Goal: Task Accomplishment & Management: Manage account settings

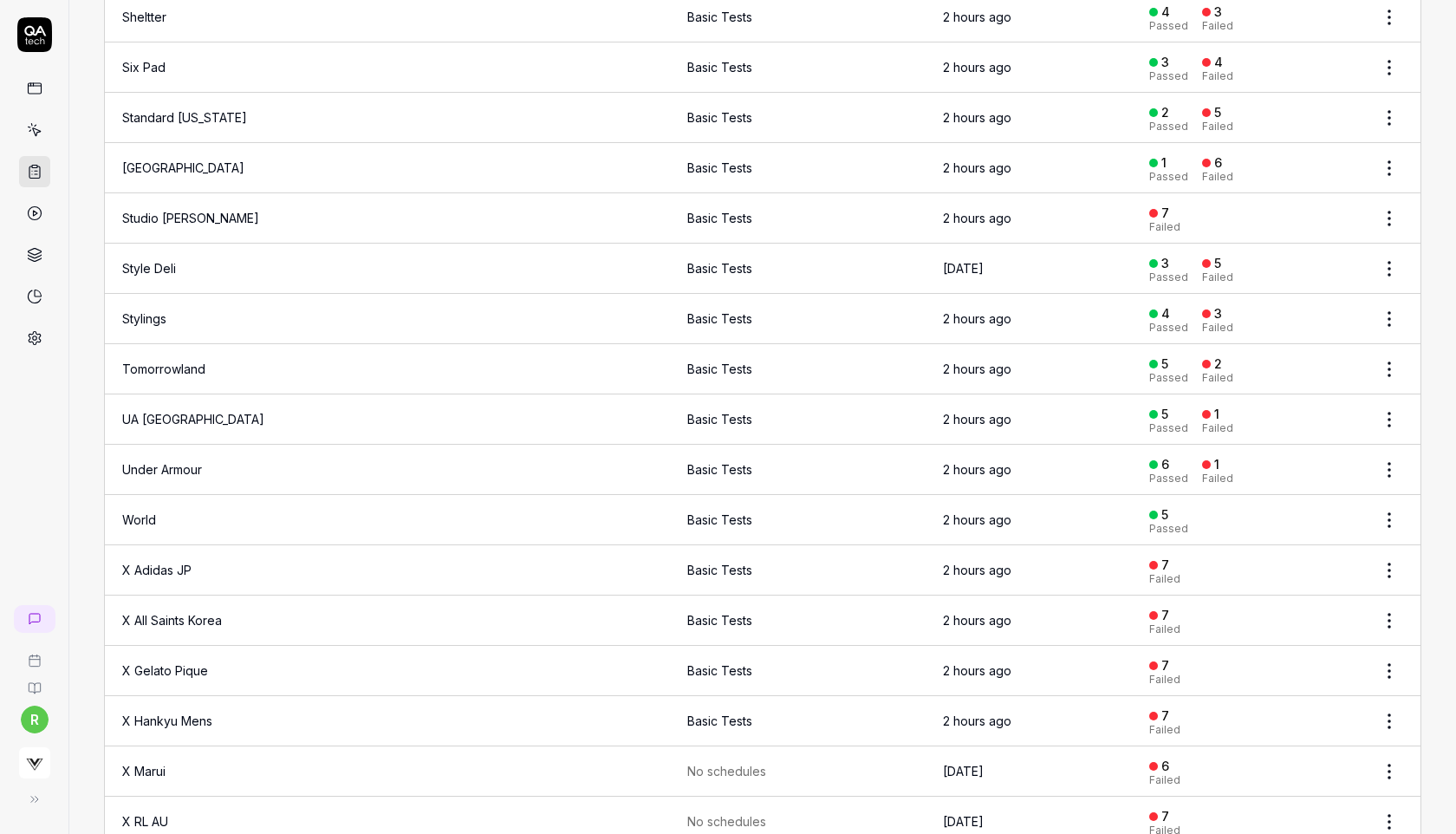
scroll to position [2263, 0]
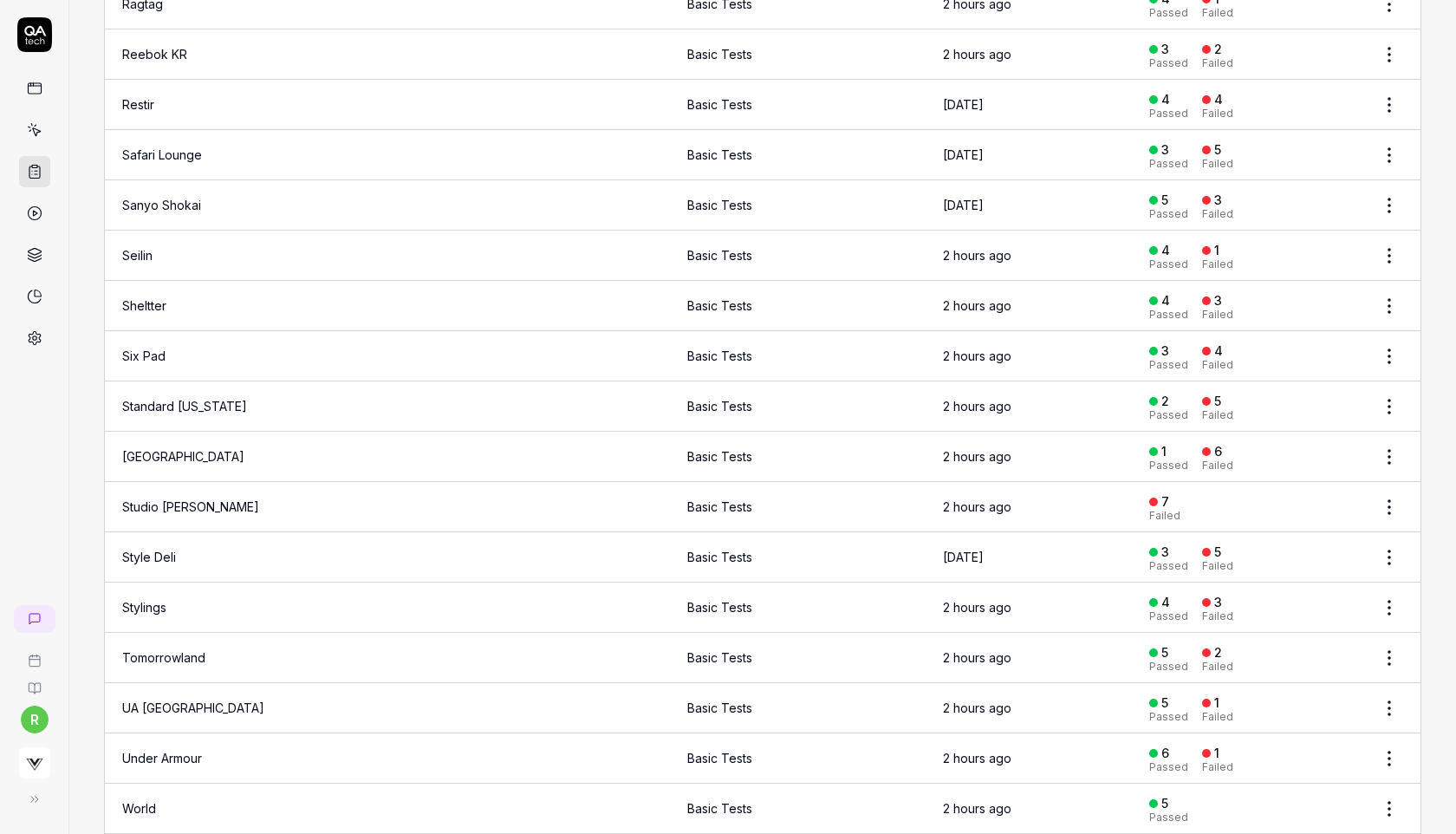
click at [220, 494] on td "Studio [PERSON_NAME]" at bounding box center [291, 506] width 374 height 50
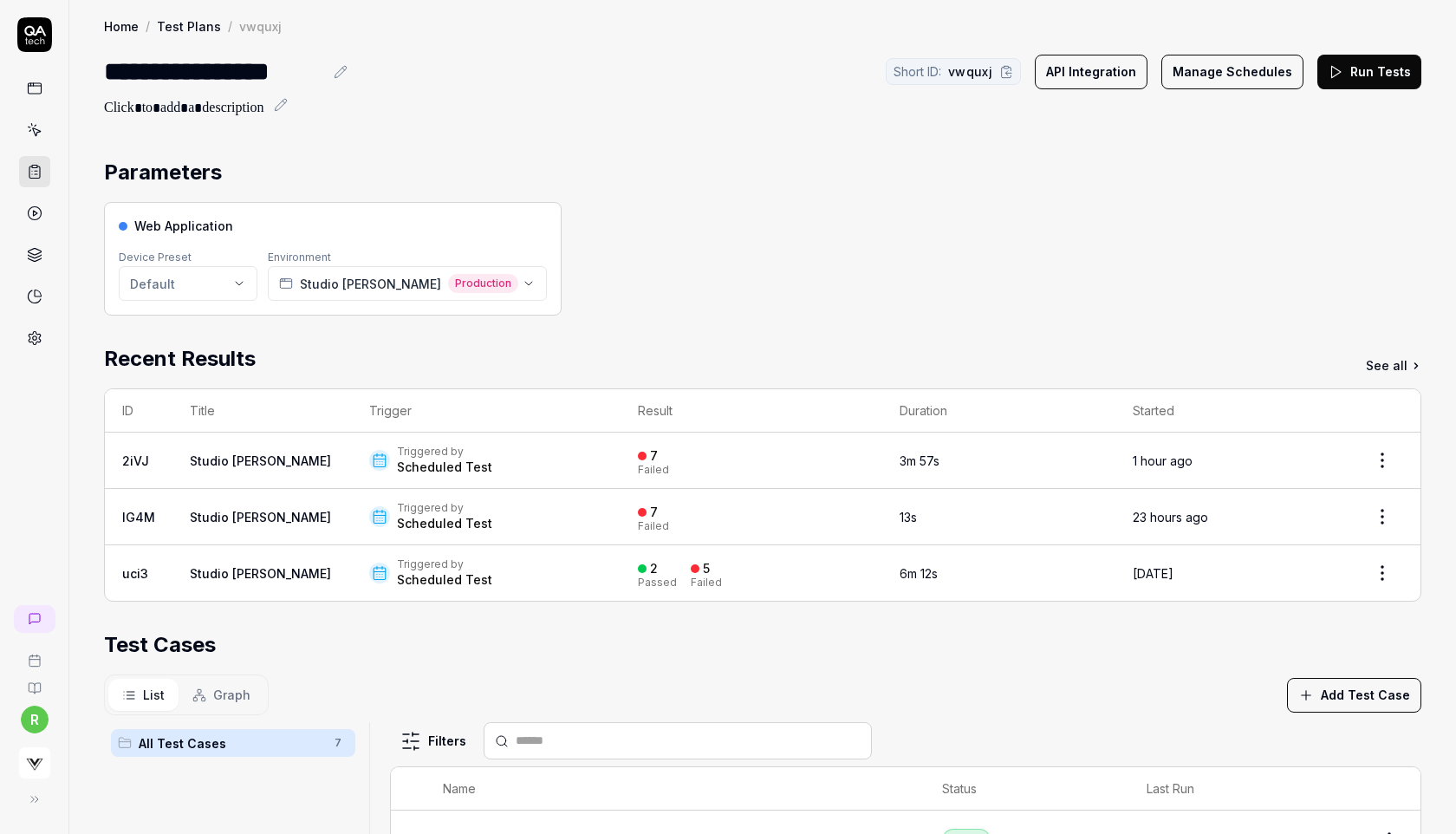
click at [1359, 73] on button "Run Tests" at bounding box center [1369, 72] width 104 height 35
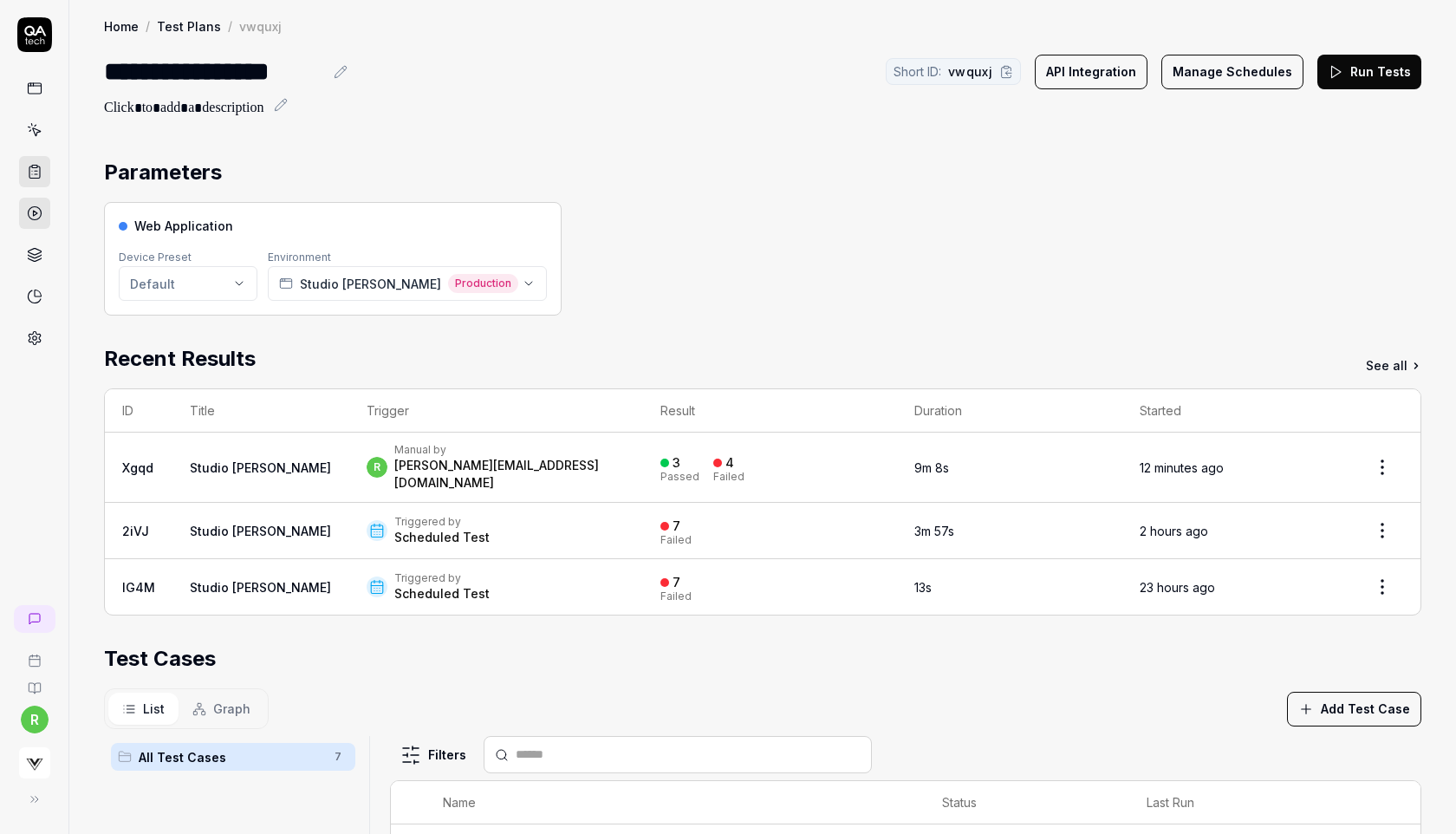
click at [739, 210] on div "Web Application Device Preset Default Environment Studio [PERSON_NAME] Producti…" at bounding box center [763, 259] width 1317 height 113
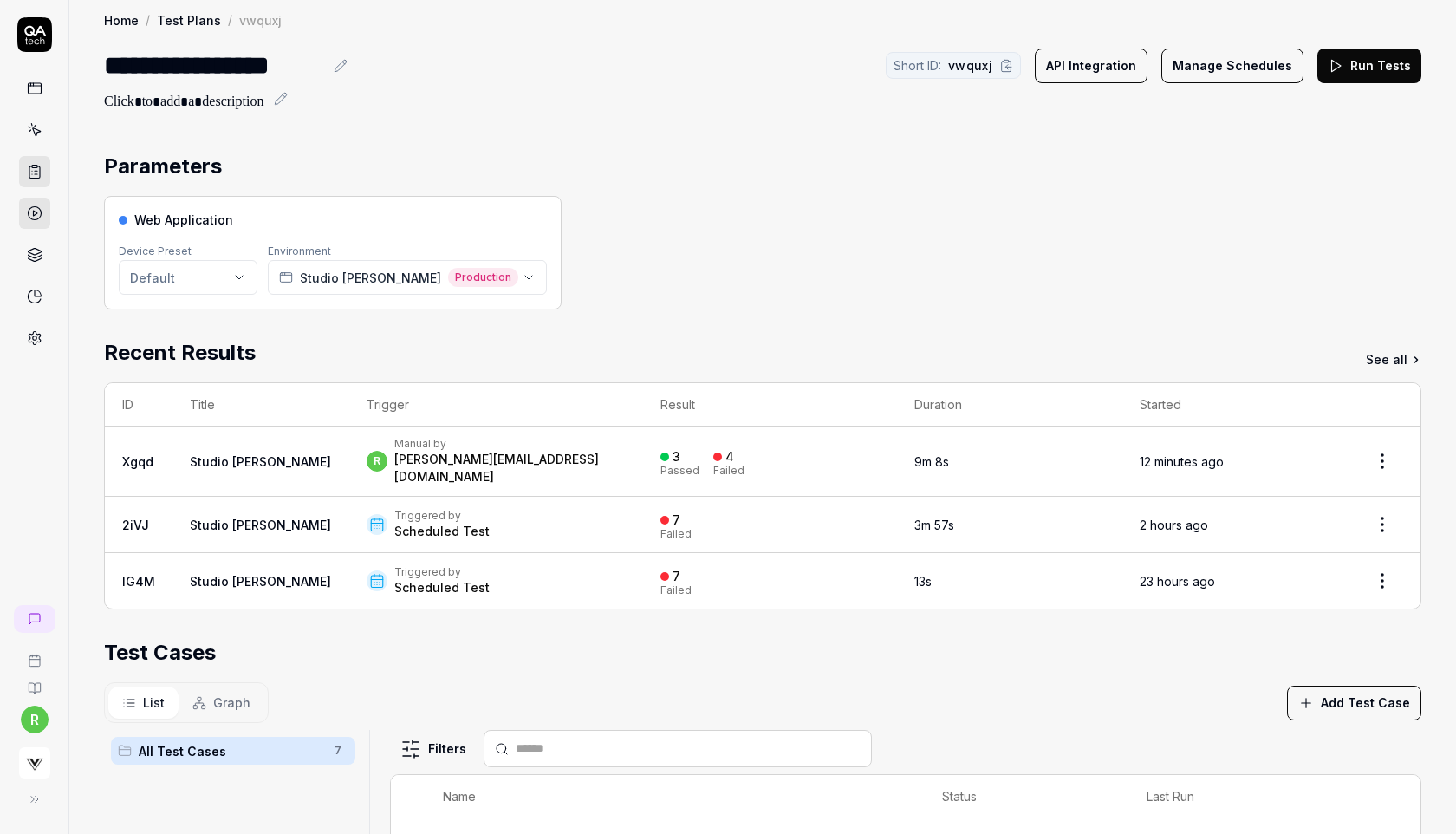
scroll to position [9, 0]
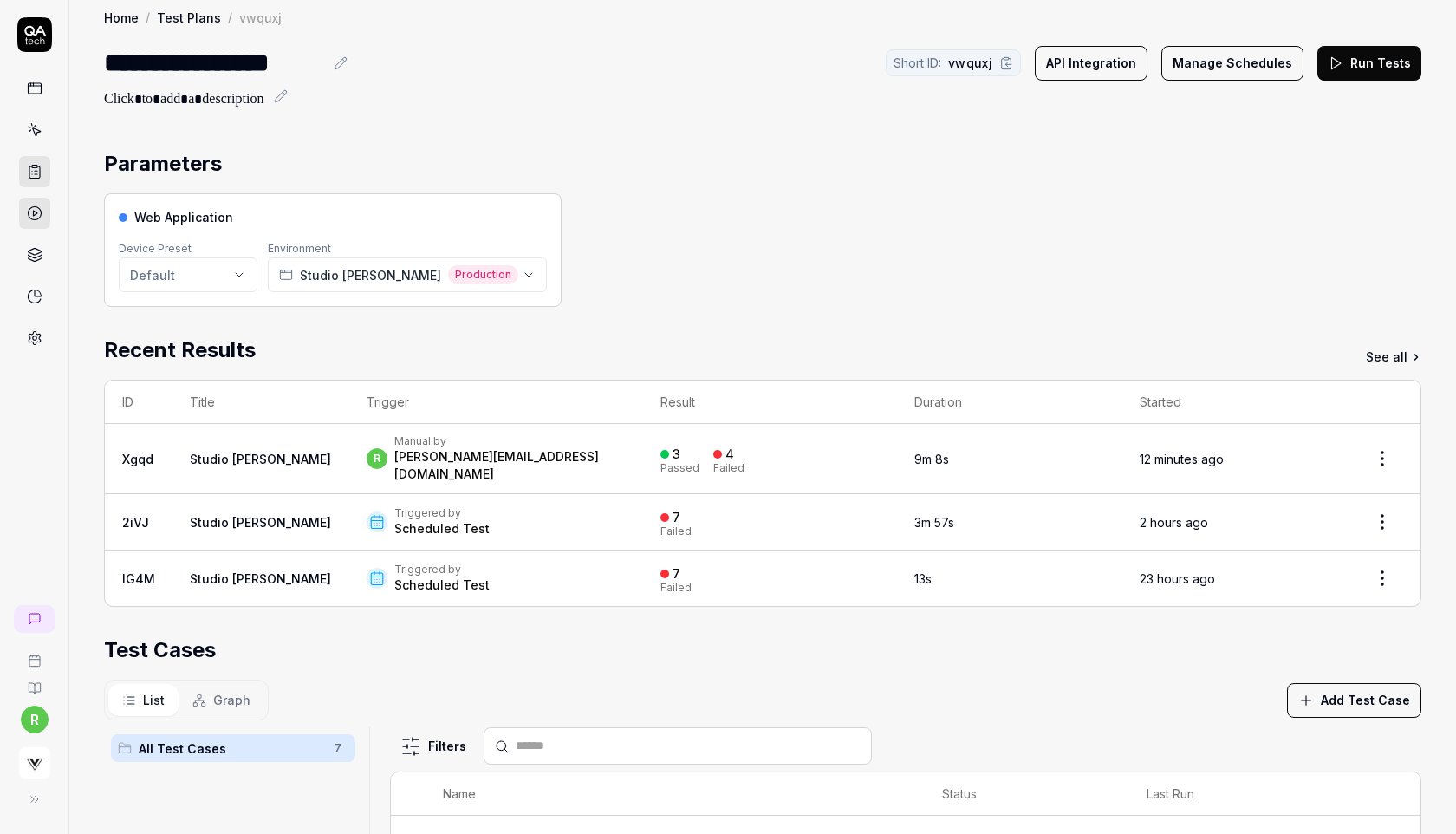
click at [191, 15] on link "Test Plans" at bounding box center [189, 18] width 64 height 18
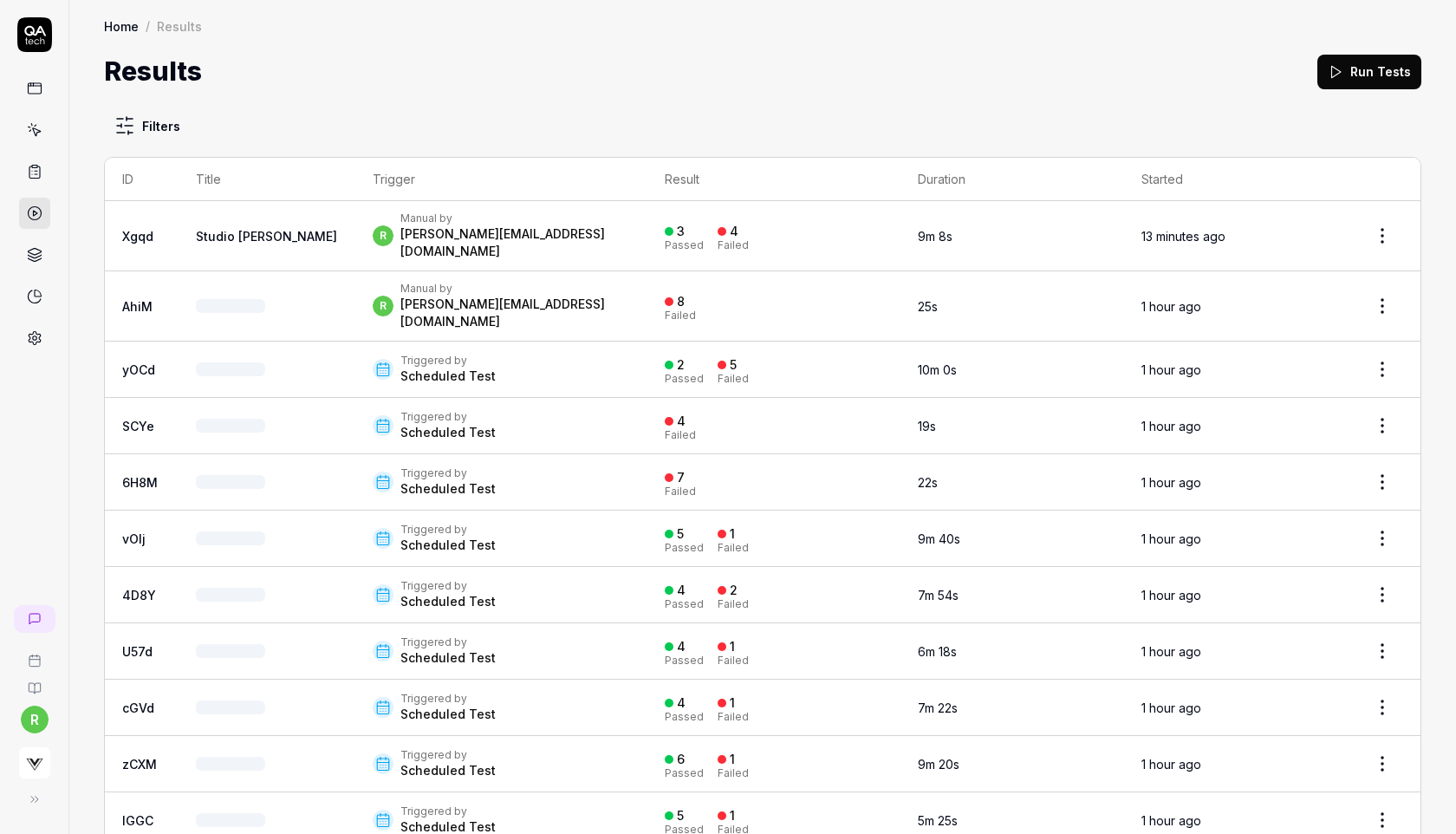
click at [42, 167] on link at bounding box center [35, 171] width 31 height 31
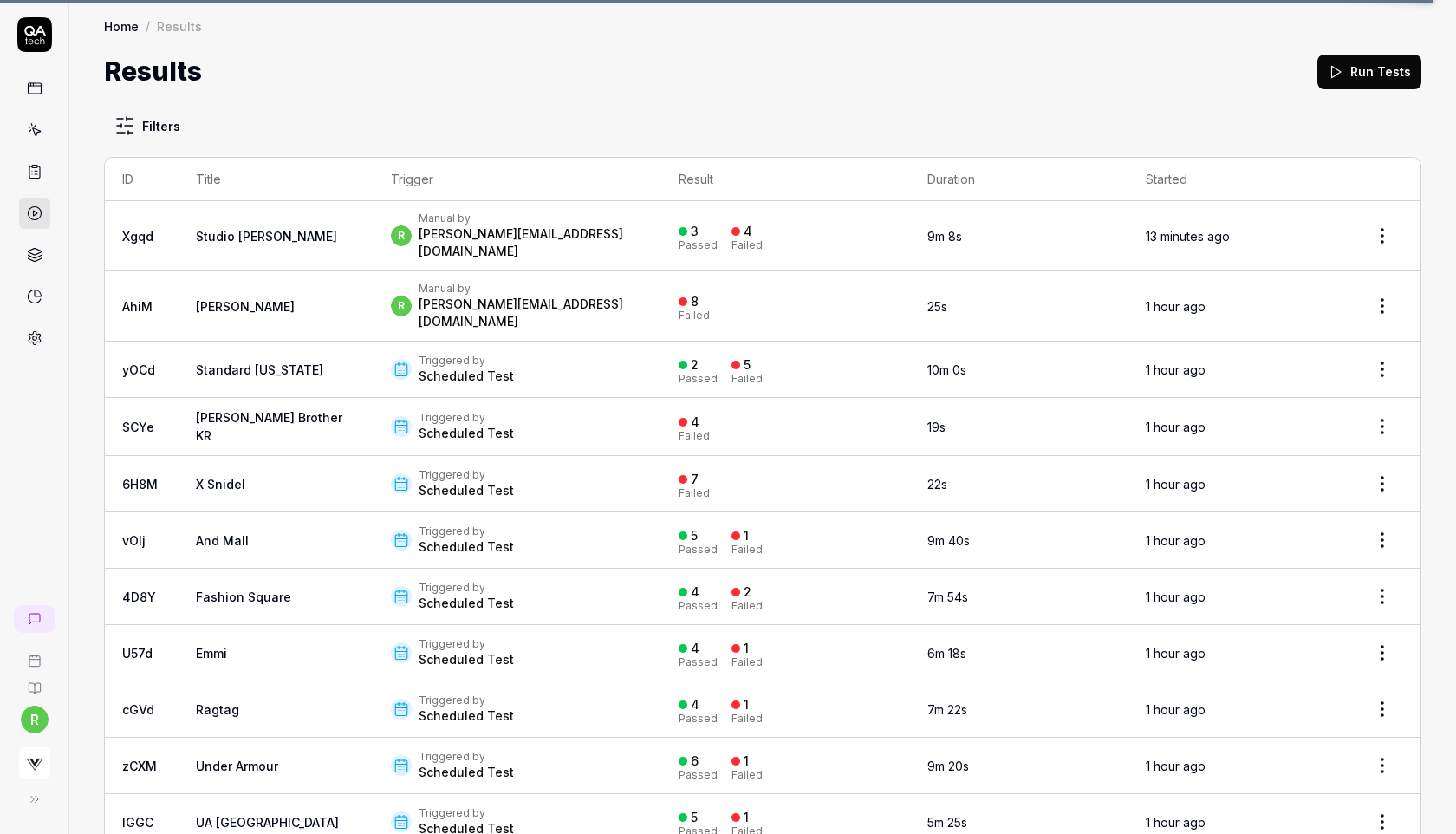
click at [220, 410] on link "[PERSON_NAME] Brother KR" at bounding box center [268, 426] width 146 height 33
click at [281, 410] on link "[PERSON_NAME] Brother KR" at bounding box center [268, 426] width 146 height 33
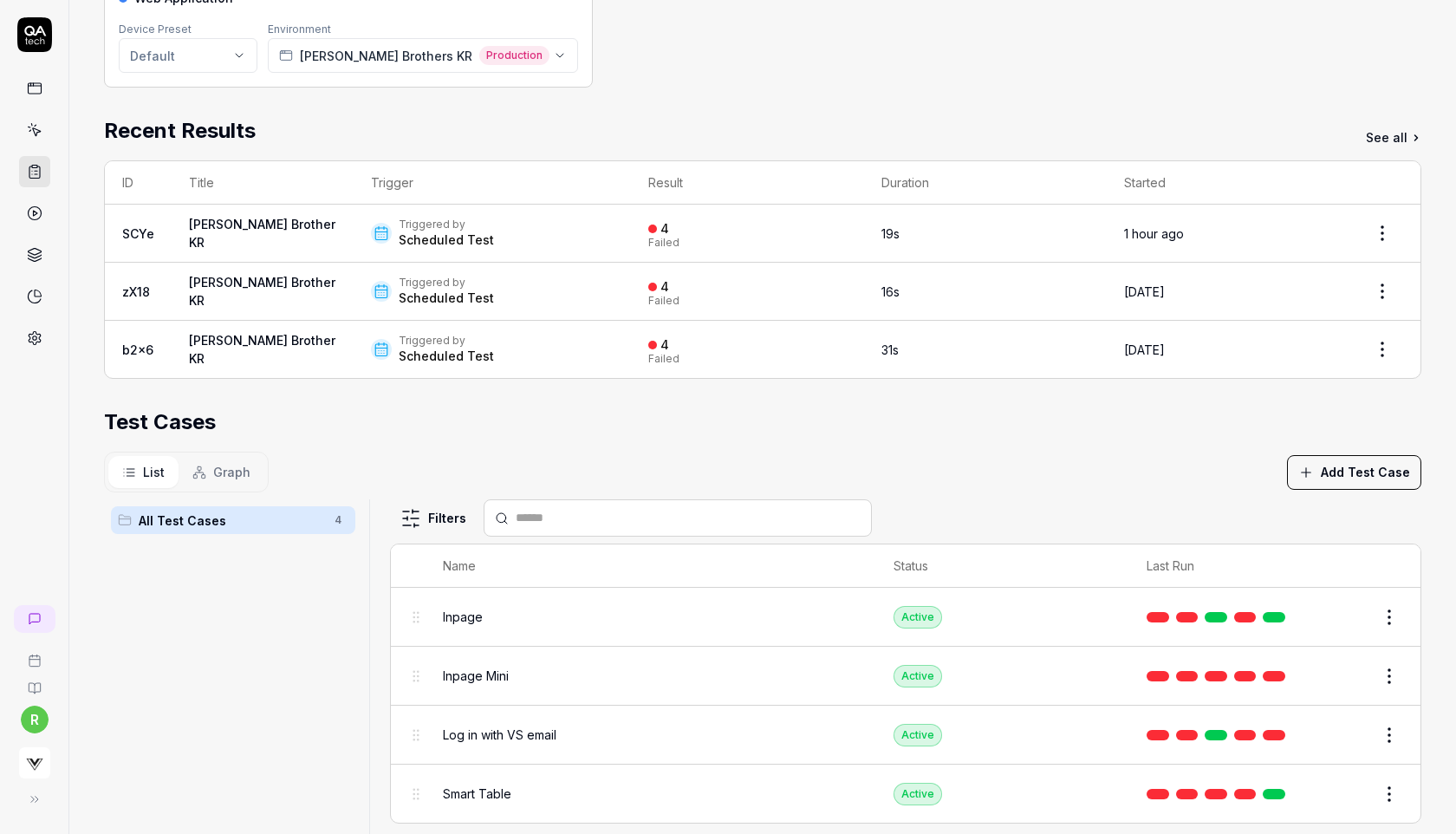
scroll to position [232, 0]
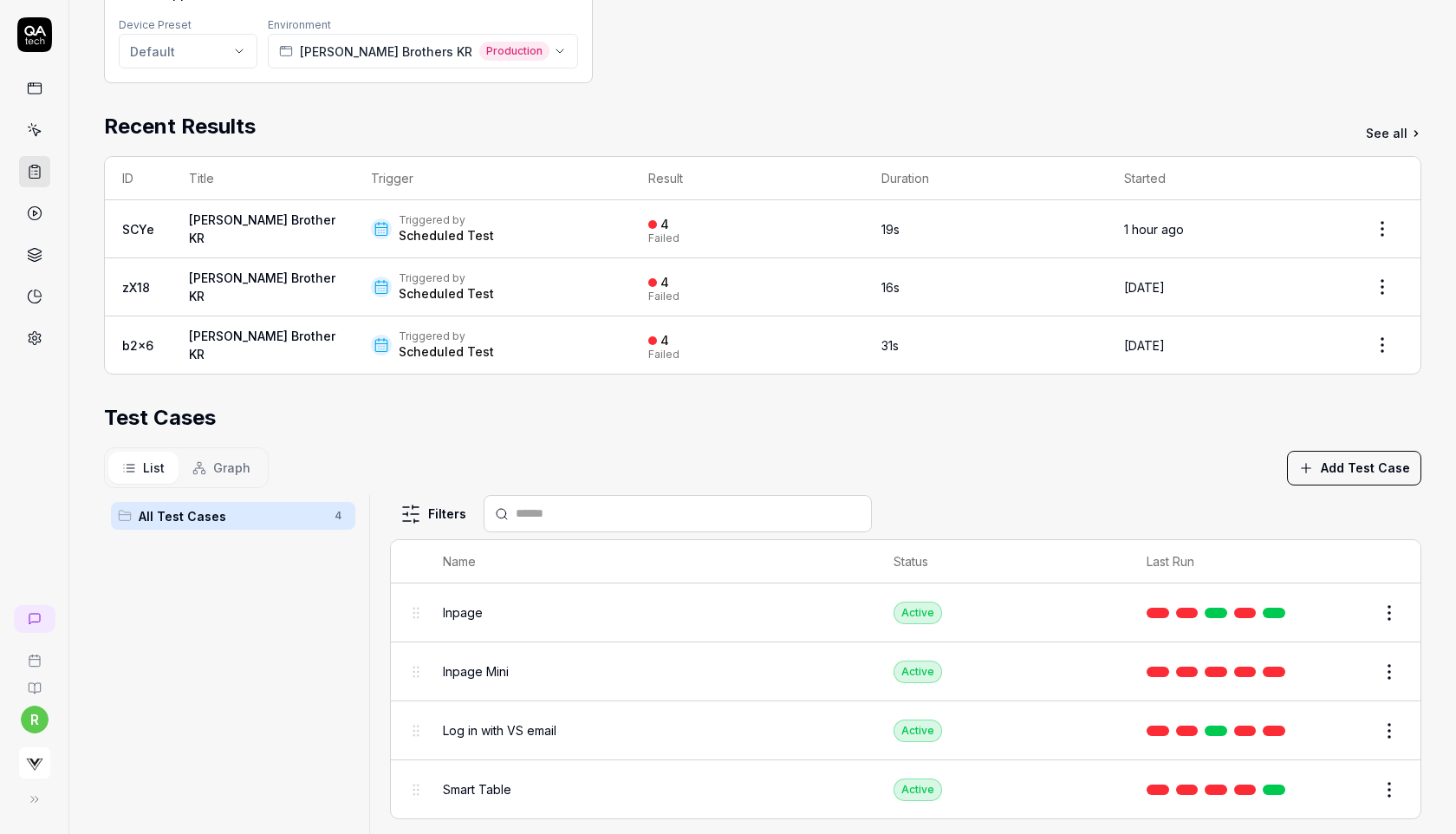
click at [473, 604] on span "Inpage" at bounding box center [462, 613] width 40 height 19
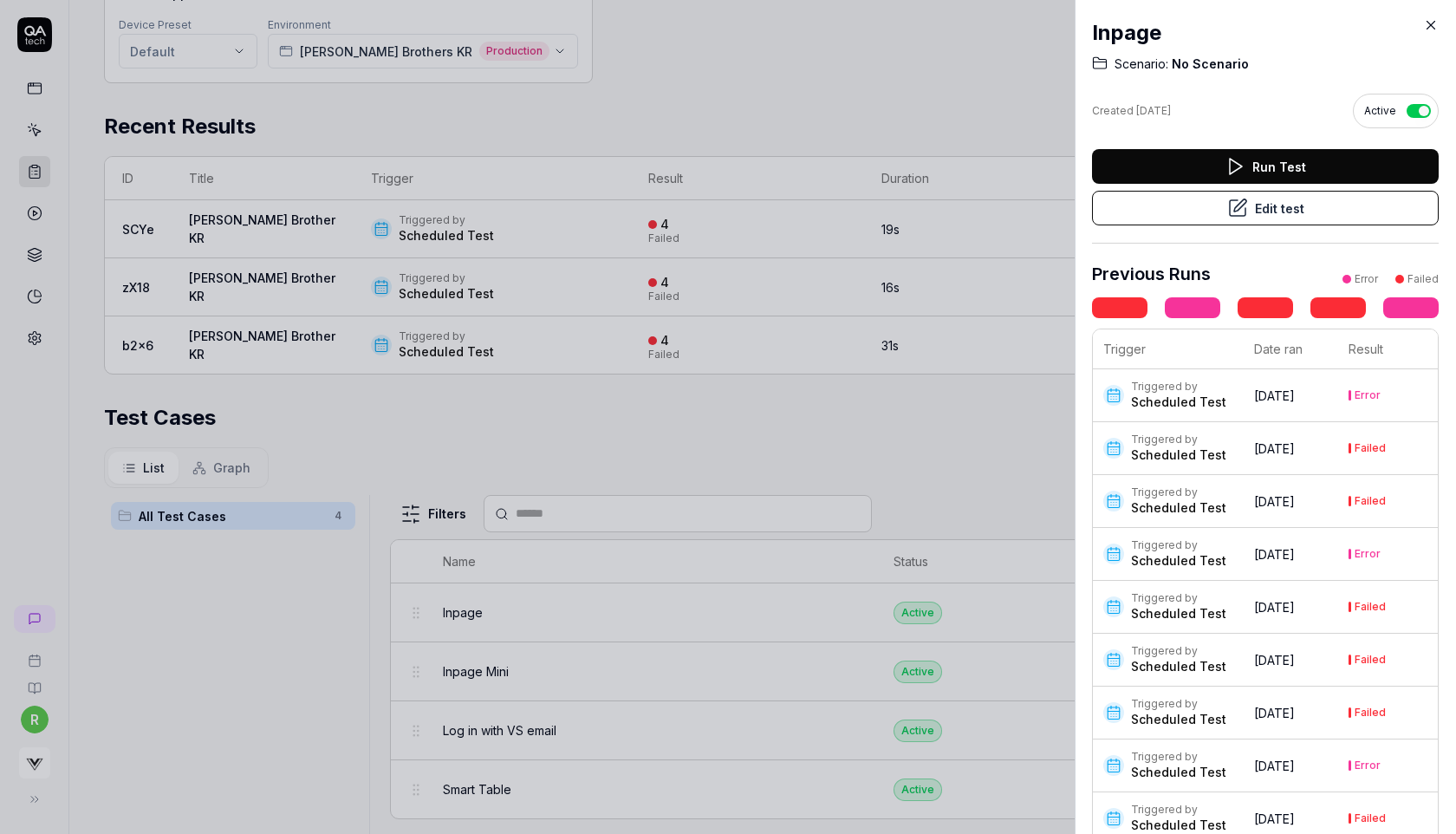
click at [1183, 213] on button "Edit test" at bounding box center [1266, 207] width 347 height 35
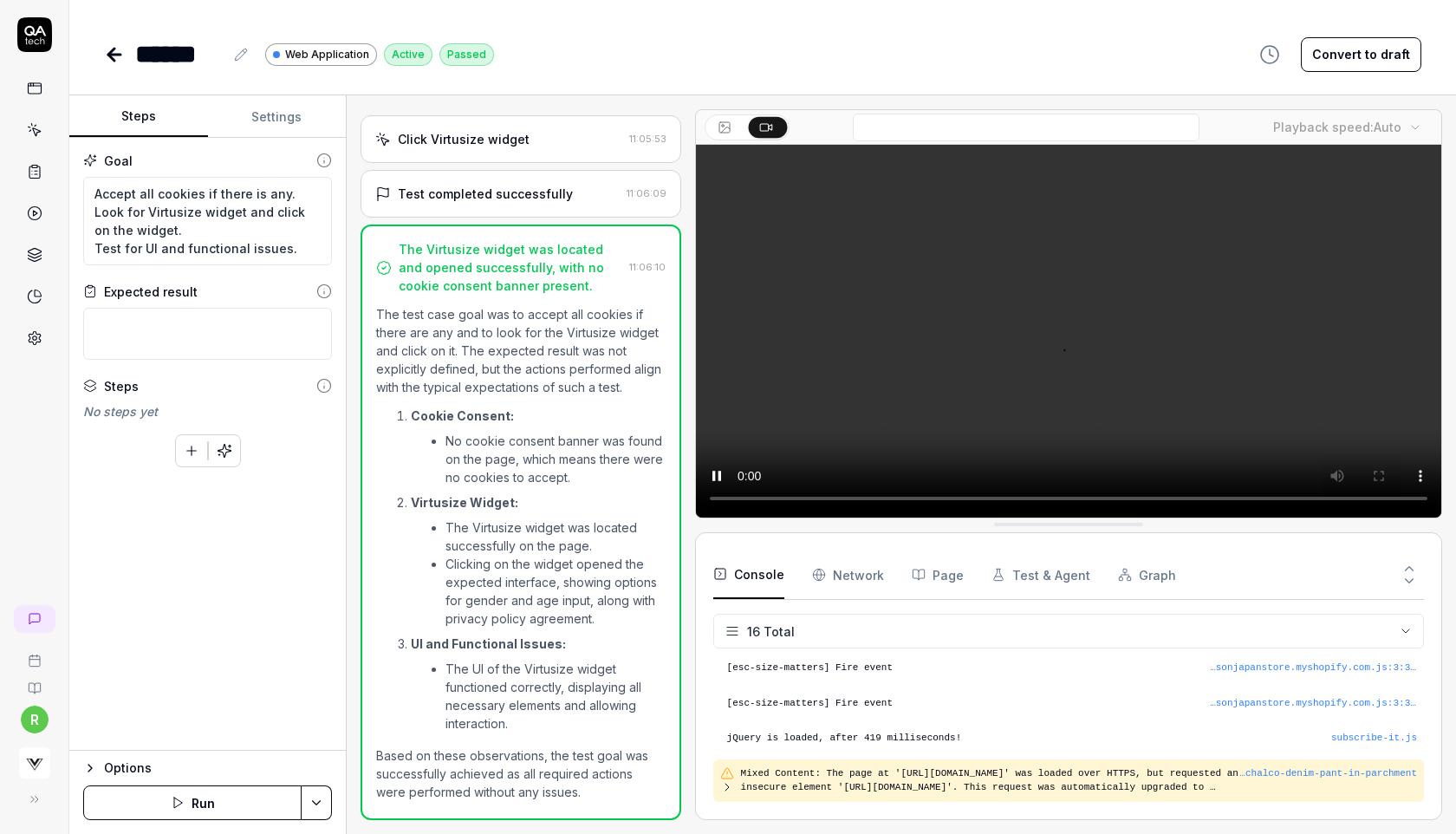
scroll to position [449, 0]
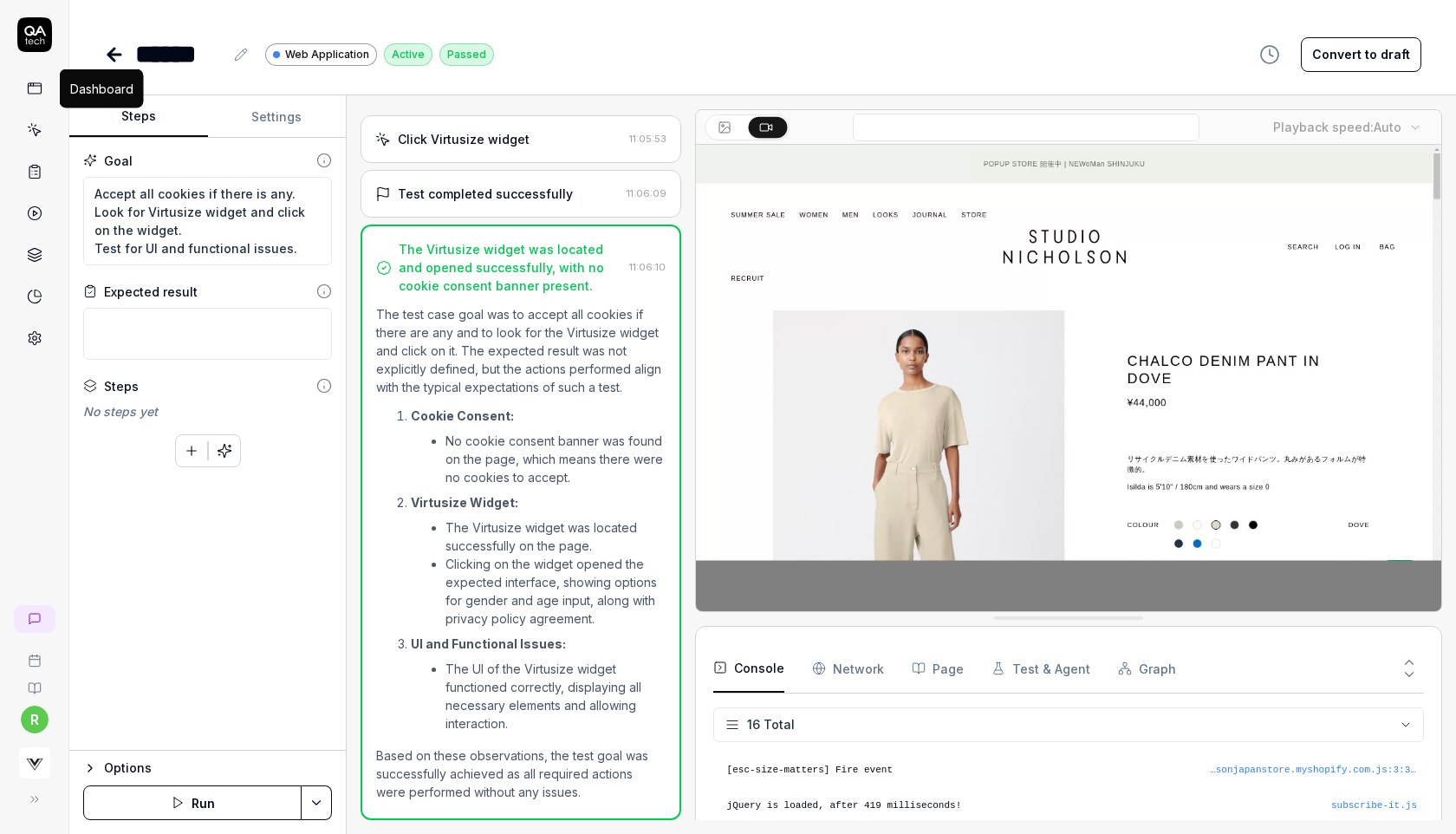
type textarea "*"
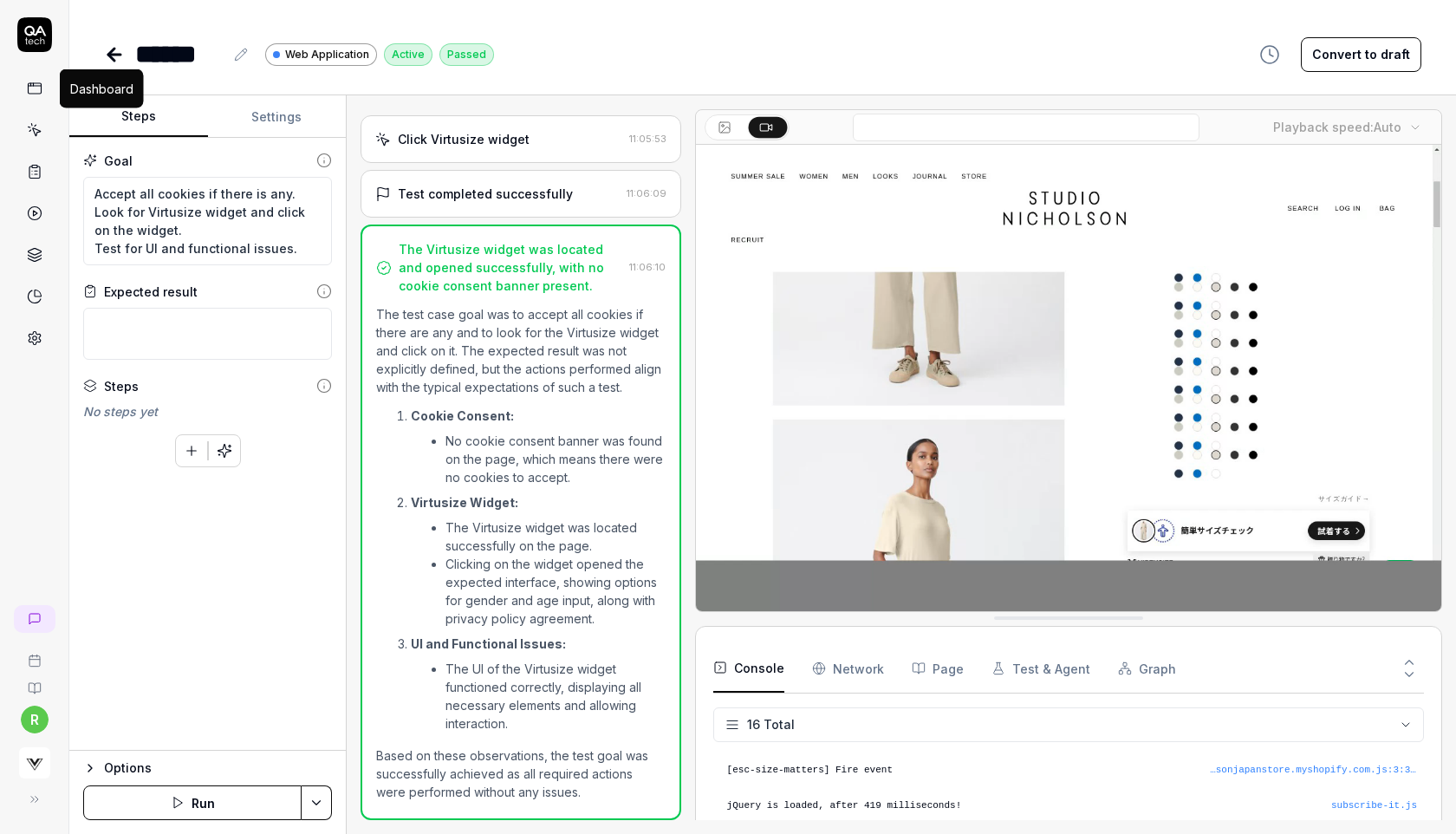
click at [33, 85] on icon at bounding box center [33, 84] width 0 height 3
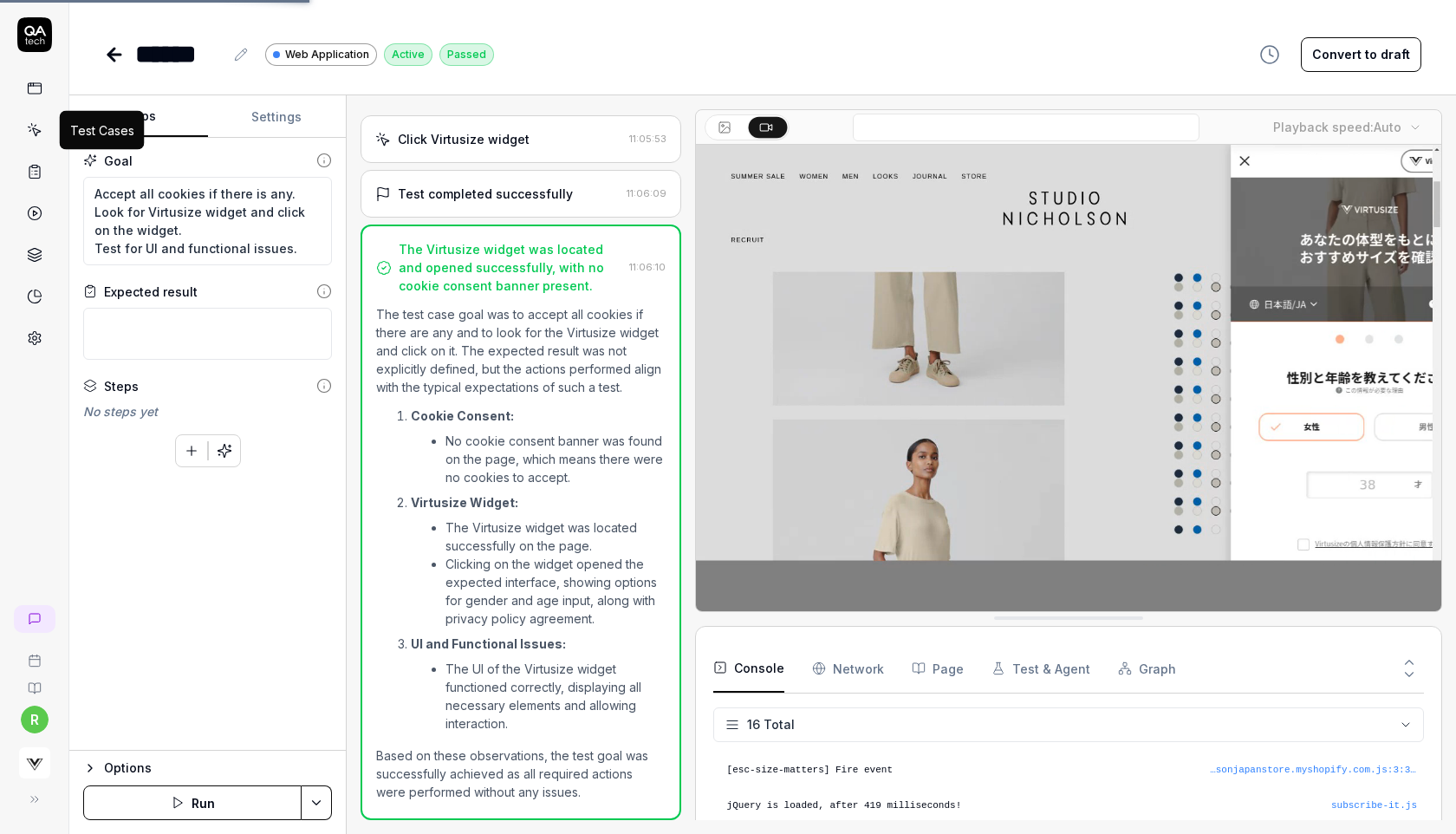
click at [35, 137] on icon at bounding box center [35, 130] width 16 height 16
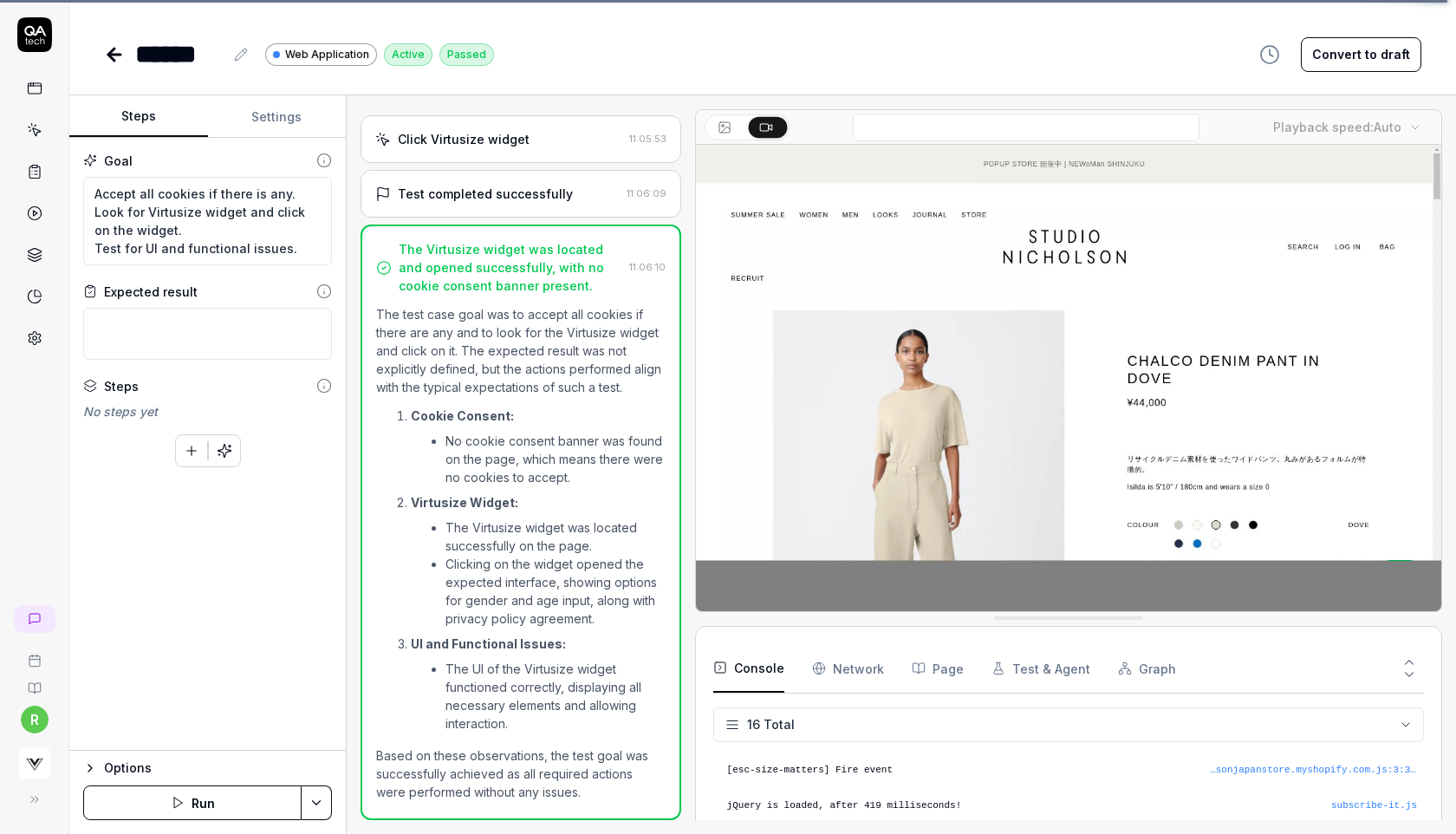
click at [35, 137] on icon at bounding box center [35, 130] width 16 height 16
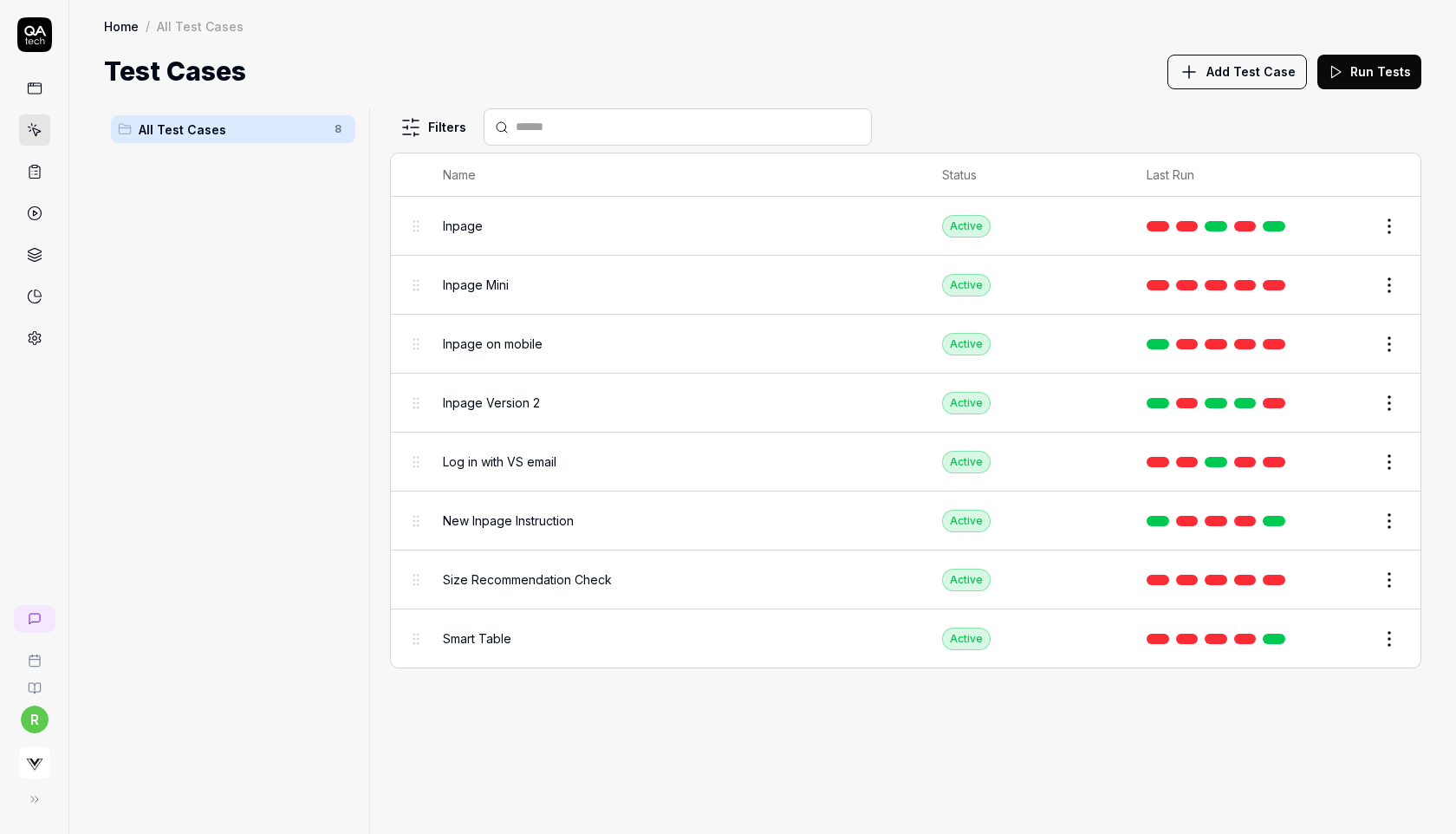
click at [1277, 70] on span "Add Test Case" at bounding box center [1251, 72] width 89 height 19
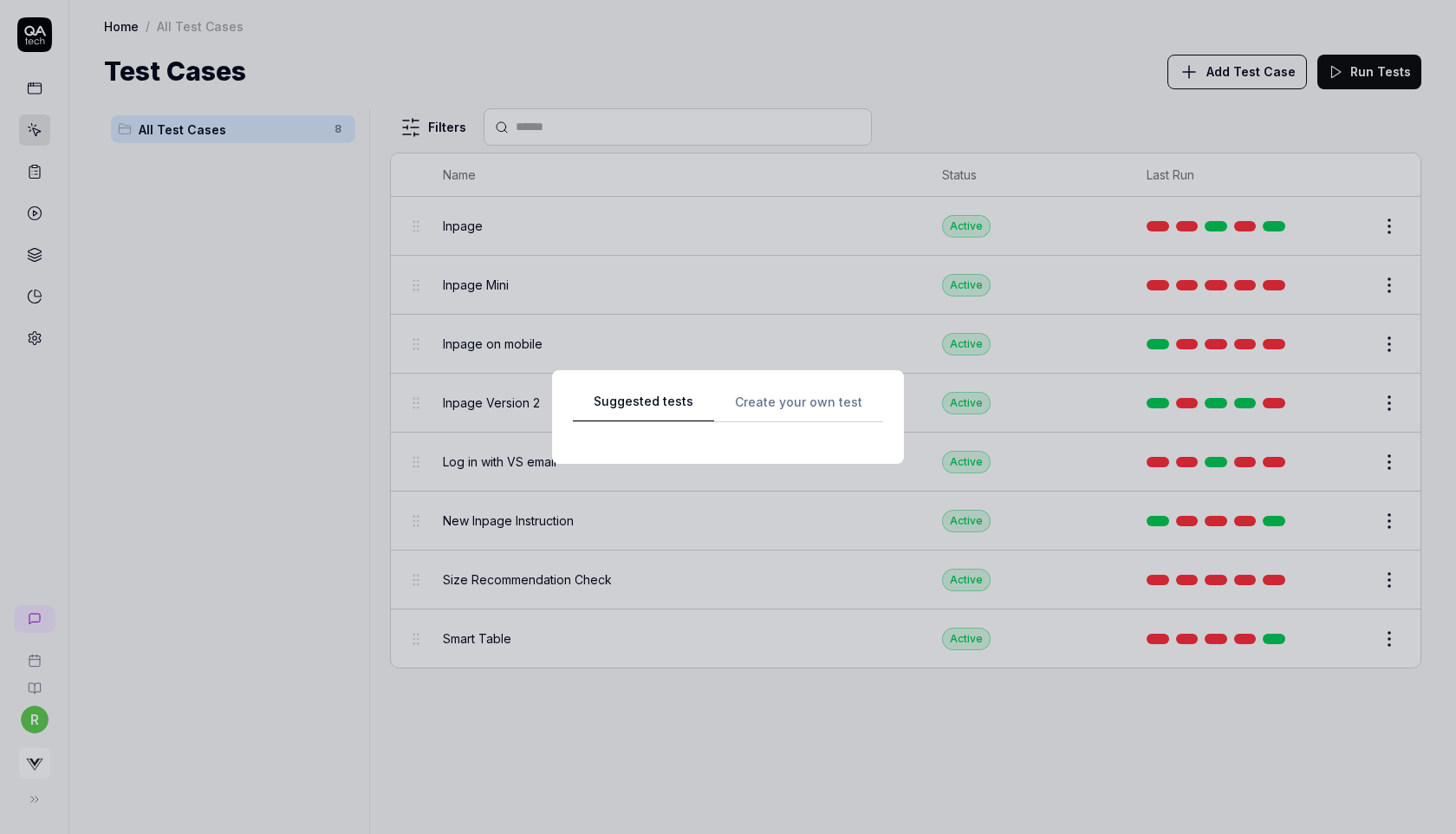
click at [774, 395] on div "Suggested tests Create your own test" at bounding box center [728, 418] width 311 height 53
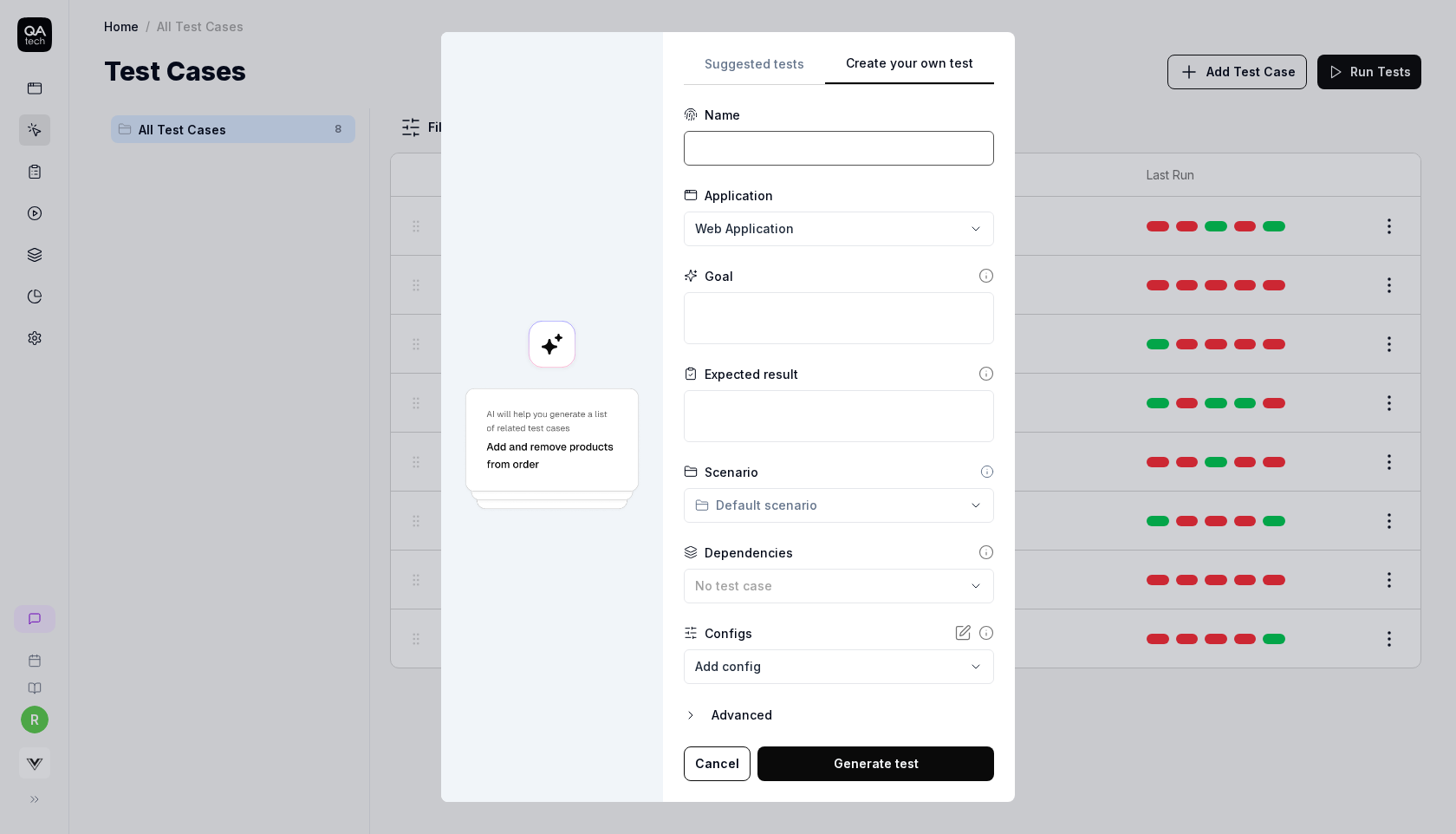
click at [819, 151] on input at bounding box center [839, 148] width 311 height 35
type input "Inpage - Korean"
click at [747, 309] on textarea at bounding box center [839, 318] width 311 height 52
paste textarea "입어보기"
type textarea "입어보기"
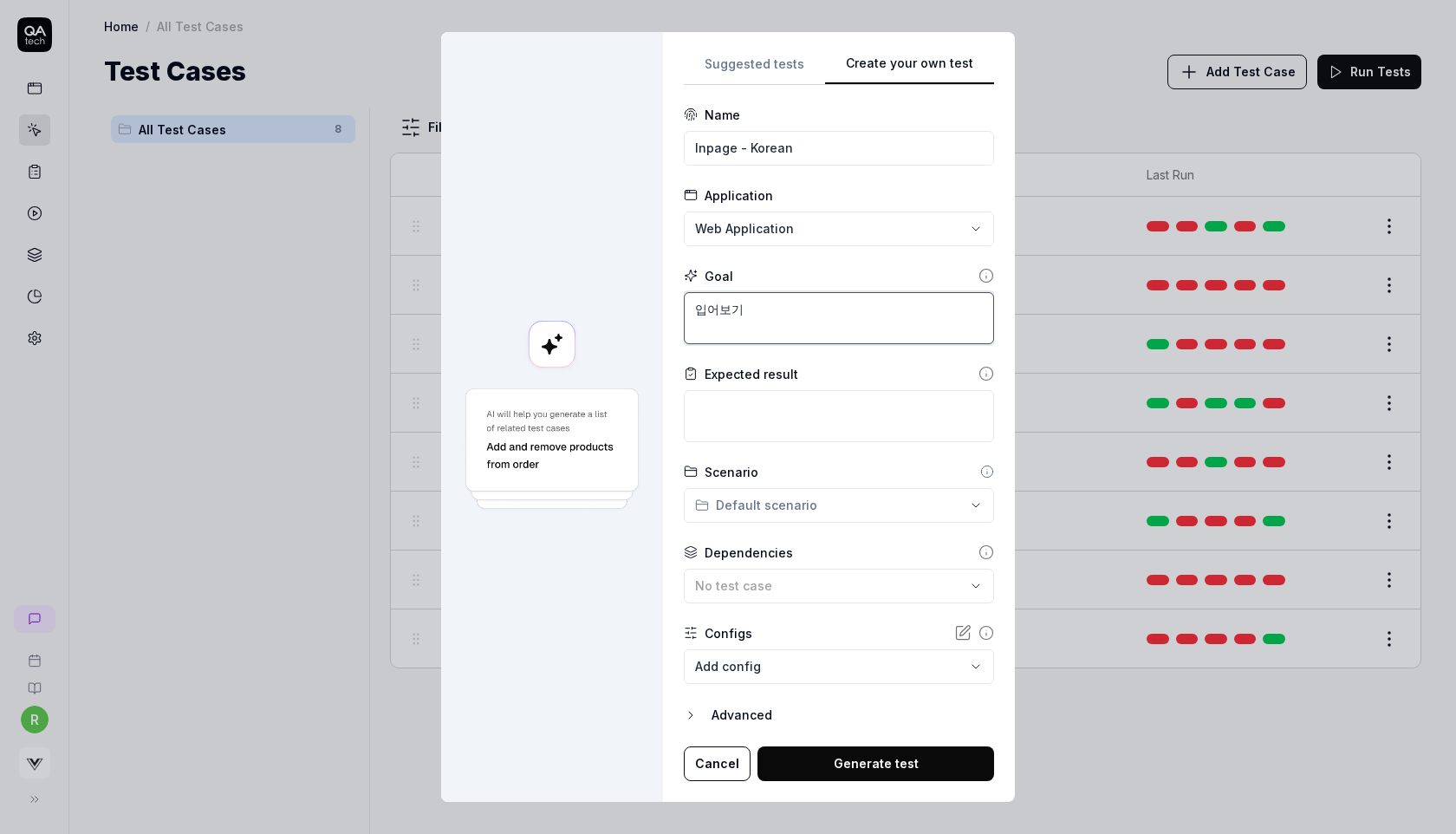
click at [705, 308] on textarea "입어보기" at bounding box center [839, 318] width 311 height 52
type textarea "*"
type textarea "O입어보기"
type textarea "*"
type textarea "Op입어보기"
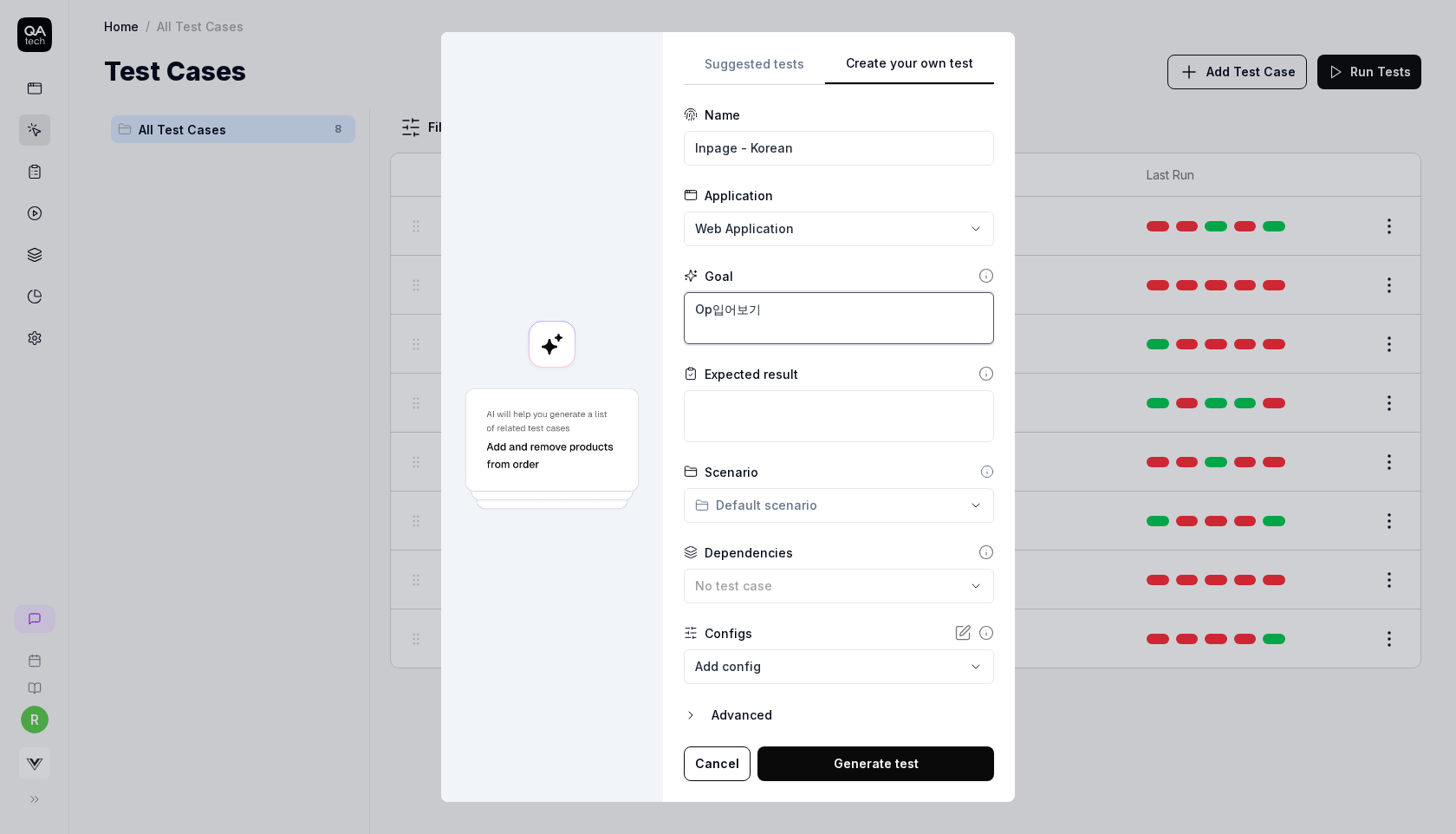
type textarea "*"
type textarea "Ope입어보기"
type textarea "*"
type textarea "Open입어보기"
type textarea "*"
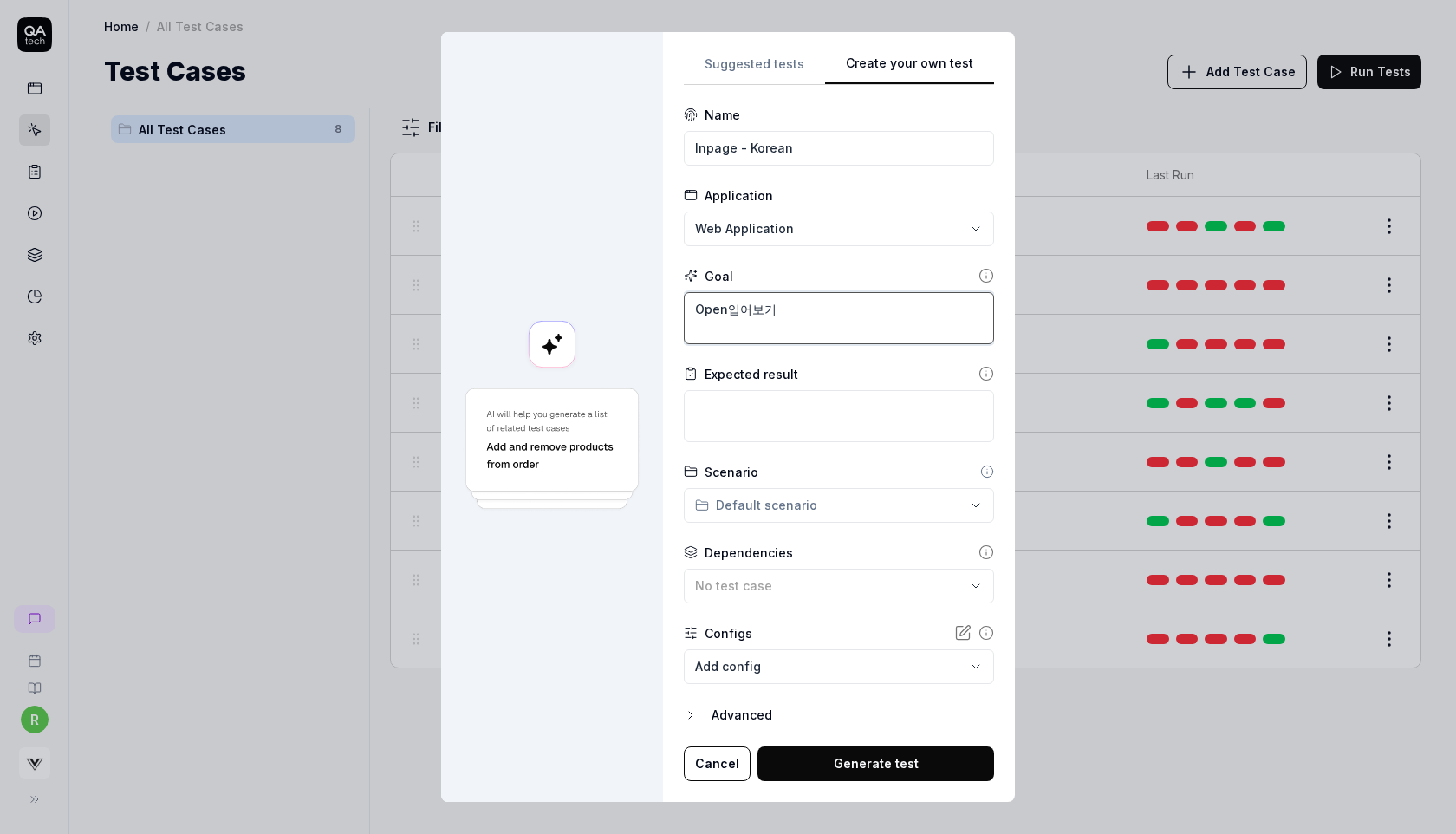
type textarea "Open 입어보기"
type textarea "*"
type textarea "Open입어보기"
type textarea "*"
type textarea "Ope입어보기"
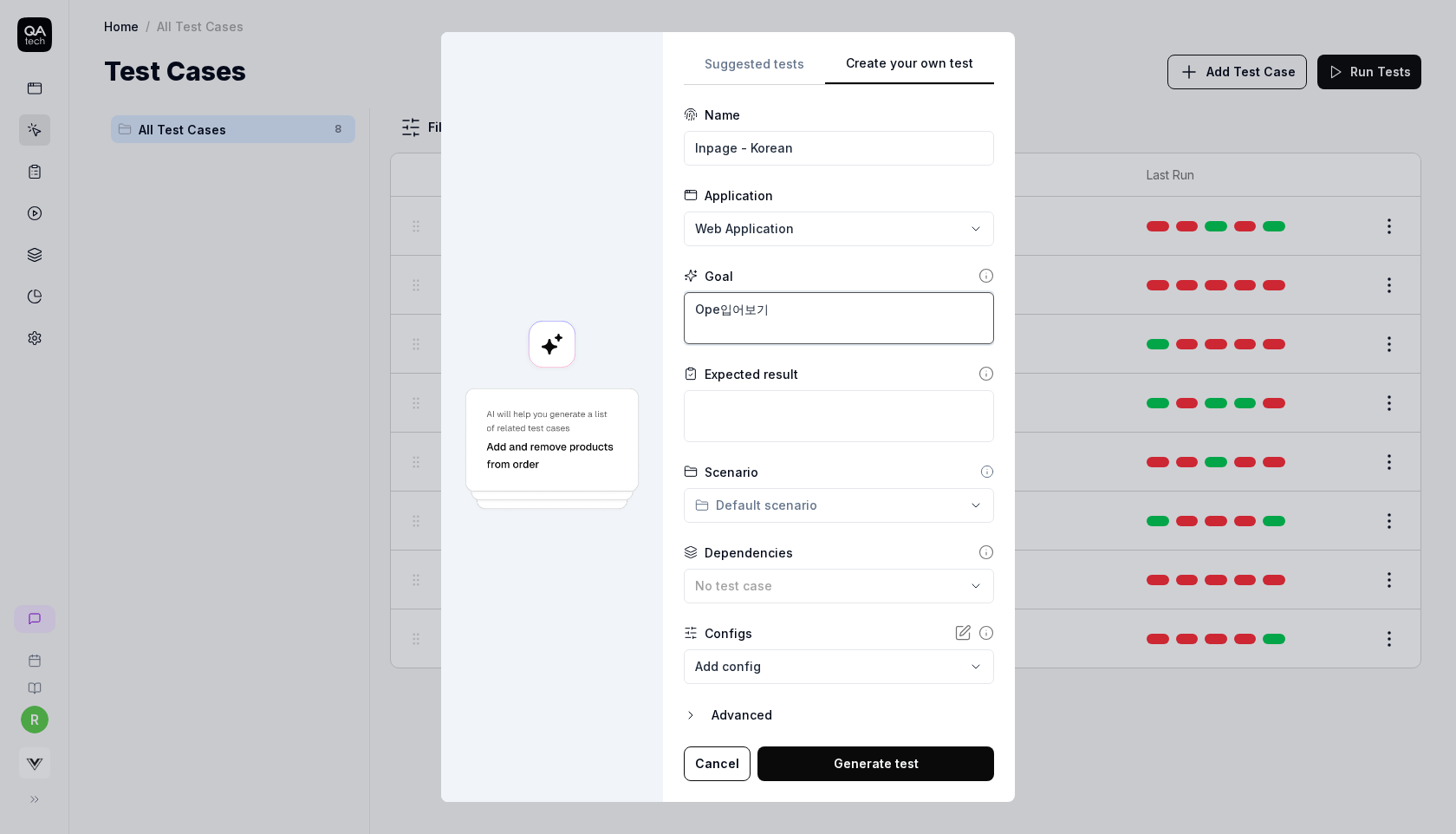
type textarea "*"
type textarea "Op입어보기"
type textarea "*"
type textarea "O입어보기"
type textarea "*"
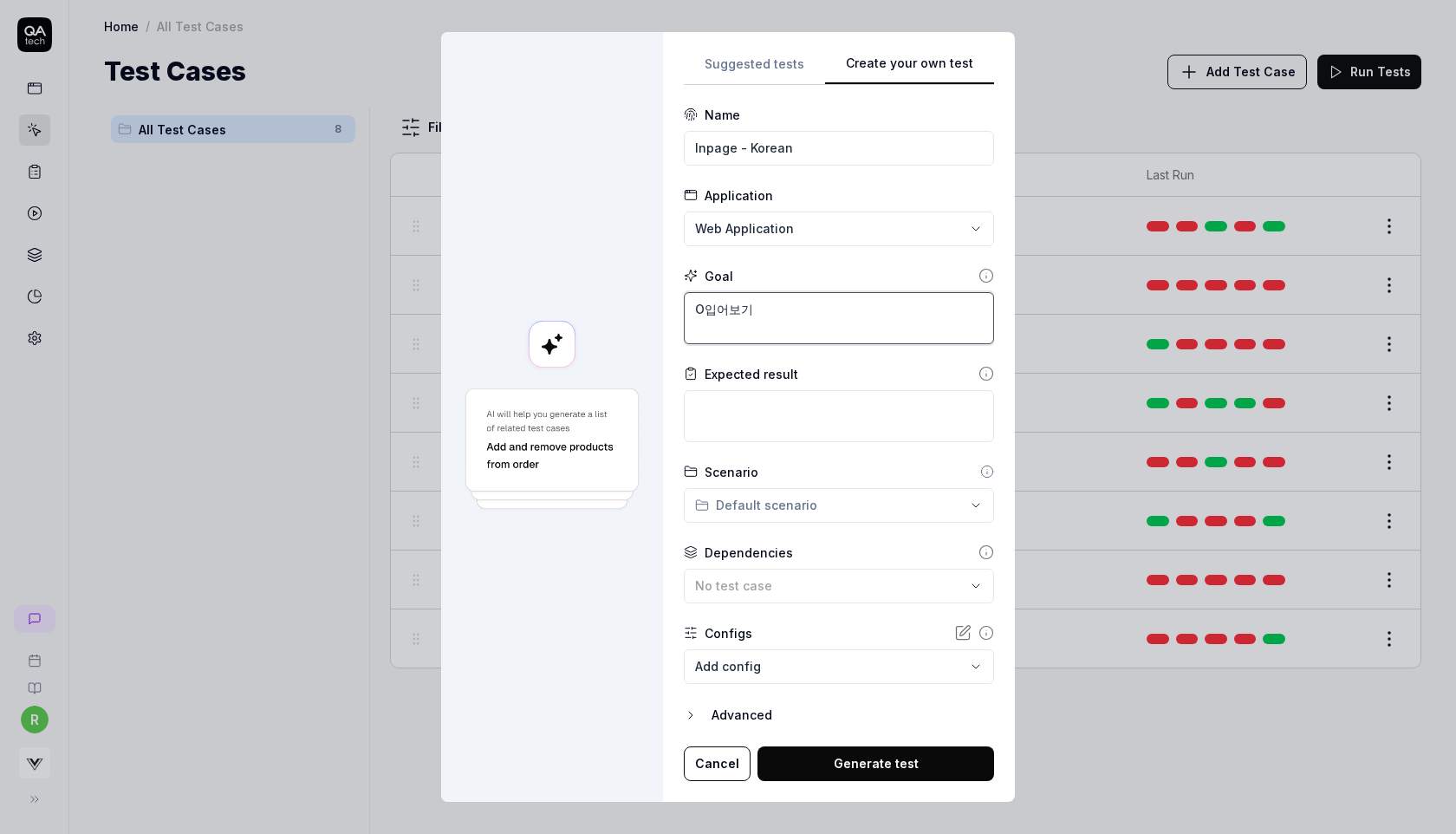
type textarea "입어보기"
type textarea "*"
type textarea "Cl입어보기"
type textarea "*"
type textarea "Clo입어보기"
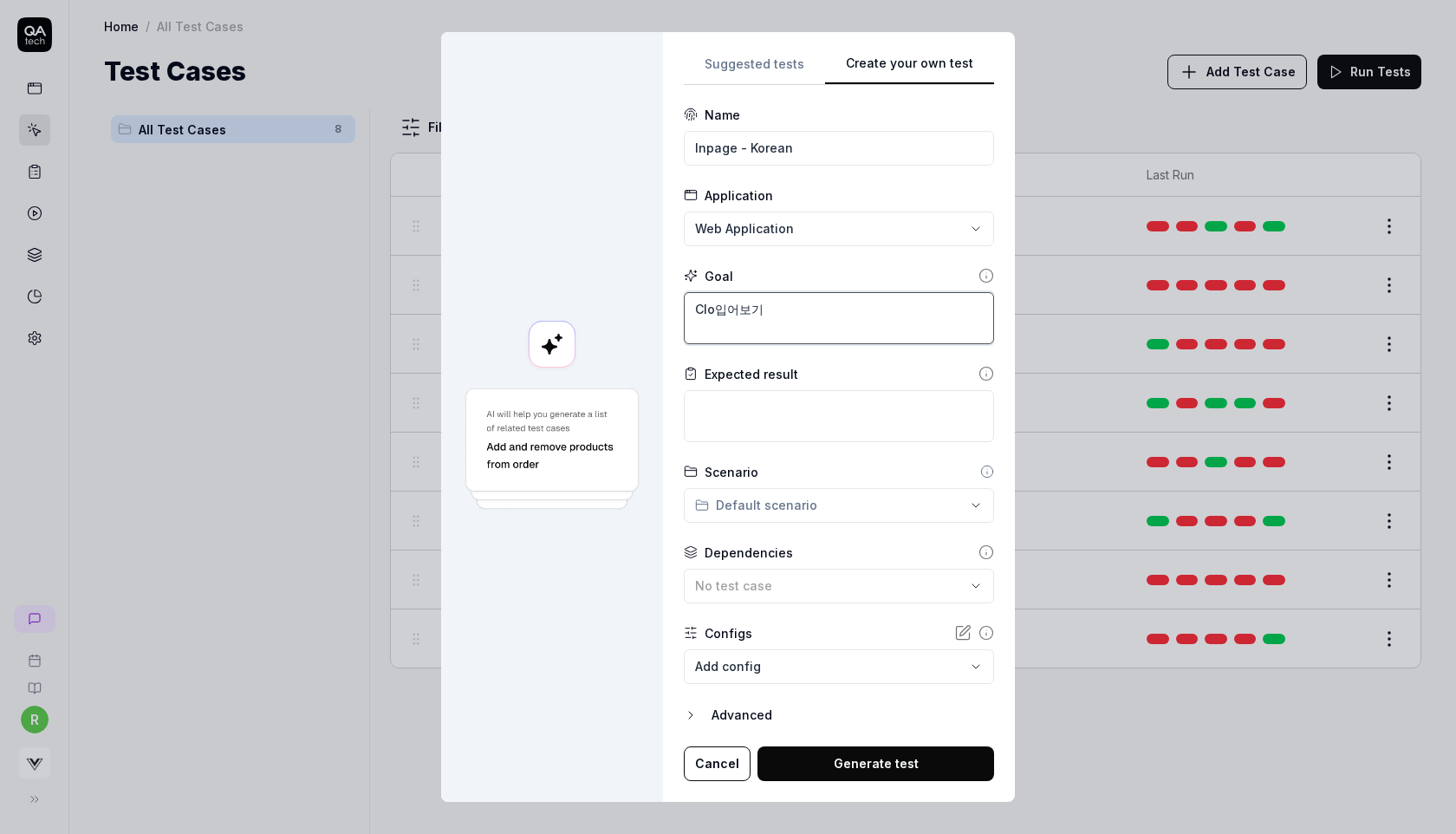
type textarea "*"
type textarea "Clos입어보기"
type textarea "*"
type textarea "Close입어보기"
type textarea "*"
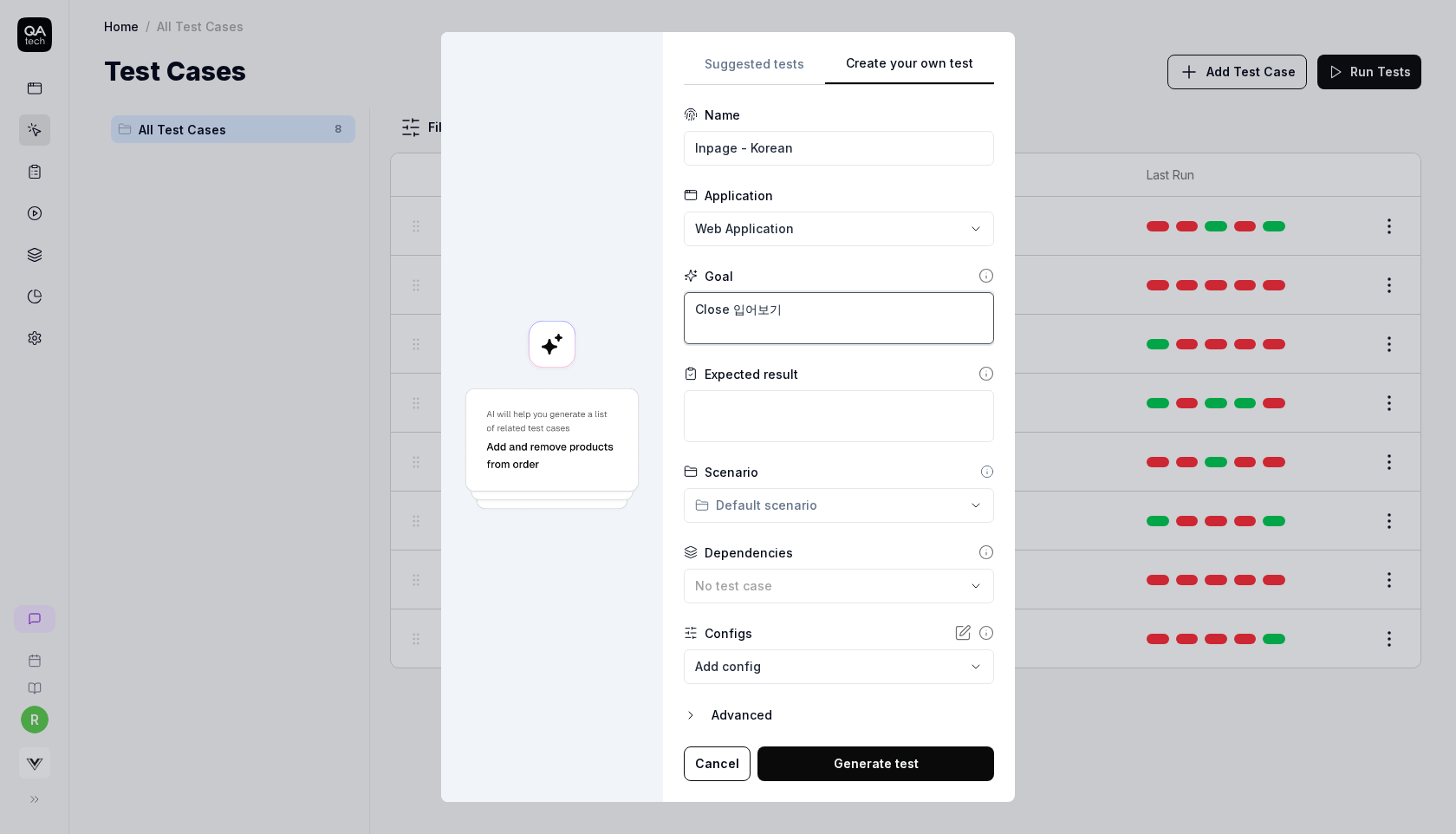
type textarea "Close 입어보기"
drag, startPoint x: 733, startPoint y: 310, endPoint x: 678, endPoint y: 309, distance: 55.0
click at [678, 309] on div "**********" at bounding box center [839, 417] width 352 height 770
paste textarea "Accept cookies. Close World Shopping overlay. Check if vs-inpage is visible and…"
type textarea "*"
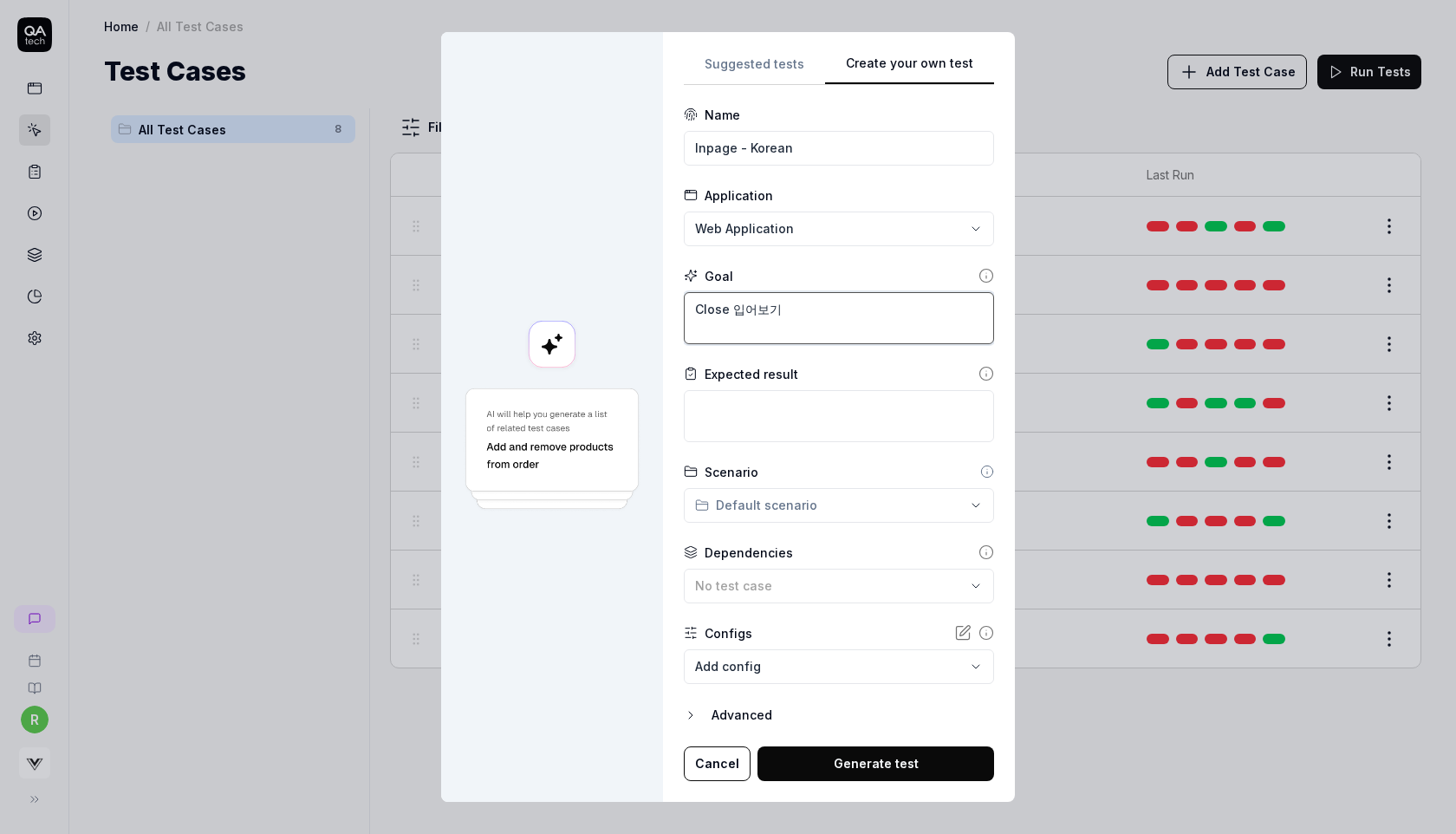
type textarea "Accept cookies. Close World Shopping overlay. Check if vs-inpage is visible and…"
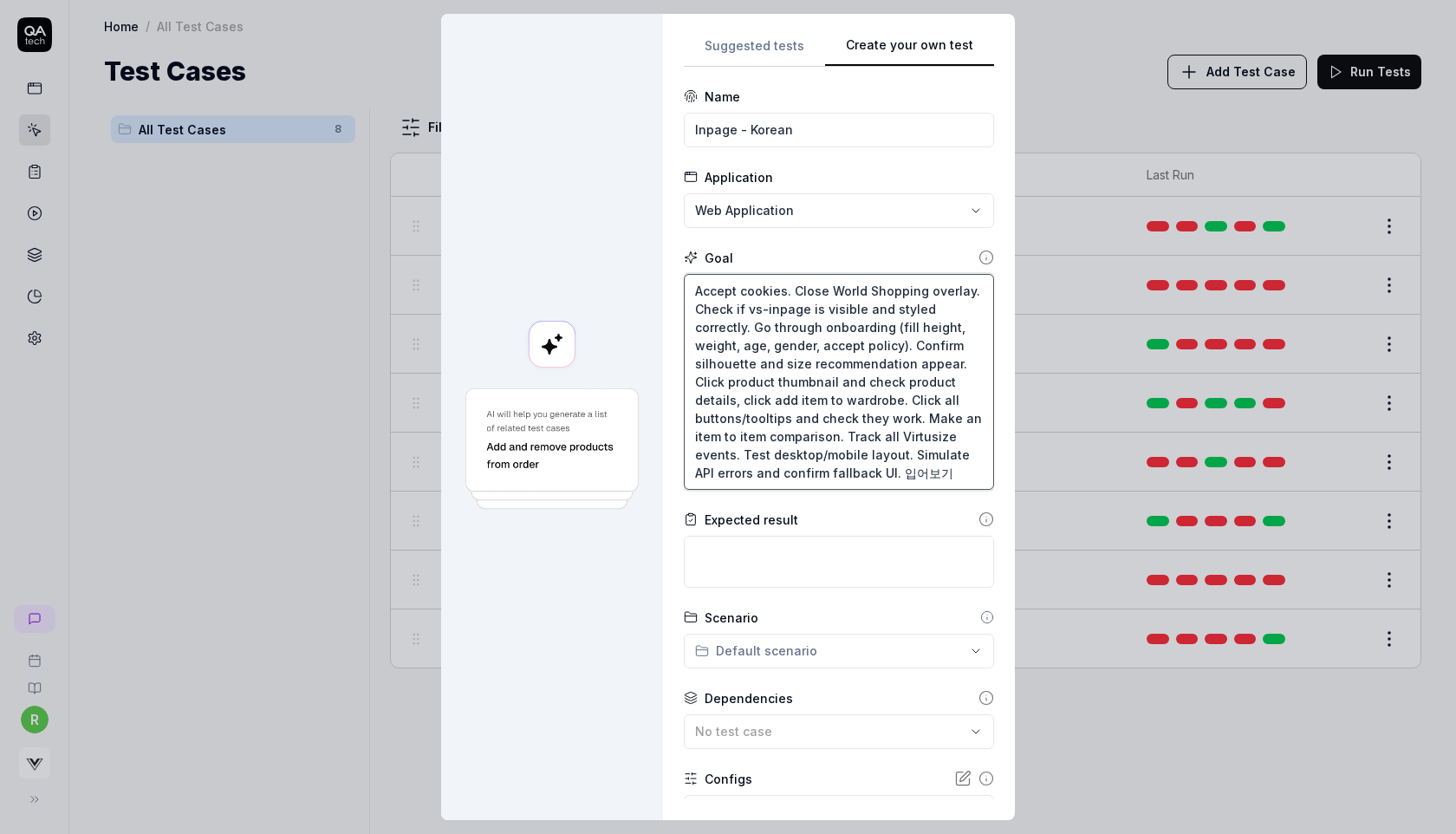
scroll to position [19, 0]
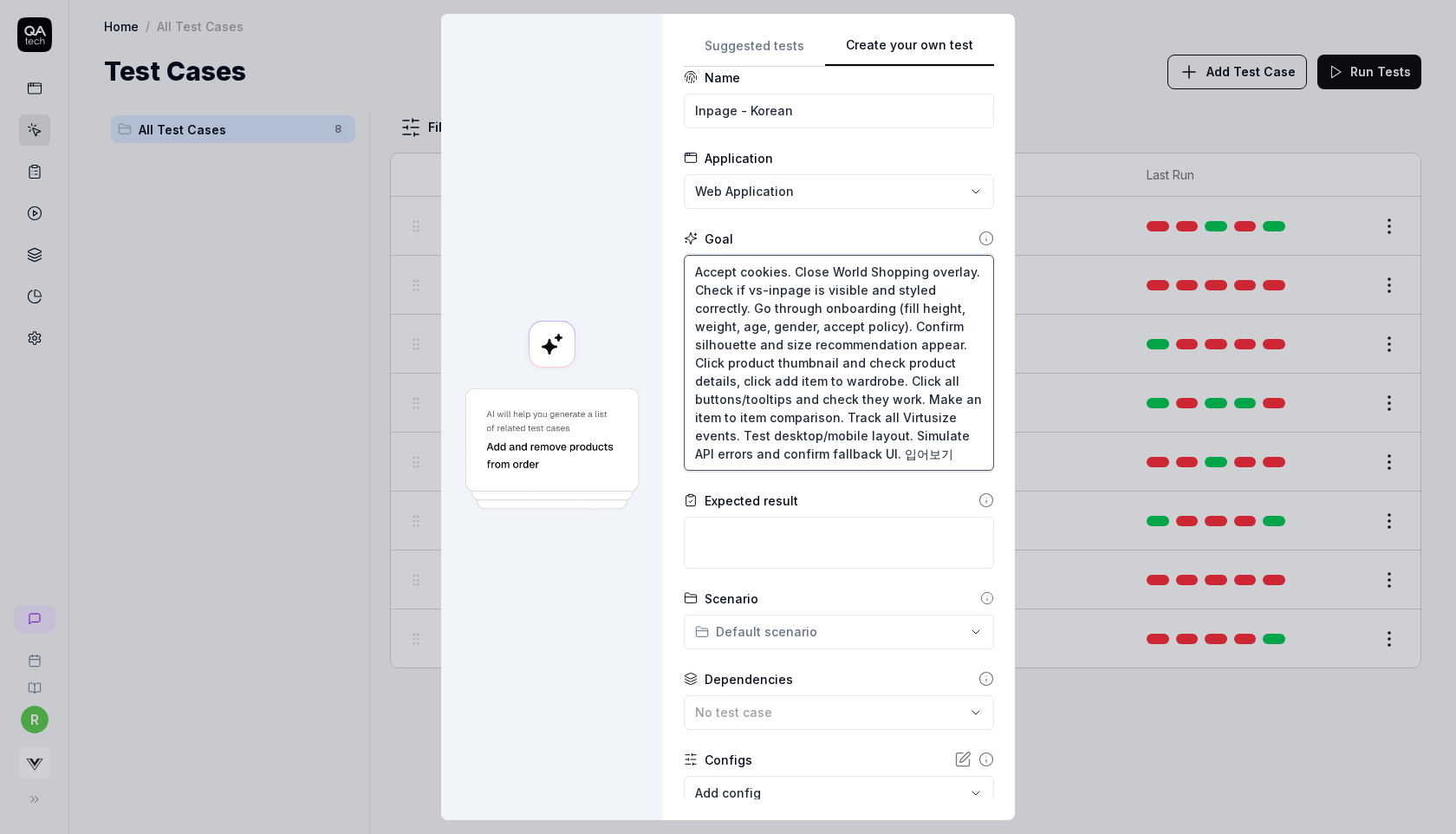
click at [920, 450] on textarea "Accept cookies. Close World Shopping overlay. Check if vs-inpage is visible and…" at bounding box center [839, 363] width 311 height 216
type textarea "*"
type textarea "Accept cookies. Close World Shopping overlay. Check if vs-inpage is visible and…"
drag, startPoint x: 753, startPoint y: 290, endPoint x: 813, endPoint y: 285, distance: 60.2
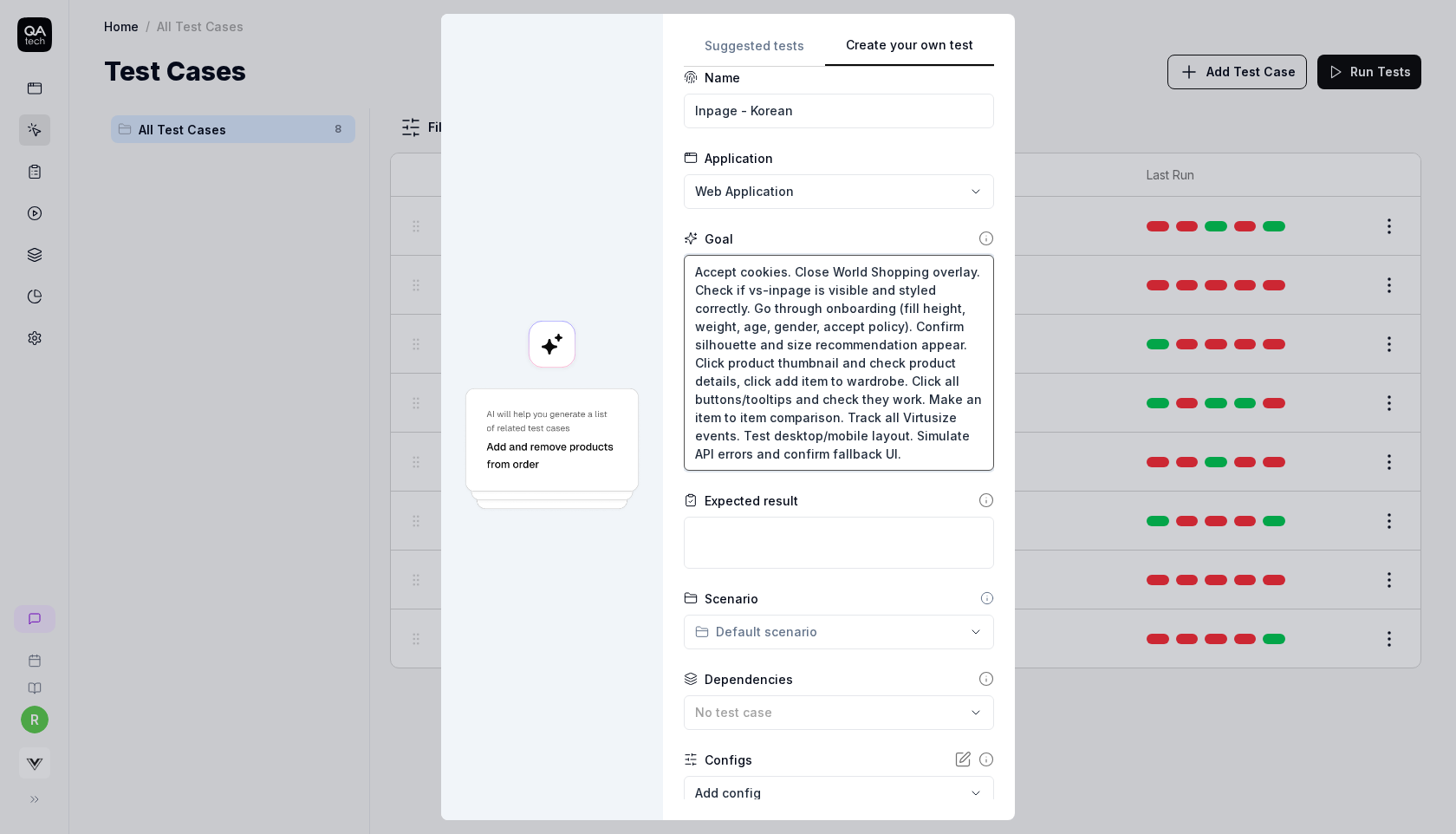
click at [813, 285] on textarea "Accept cookies. Close World Shopping overlay. Check if vs-inpage is visible and…" at bounding box center [839, 363] width 311 height 216
paste textarea "입어보기"
type textarea "*"
type textarea "Accept cookies. Close World Shopping overlay. Check if 입어보기 is visible and styl…"
drag, startPoint x: 969, startPoint y: 289, endPoint x: 848, endPoint y: 294, distance: 121.1
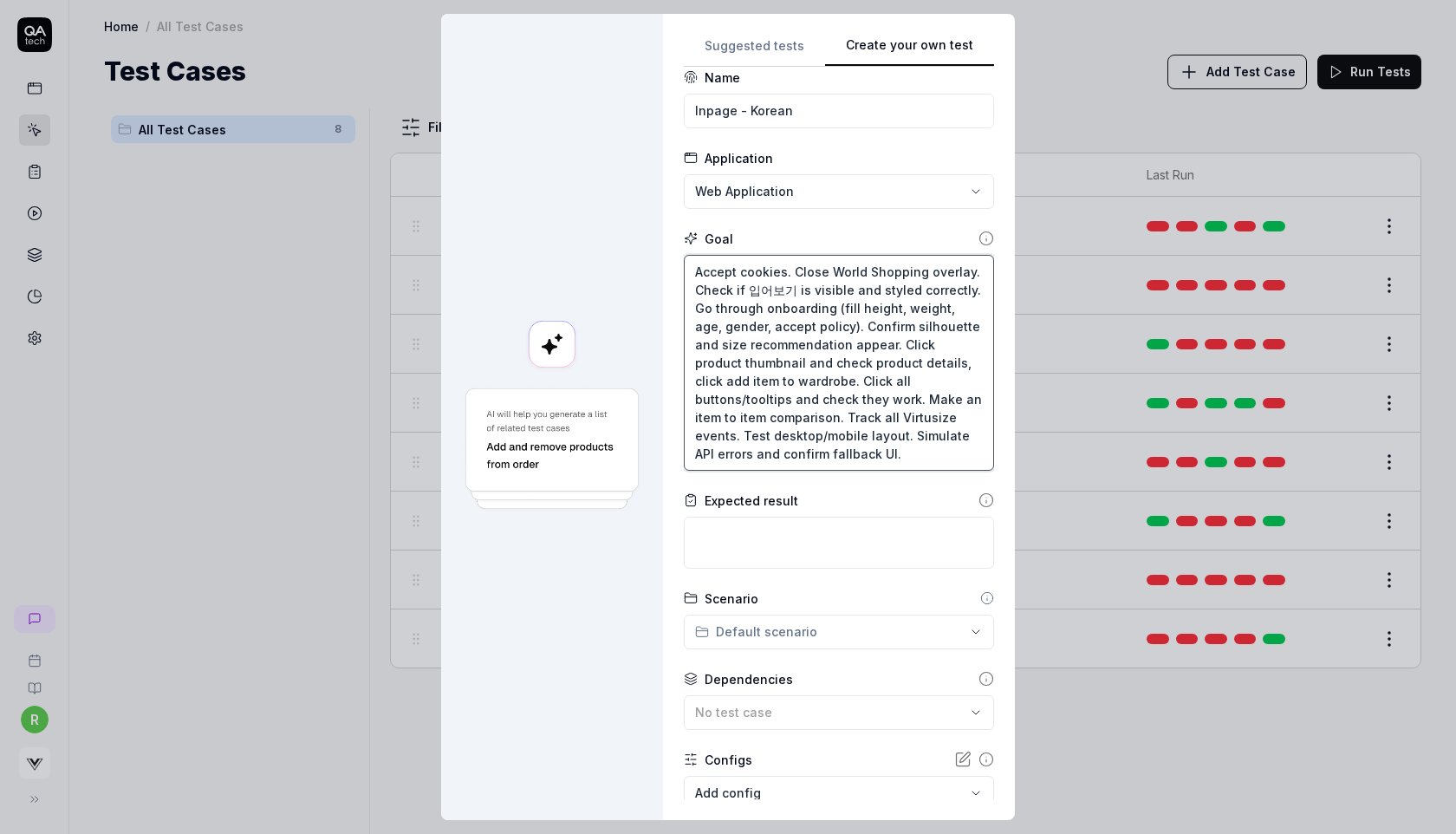
click at [848, 294] on textarea "Accept cookies. Close World Shopping overlay. Check if 입어보기 is visible and styl…" at bounding box center [839, 363] width 311 height 216
type textarea "*"
type textarea "Accept cookies. Close World Shopping overlay. Check if 입어보기 is visible Go throu…"
type textarea "*"
type textarea "Accept cookies. Close World Shopping overlay. Check if 입어보기 is visible. Go thro…"
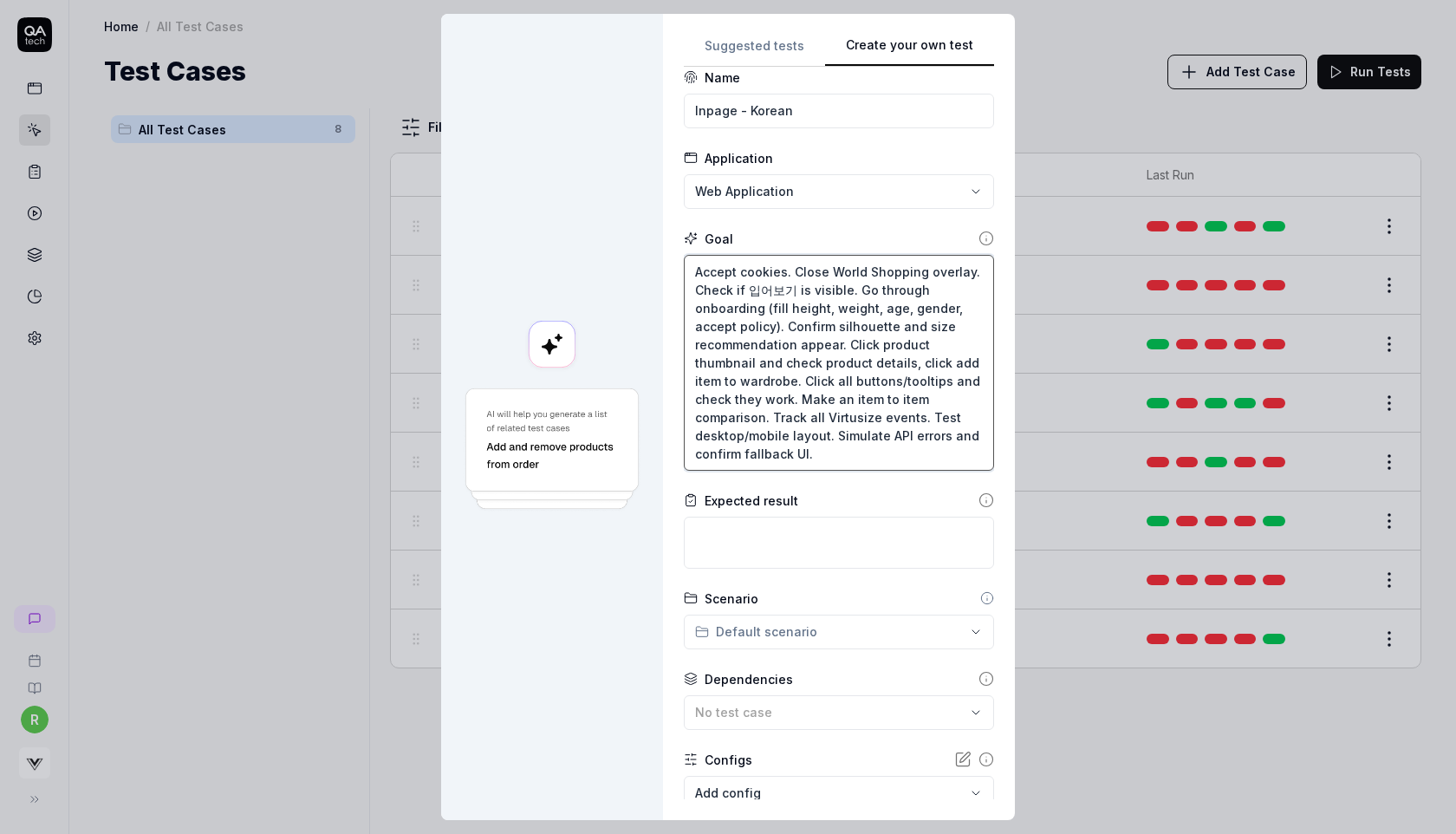
click at [797, 291] on textarea "Accept cookies. Close World Shopping overlay. Check if 입어보기 is visible. Go thro…" at bounding box center [839, 363] width 311 height 216
type textarea "*"
type textarea "Accept cookies. Close World Shopping overlay. Check if 입어보기 bis visible. Go thr…"
type textarea "*"
type textarea "Accept cookies. Close World Shopping overlay. Check if 입어보기 butis visible. Go t…"
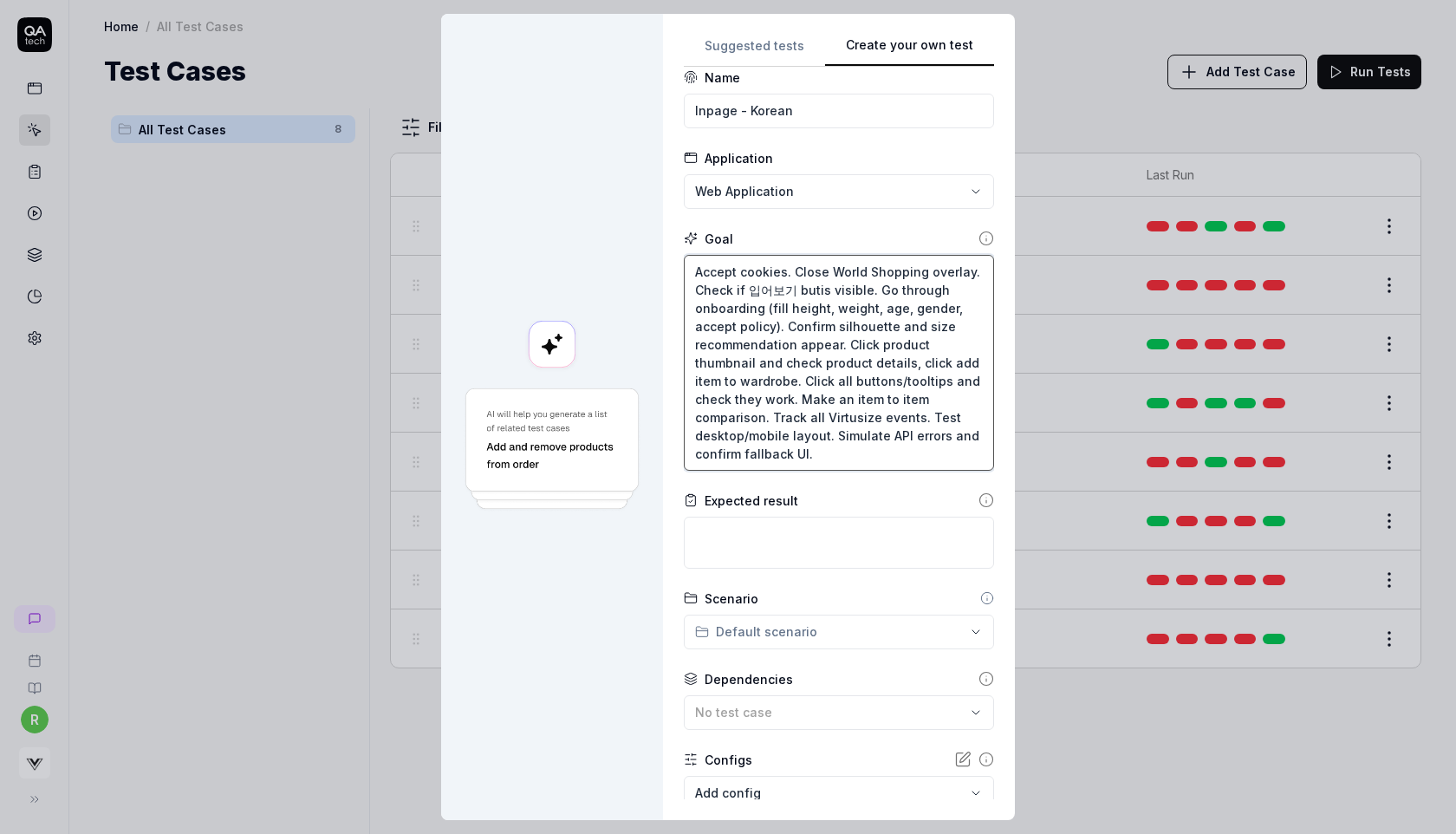
type textarea "*"
type textarea "Accept cookies. Close World Shopping overlay. Check if 입어보기 buttois visible. Go…"
type textarea "*"
type textarea "Accept cookies. Close World Shopping overlay. Check if 입어보기 buttonis visible. G…"
type textarea "*"
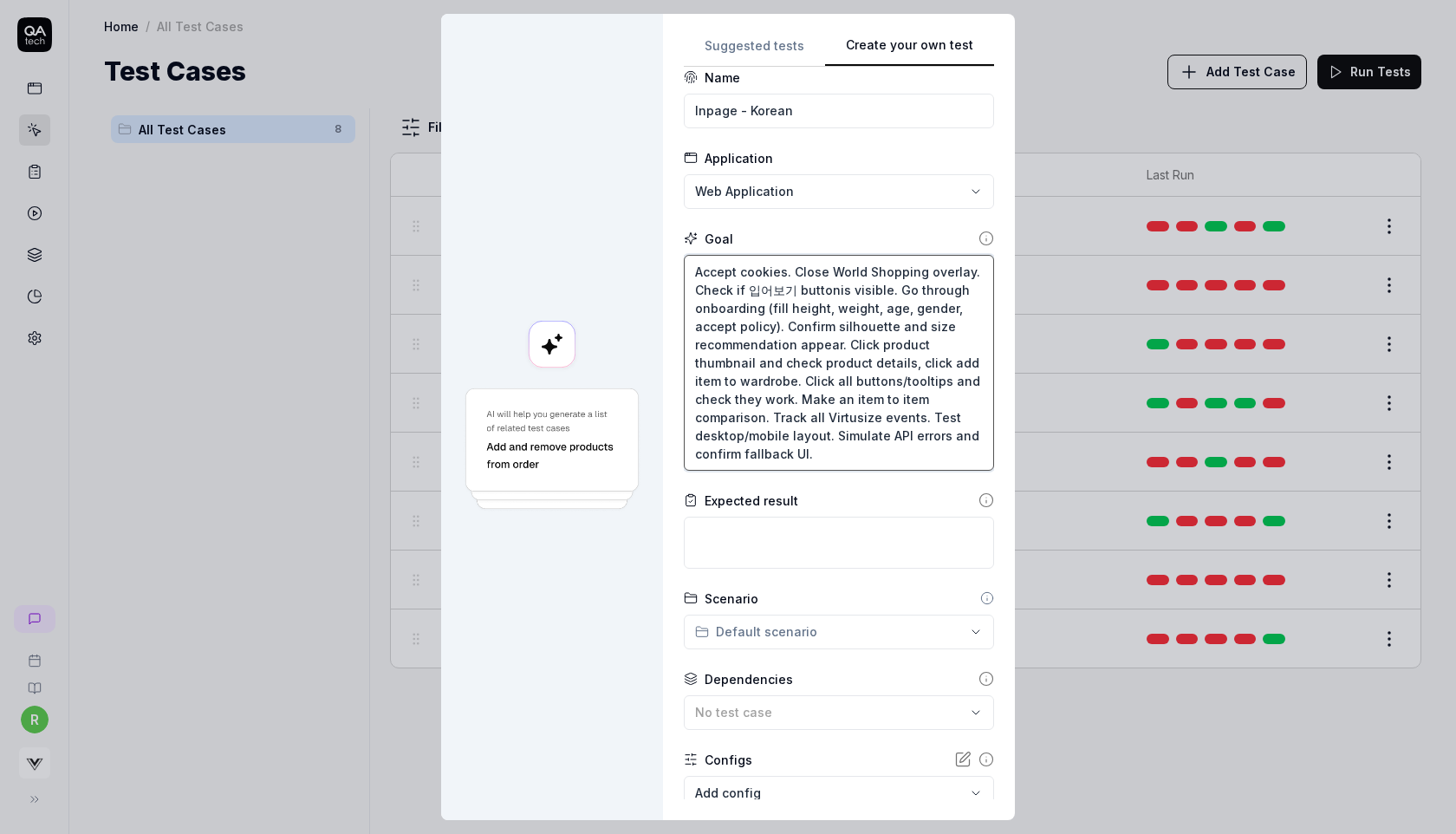
type textarea "Accept cookies. Close World Shopping overlay. Check if 입어보기 button is visible. …"
click at [893, 288] on textarea "Accept cookies. Close World Shopping overlay. Check if 입어보기 button is visible. …" at bounding box center [839, 363] width 311 height 216
type textarea "*"
type textarea "Accept cookies. Close World Shopping overlay. Check if 입어보기 button is visible G…"
type textarea "*"
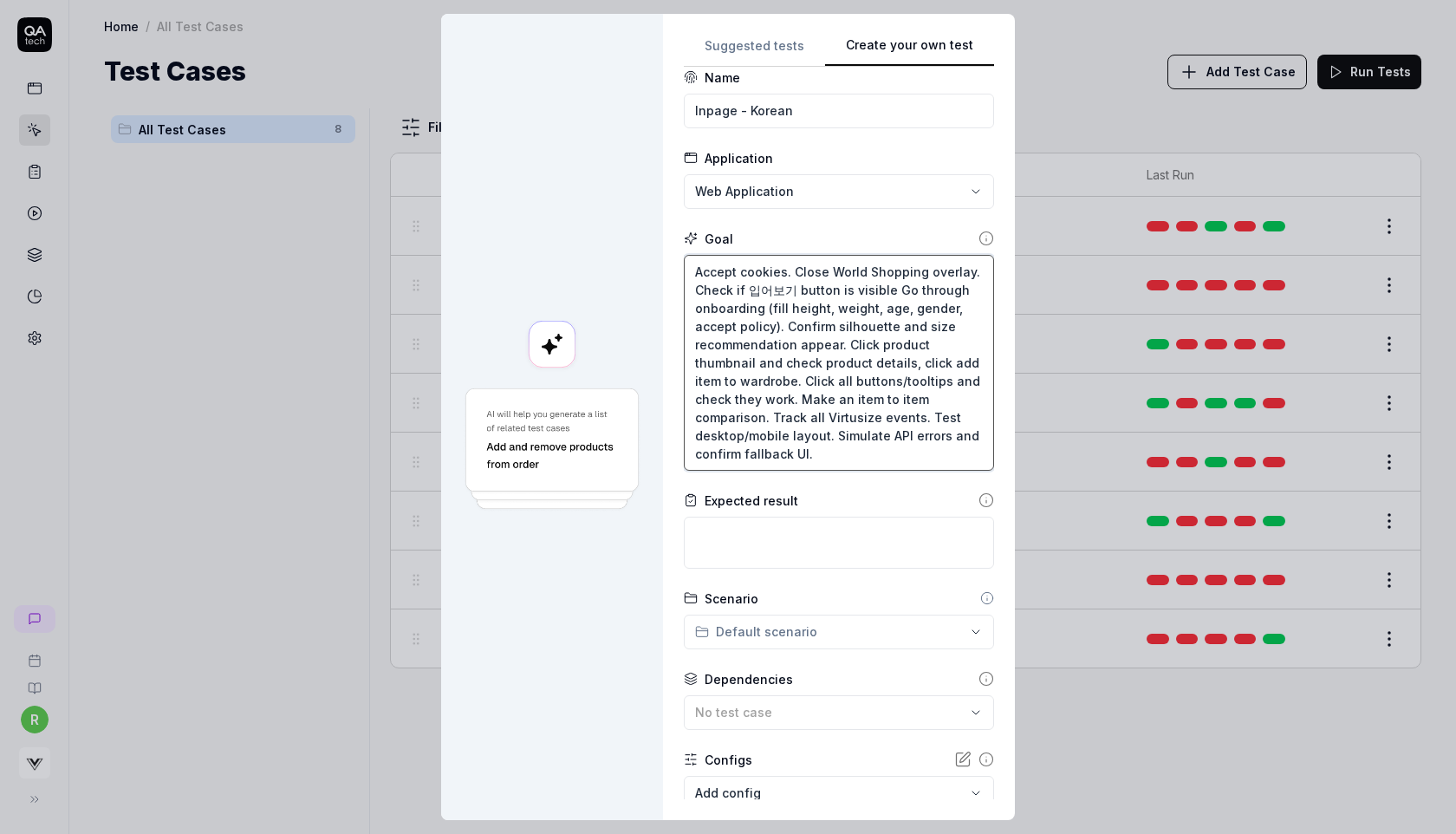
type textarea "Accept cookies. Close World Shopping overlay. Check if 입어보기 button is visible G…"
type textarea "*"
type textarea "Accept cookies. Close World Shopping overlay. Check if 입어보기 button is visible a…"
type textarea "*"
type textarea "Accept cookies. Close World Shopping overlay. Check if 입어보기 button is visible a…"
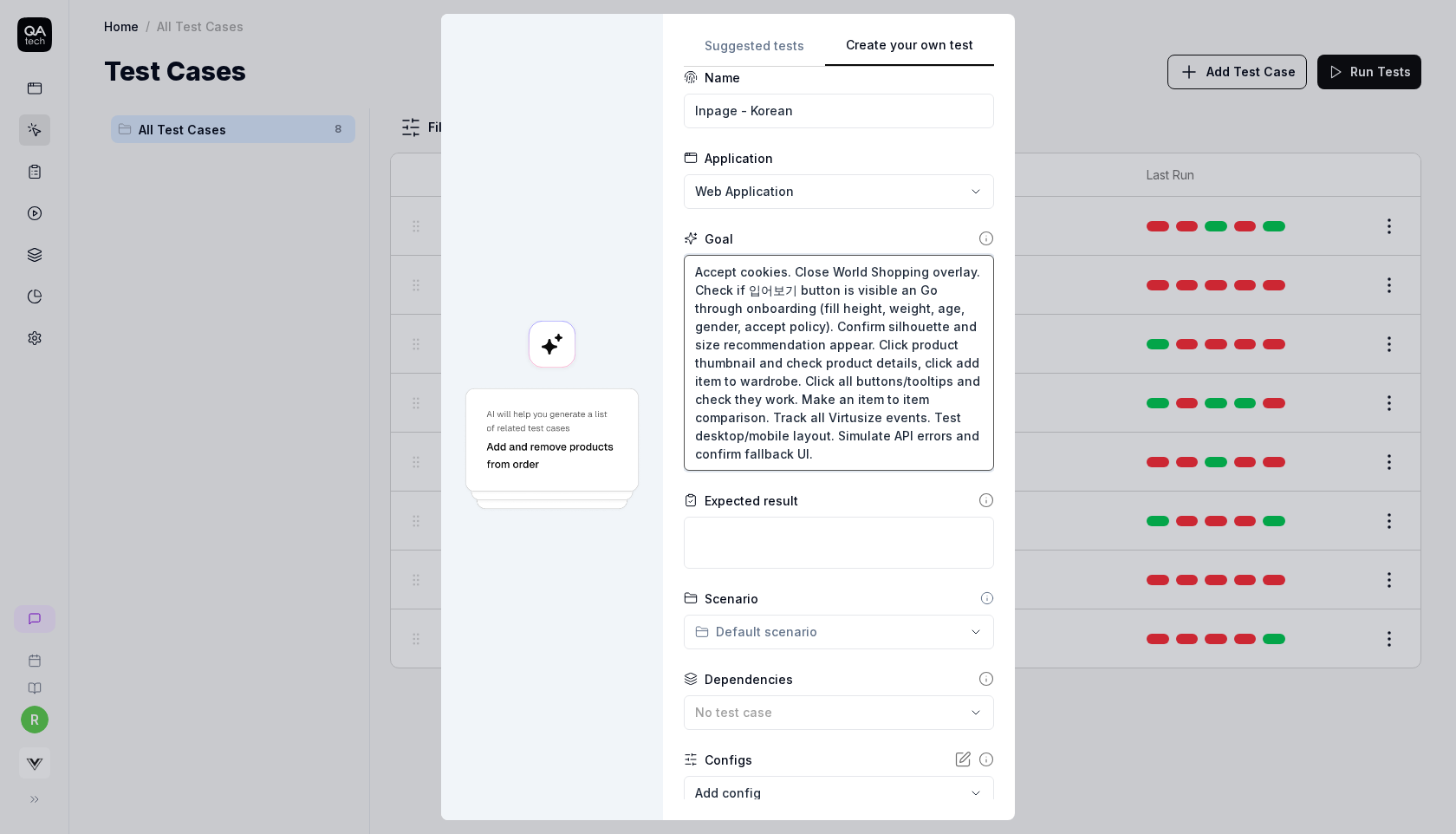
type textarea "*"
type textarea "Accept cookies. Close World Shopping overlay. Check if 입어보기 button is visible a…"
type textarea "*"
type textarea "Accept cookies. Close World Shopping overlay. Check if 입어보기 button is visible a…"
type textarea "*"
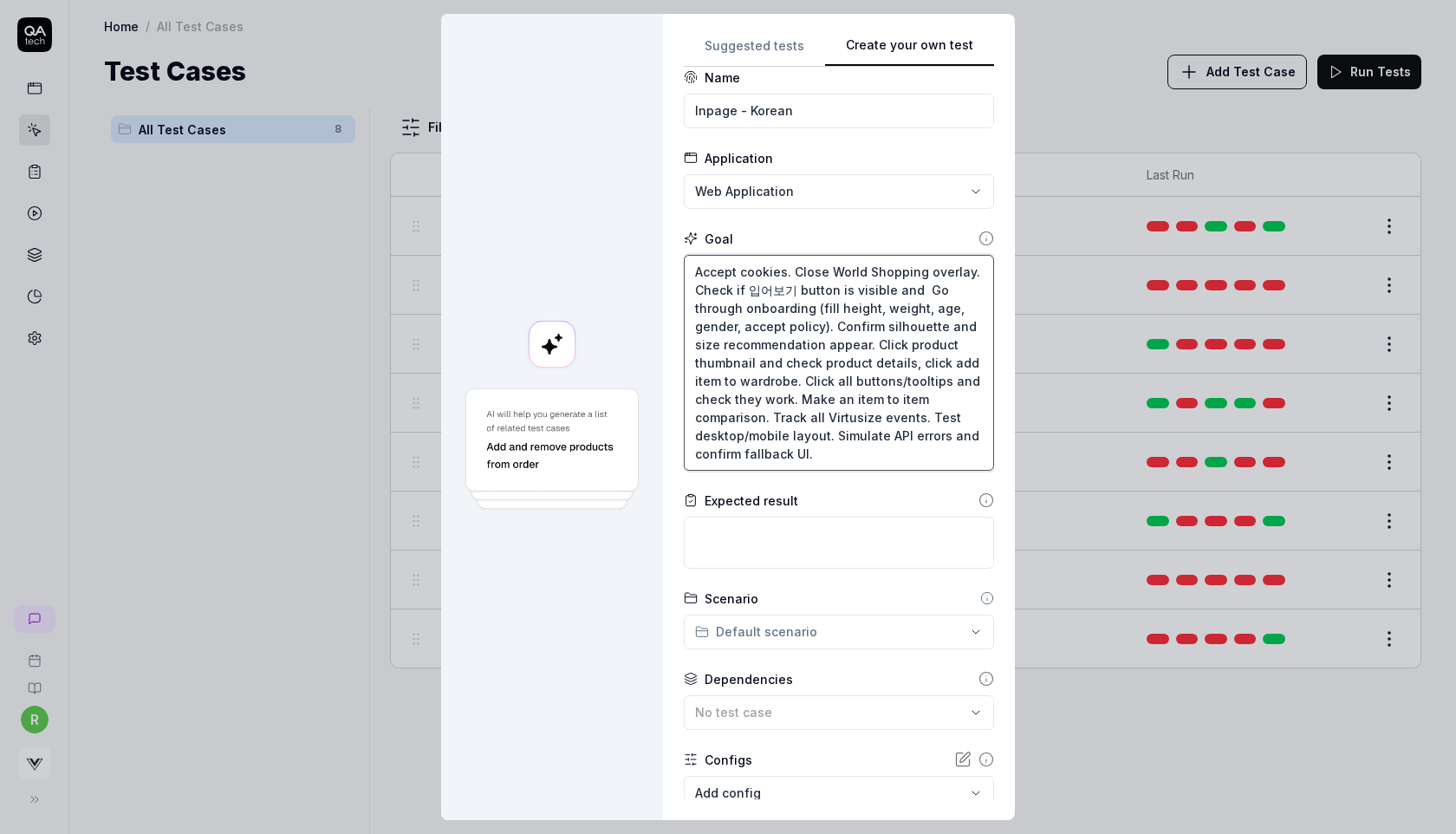
type textarea "Accept cookies. Close World Shopping overlay. Check if 입어보기 button is visible a…"
type textarea "*"
type textarea "Accept cookies. Close World Shopping overlay. Check if 입어보기 button is visible a…"
type textarea "*"
type textarea "Accept cookies. Close World Shopping overlay. Check if 입어보기 button is visible a…"
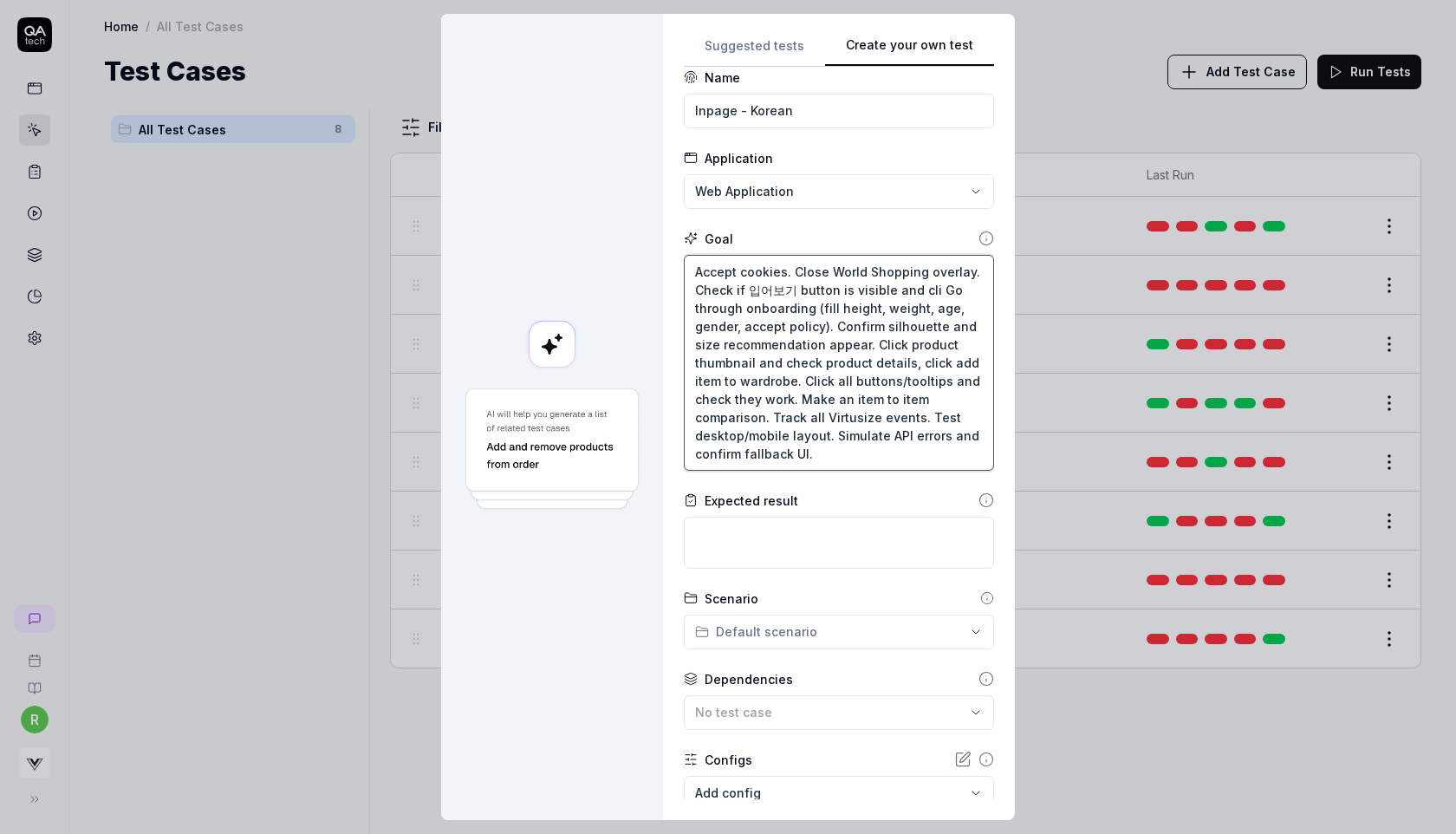
type textarea "*"
type textarea "Accept cookies. Close World Shopping overlay. Check if 입어보기 button is visible a…"
type textarea "*"
type textarea "Accept cookies. Close World Shopping overlay. Check if 입어보기 button is visible a…"
type textarea "*"
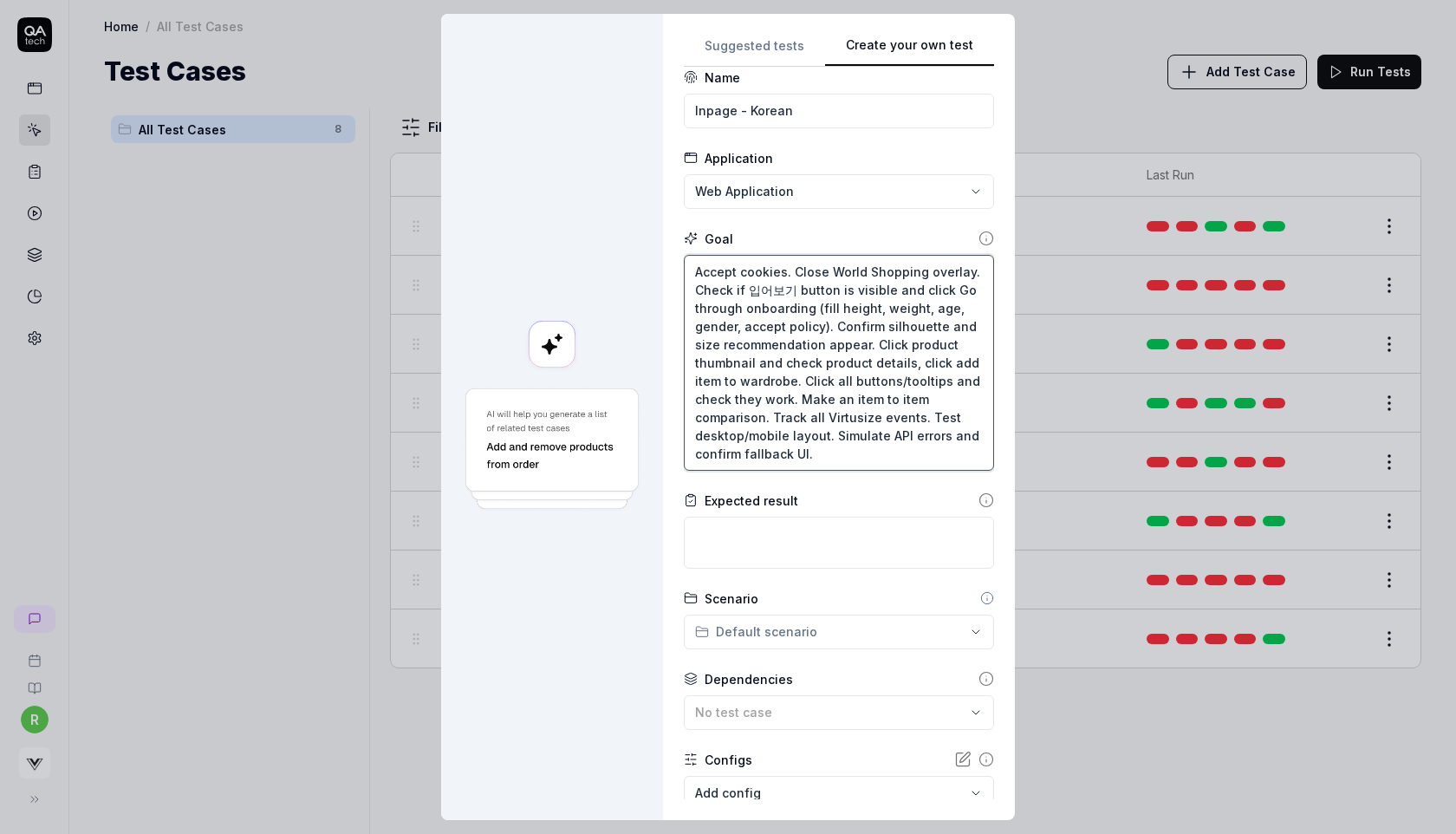
type textarea "Accept cookies. Close World Shopping overlay. Check if 입어보기 button is visible a…"
type textarea "*"
type textarea "Accept cookies. Close World Shopping overlay. Check if 입어보기 button is visible a…"
type textarea "*"
type textarea "Accept cookies. Close World Shopping overlay. Check if 입어보기 button is visible a…"
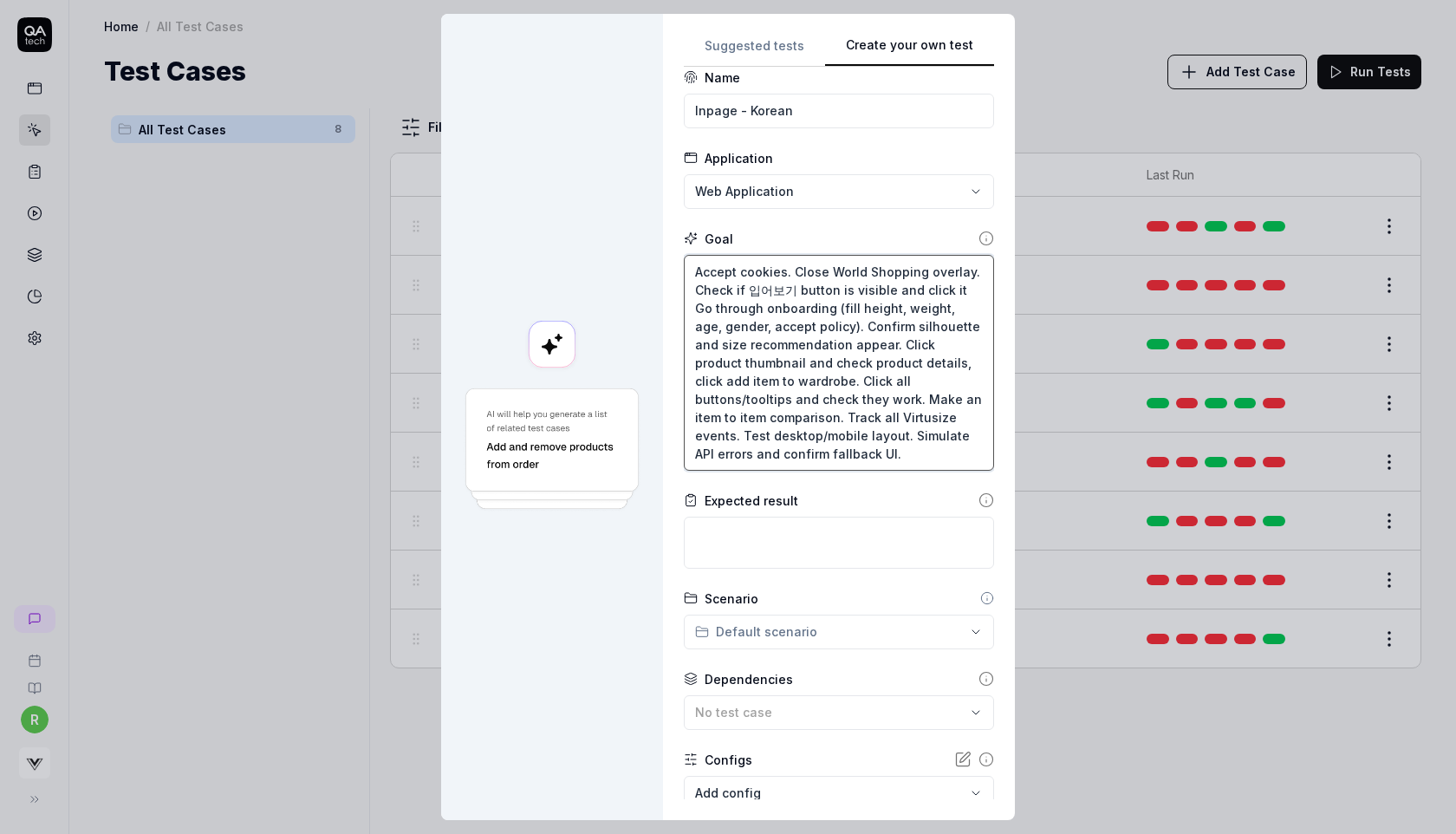
type textarea "*"
type textarea "Accept cookies. Close World Shopping overlay. Check if 입어보기 button is visible a…"
type textarea "*"
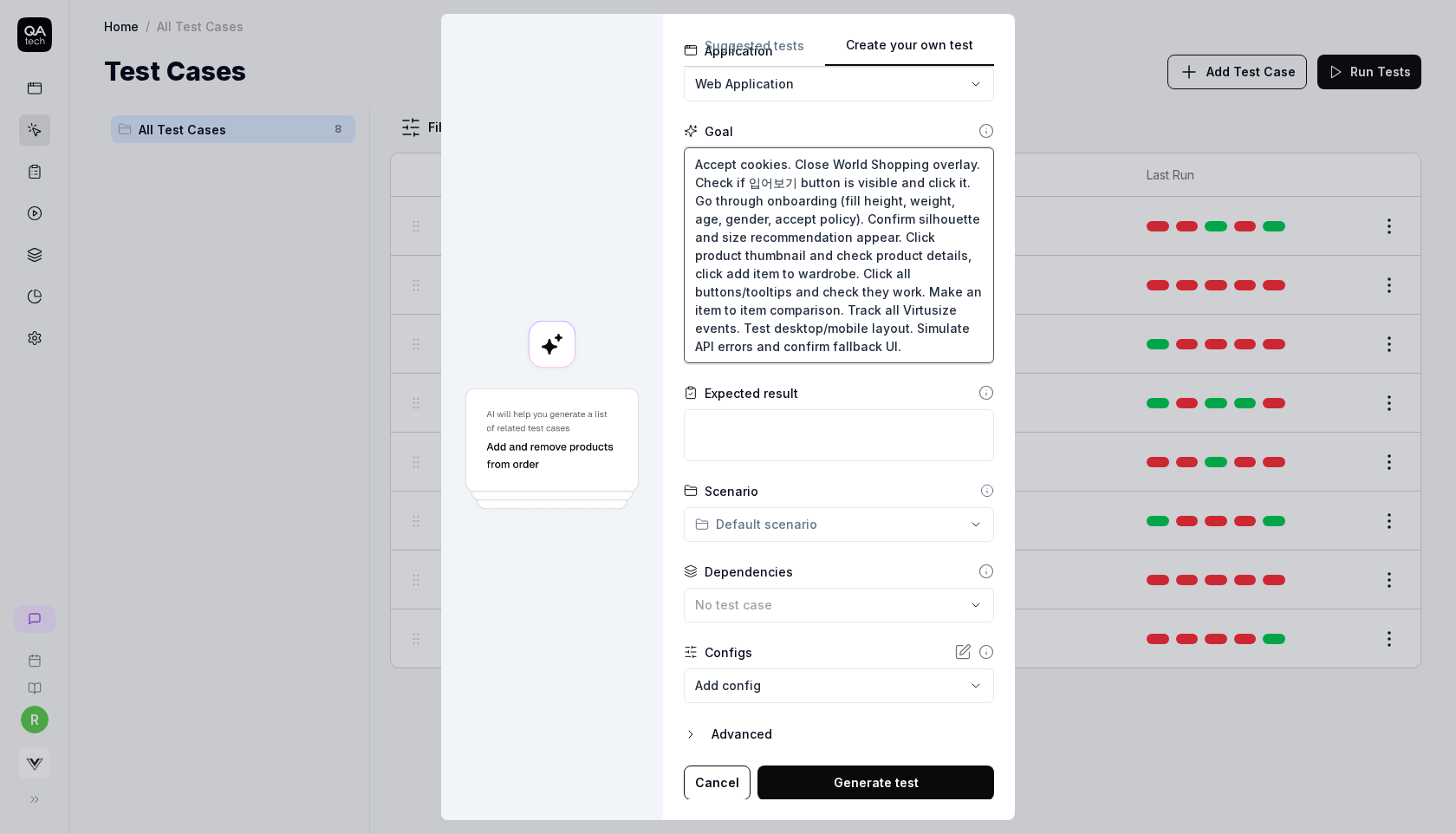
type textarea "Accept cookies. Close World Shopping overlay. Check if 입어보기 button is visible a…"
click at [855, 784] on button "Generate test" at bounding box center [875, 783] width 236 height 35
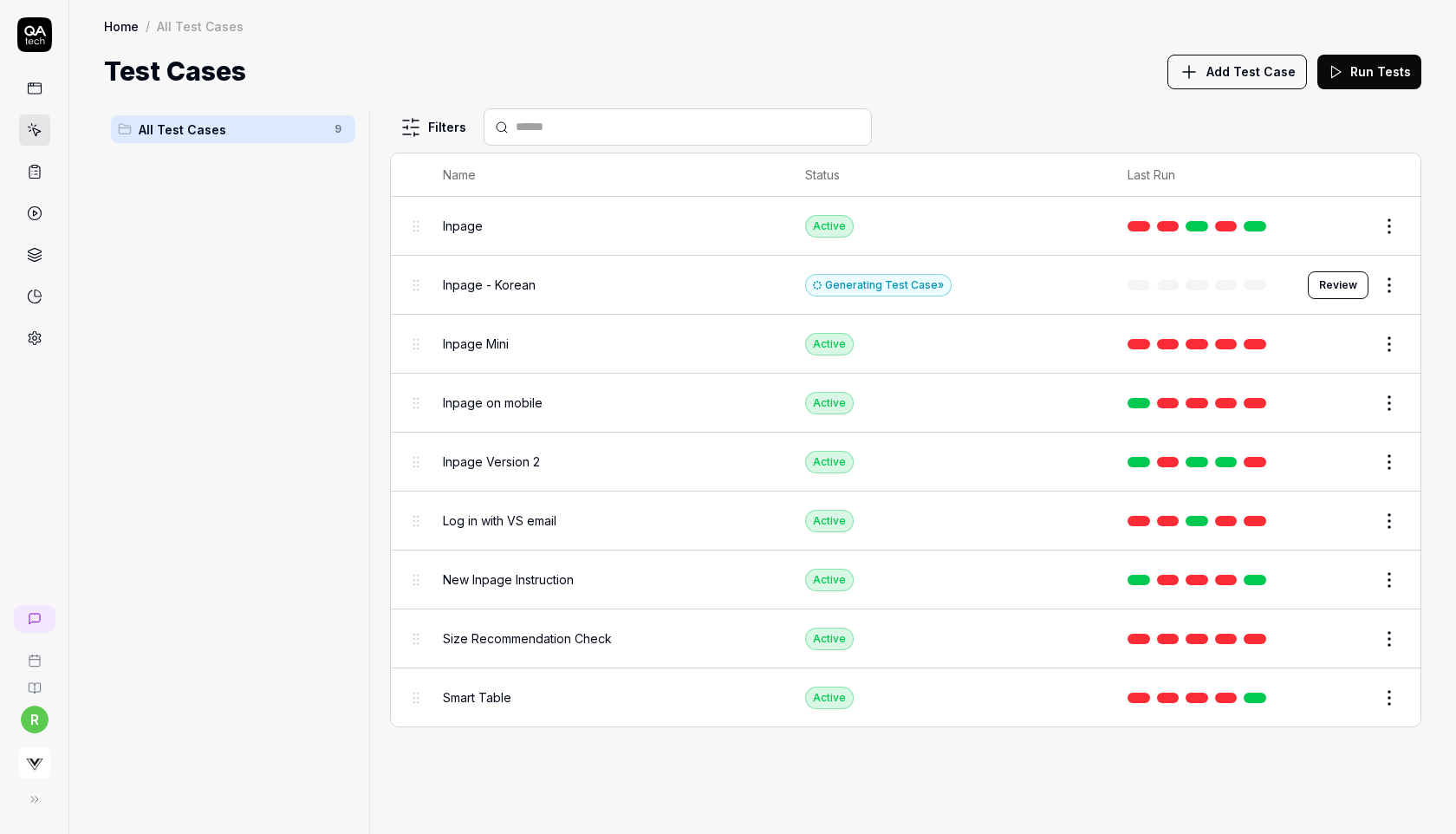
click at [1330, 282] on button "Review" at bounding box center [1338, 285] width 61 height 27
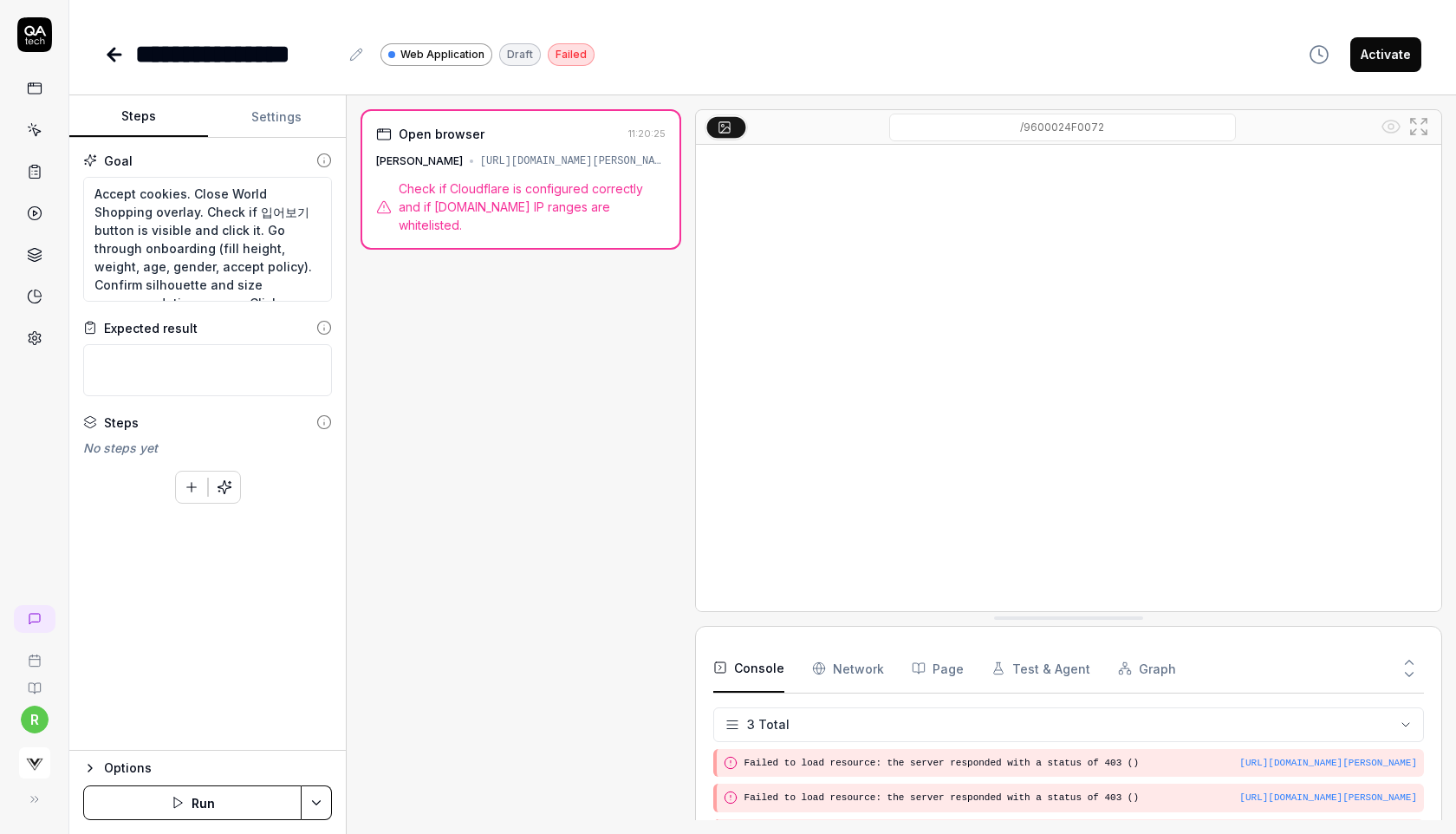
click at [1366, 55] on button "Activate" at bounding box center [1386, 54] width 71 height 35
type textarea "*"
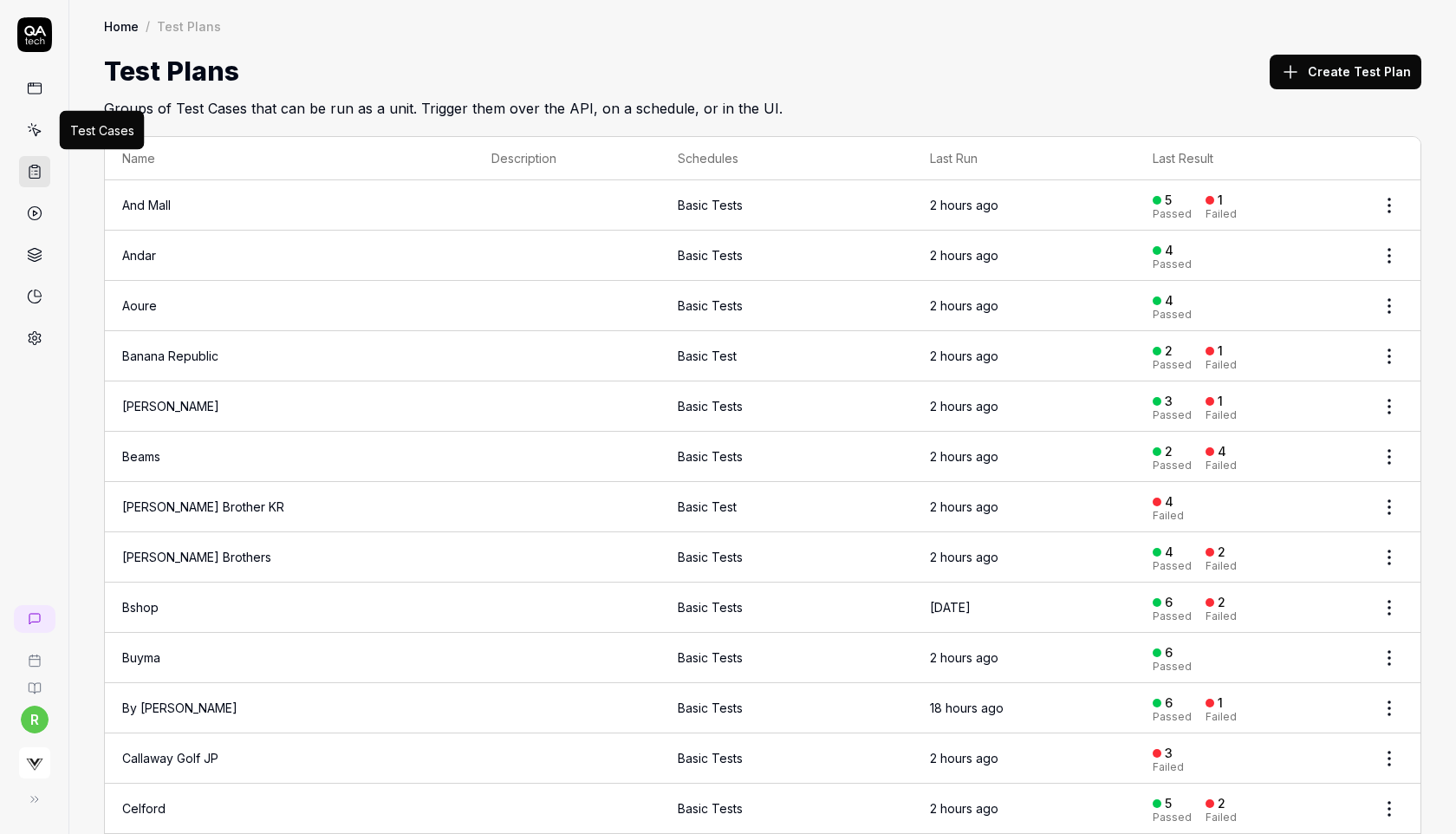
click at [32, 128] on icon at bounding box center [35, 132] width 8 height 8
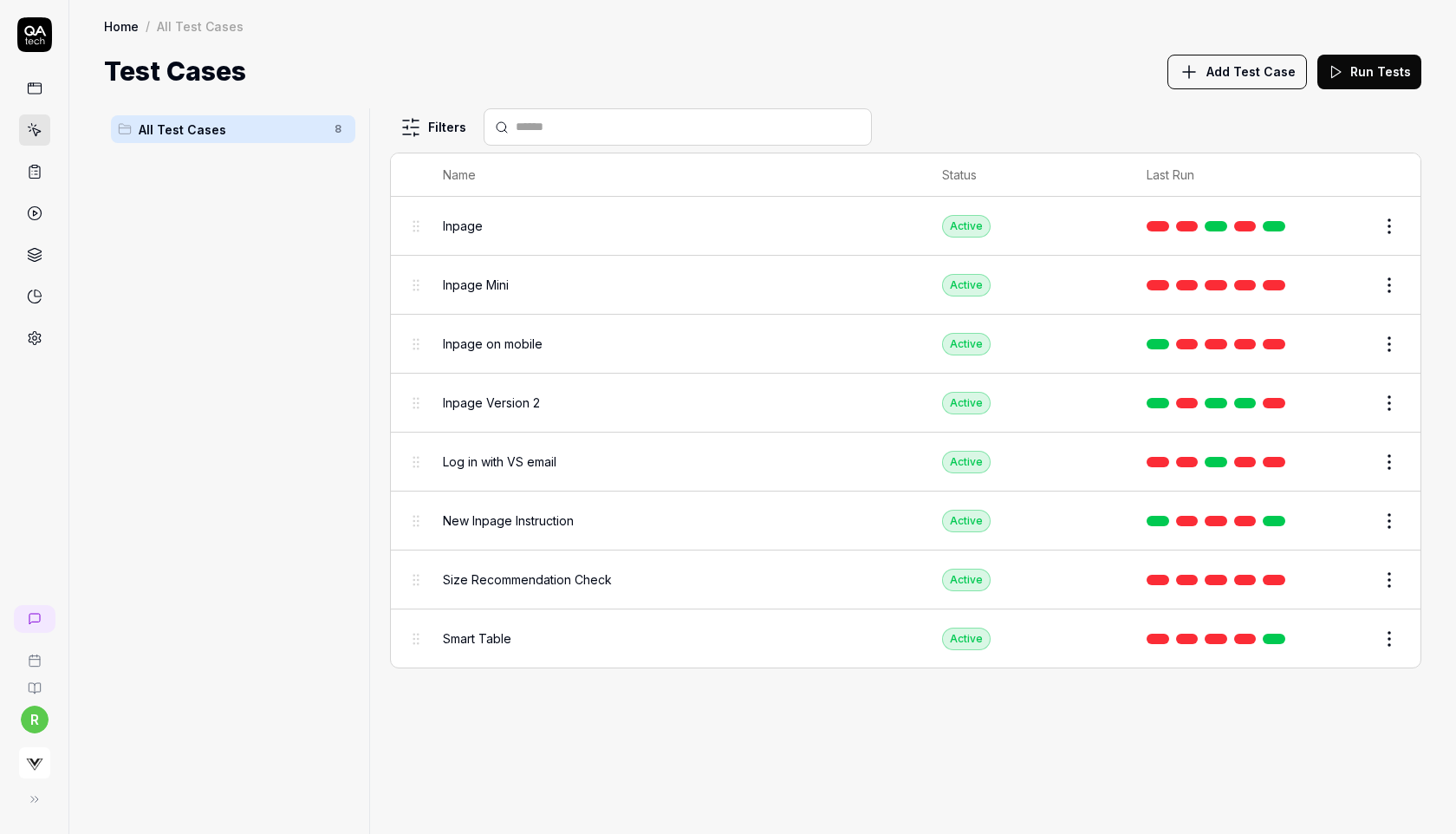
click at [489, 520] on span "New Inpage Instruction" at bounding box center [508, 521] width 131 height 19
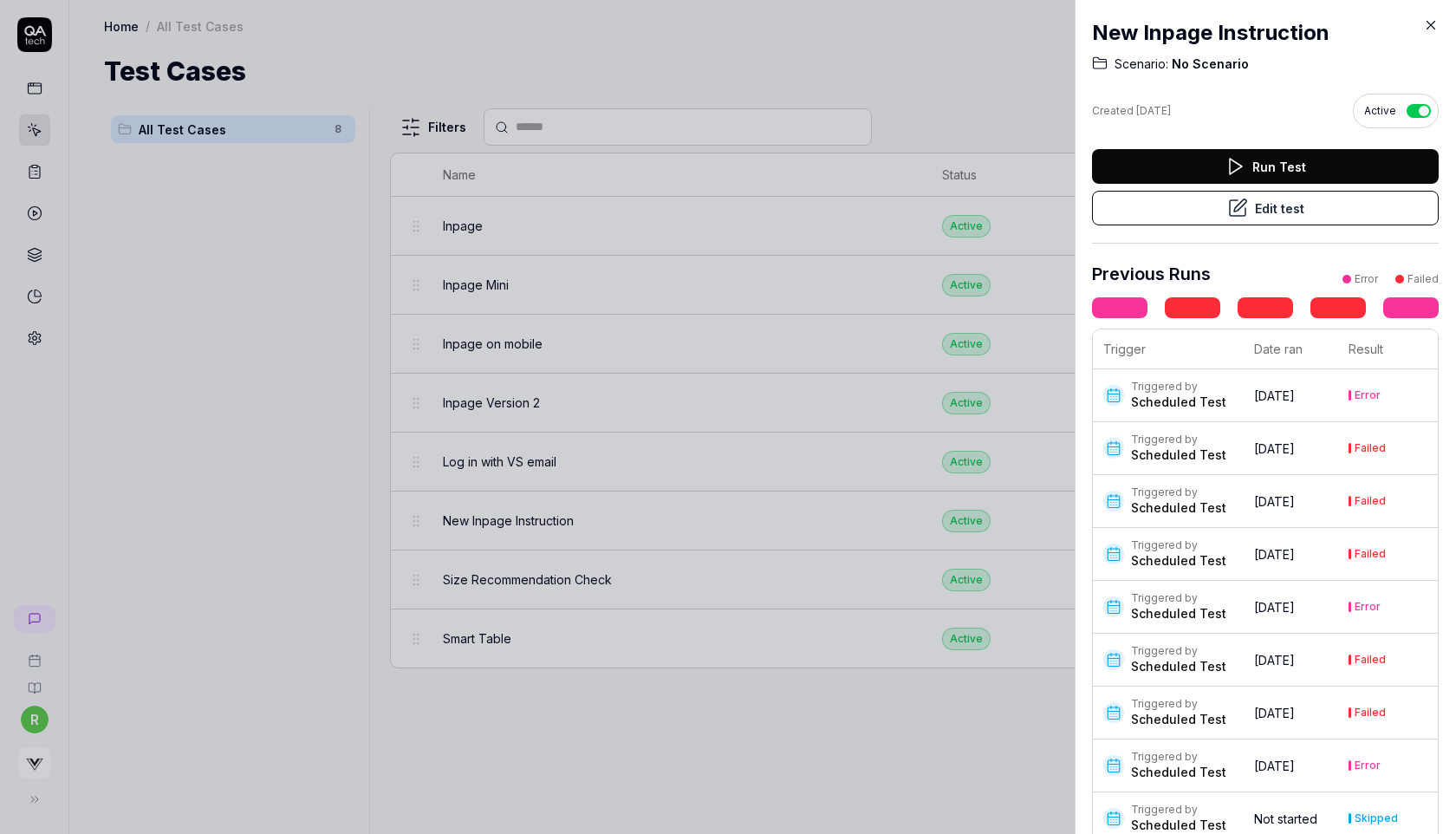
click at [1281, 206] on button "Edit test" at bounding box center [1266, 207] width 347 height 35
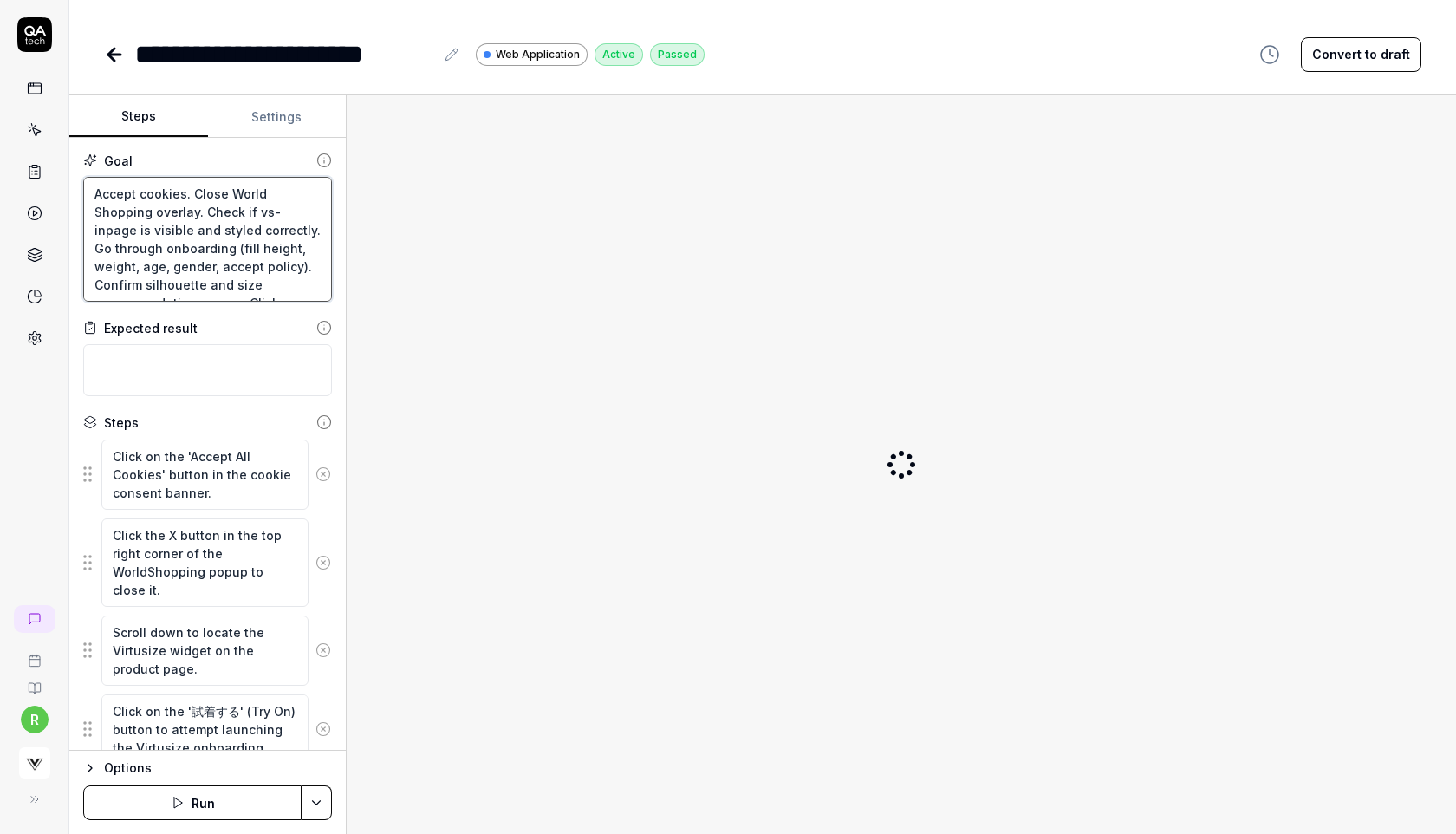
click at [272, 254] on textarea "Accept cookies. Close World Shopping overlay. Check if vs-inpage is visible and…" at bounding box center [207, 239] width 249 height 125
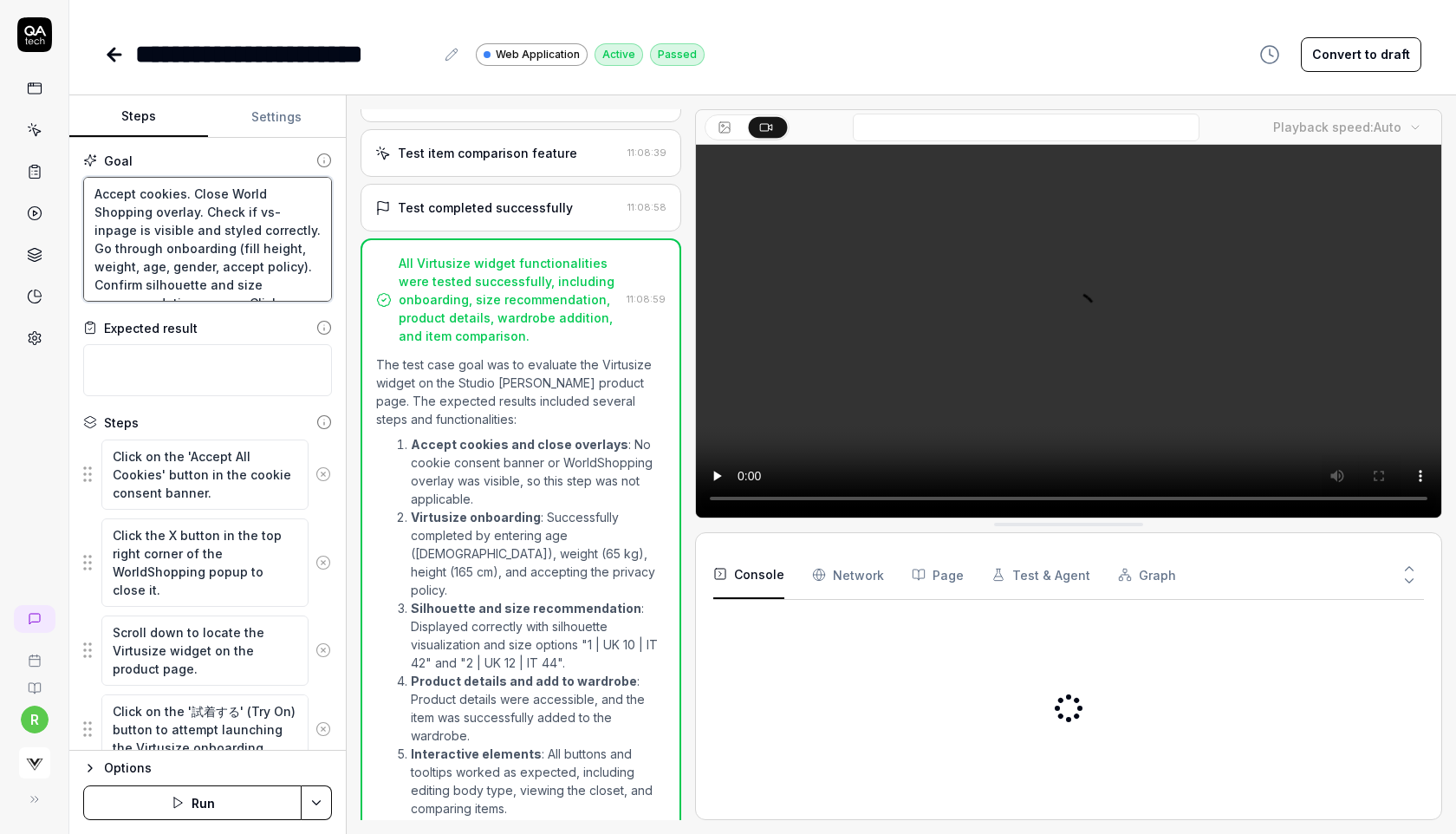
scroll to position [1410, 0]
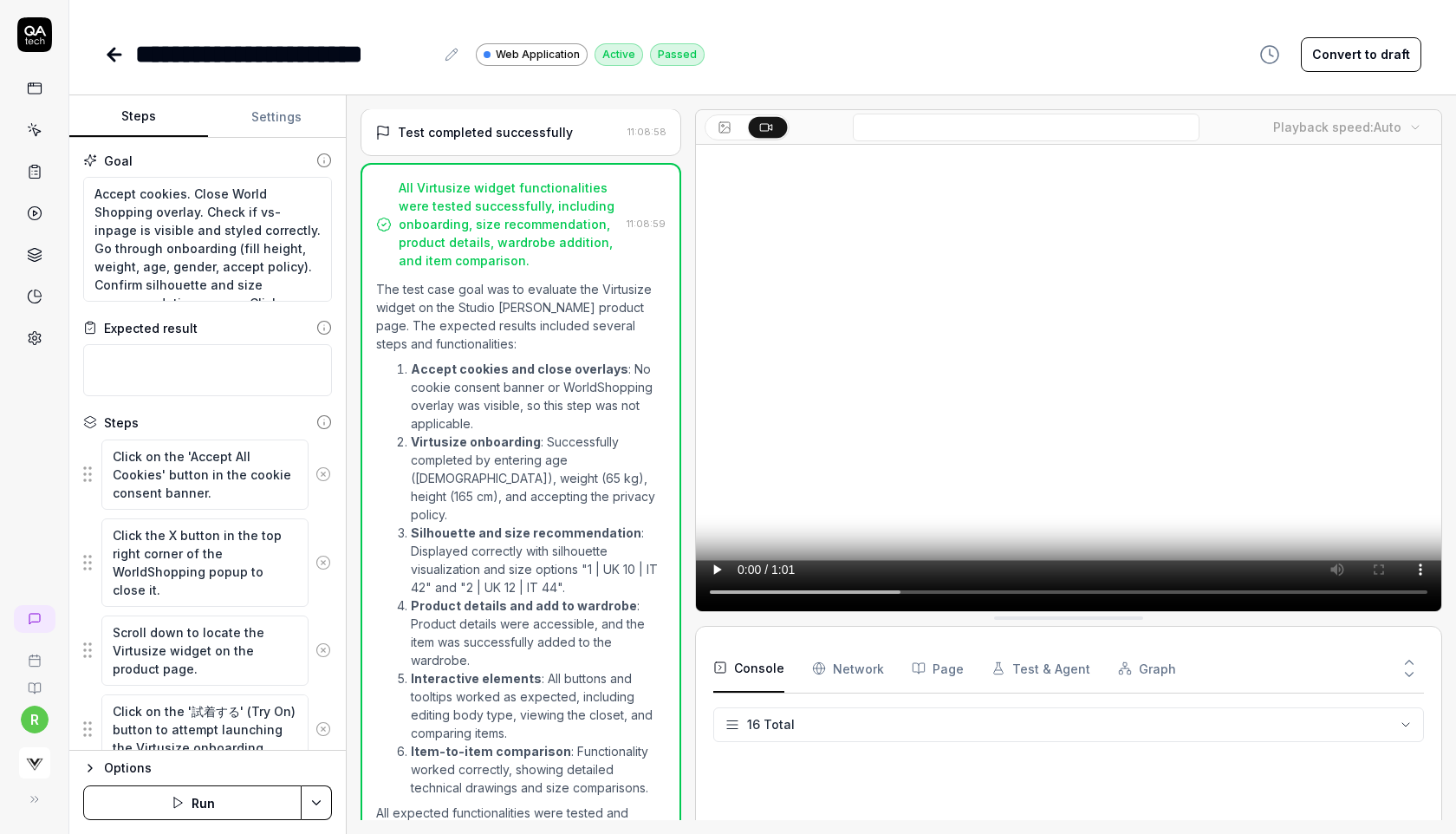
type textarea "*"
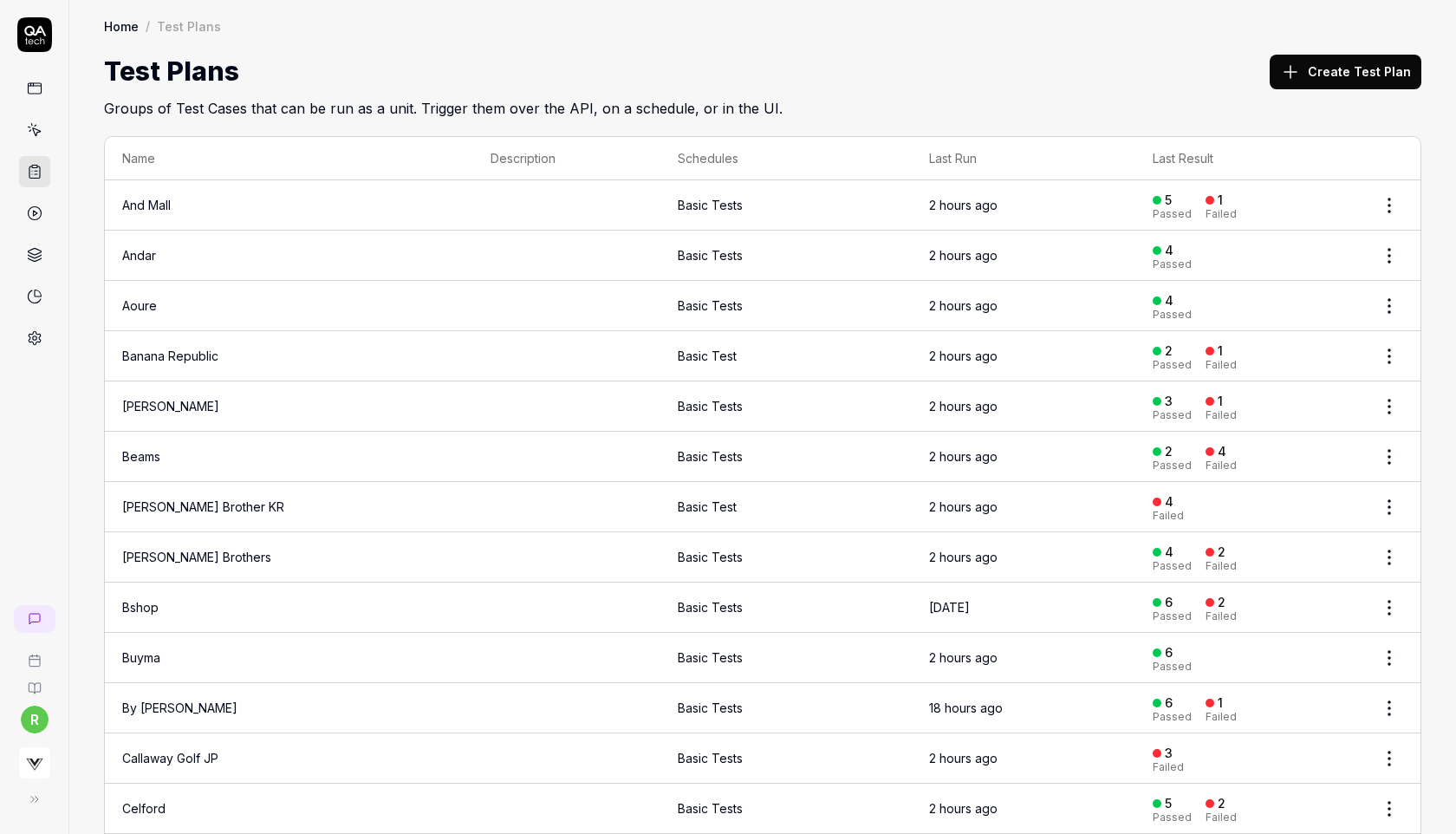
click at [370, 504] on td "[PERSON_NAME] Brother KR" at bounding box center [289, 506] width 368 height 50
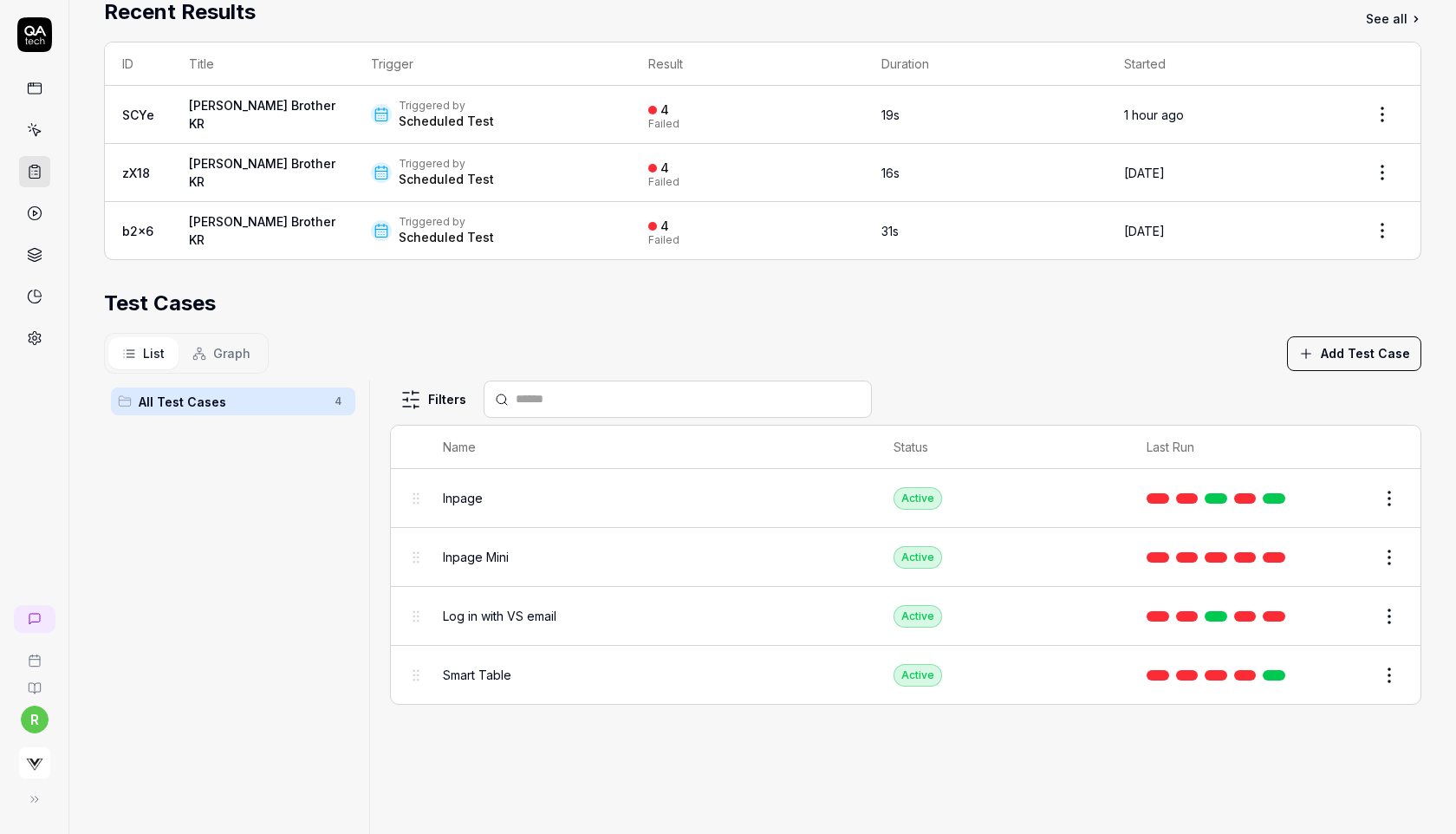
scroll to position [405, 0]
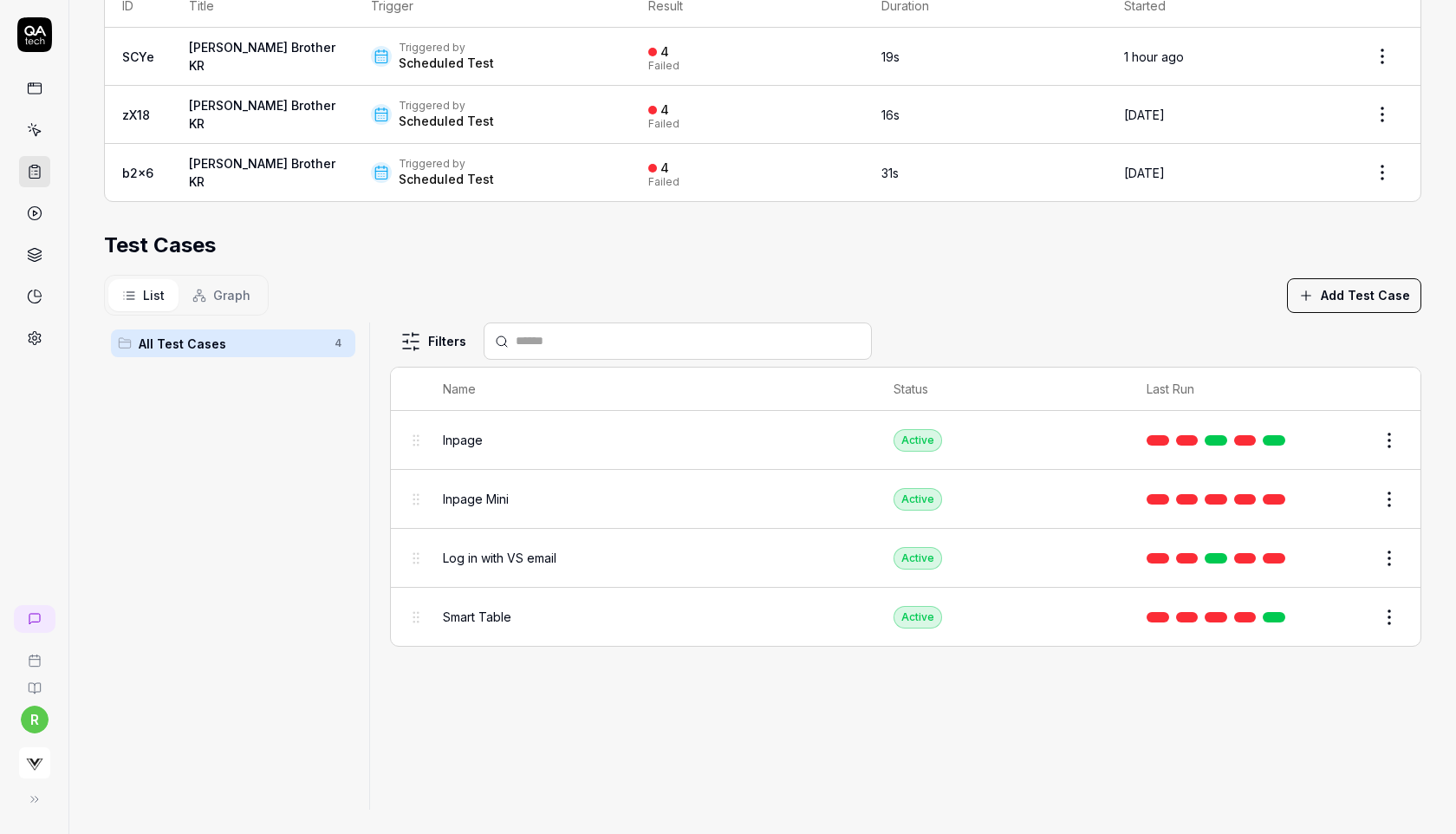
click at [1397, 436] on html "**********" at bounding box center [728, 417] width 1456 height 834
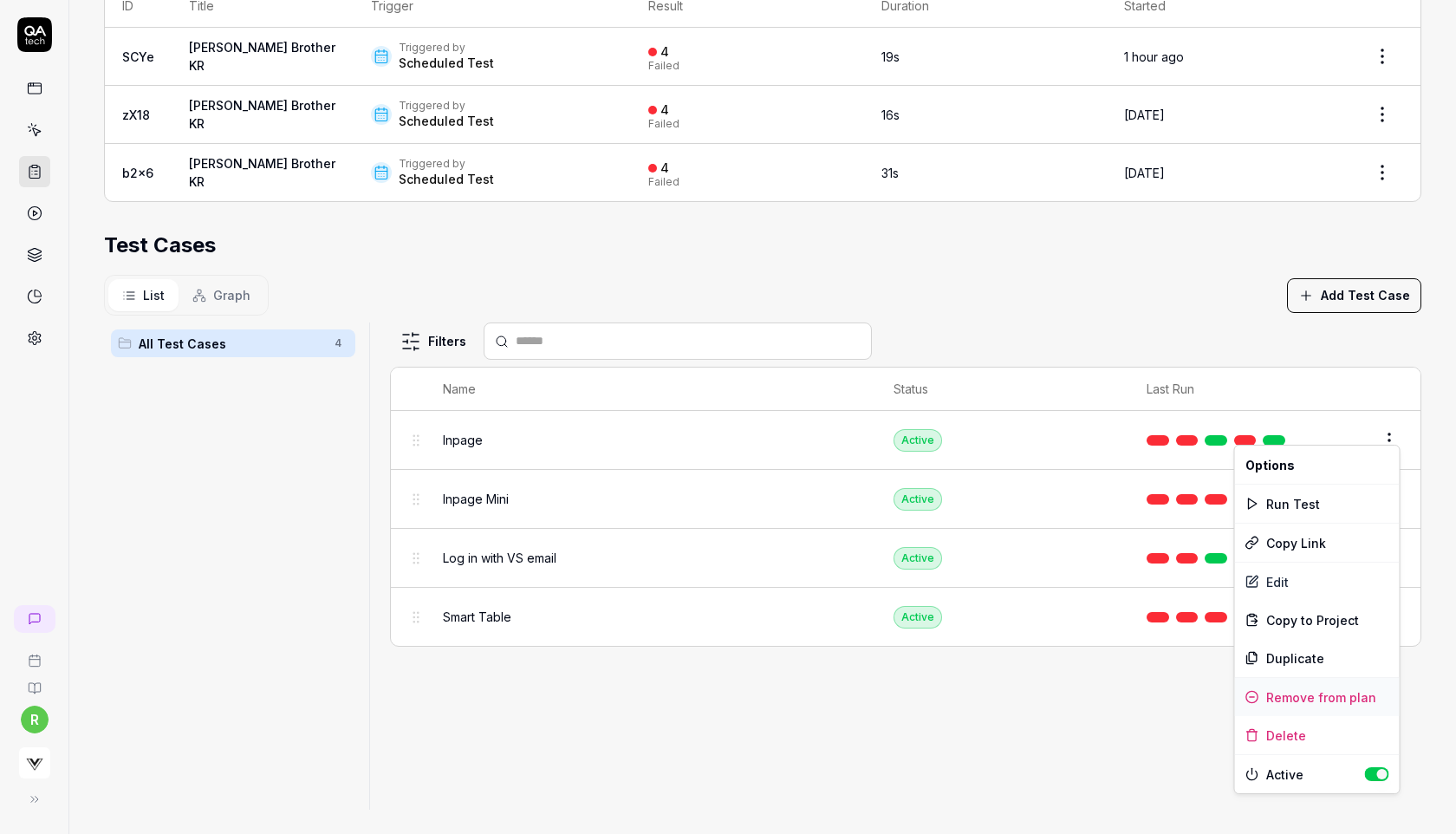
click at [1330, 699] on div "Remove from plan" at bounding box center [1317, 697] width 165 height 38
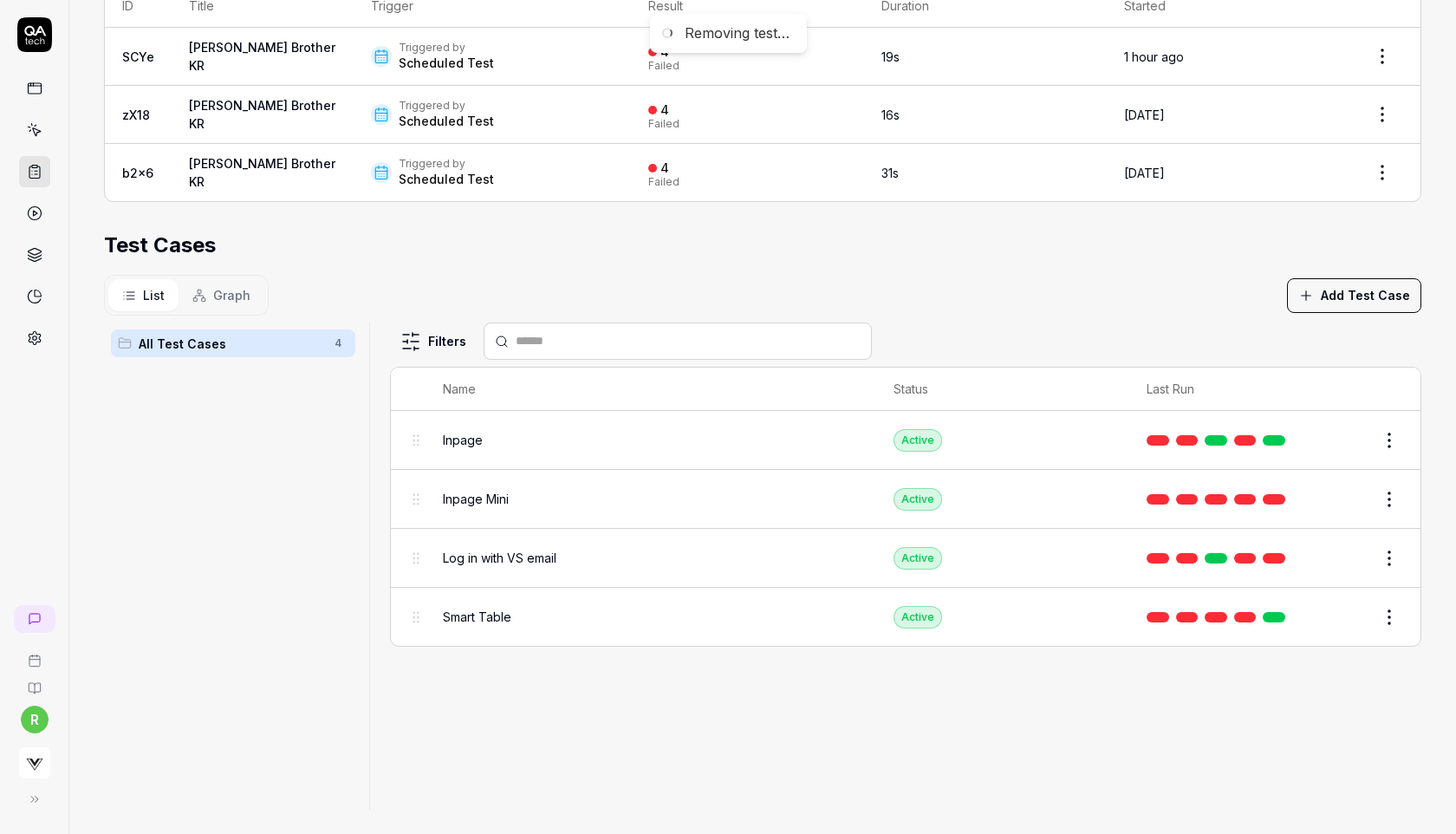
click at [1389, 429] on html "**********" at bounding box center [728, 417] width 1456 height 834
click at [1386, 430] on html "**********" at bounding box center [728, 417] width 1456 height 834
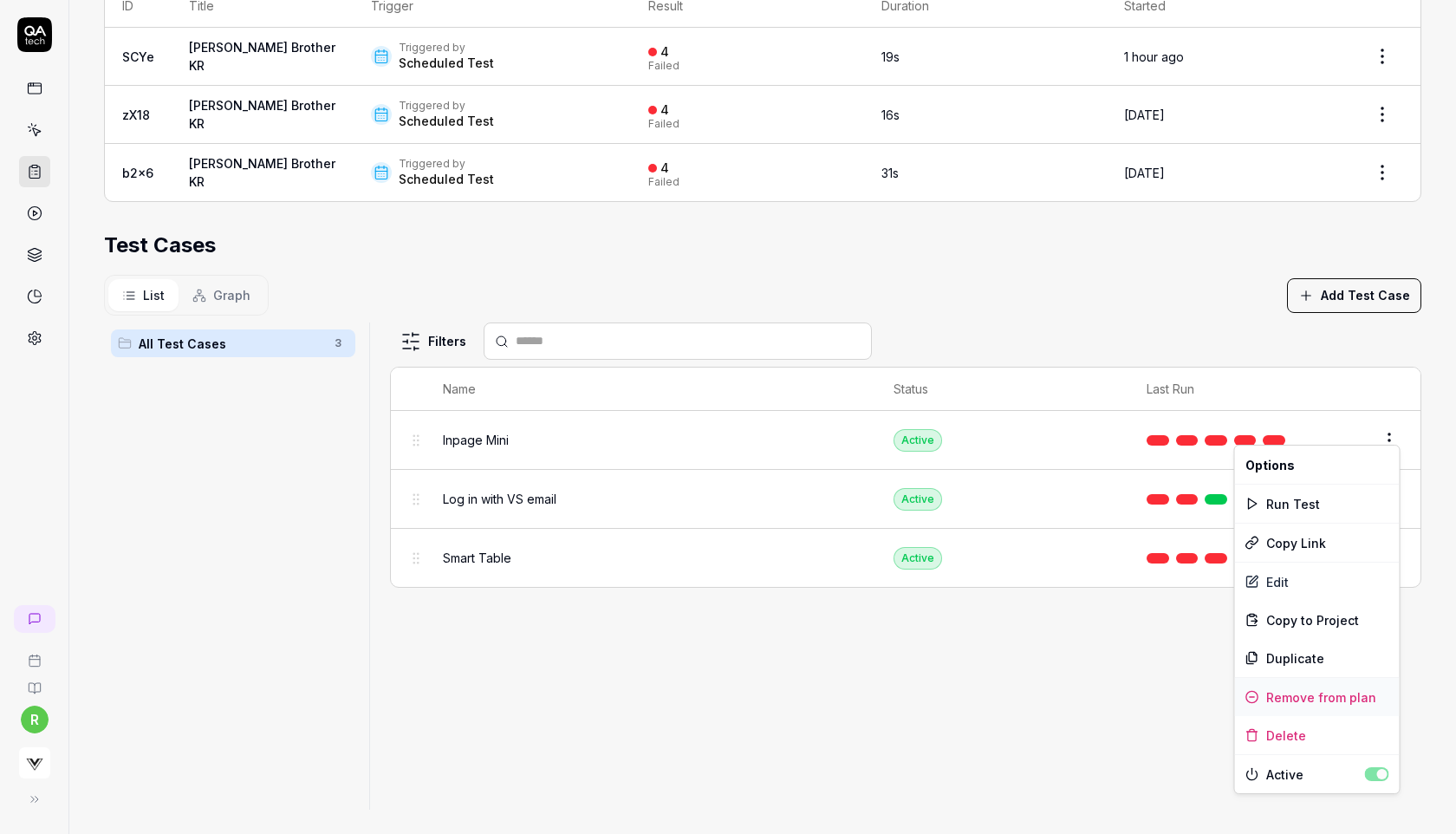
click at [1318, 702] on div "Remove from plan" at bounding box center [1317, 697] width 165 height 38
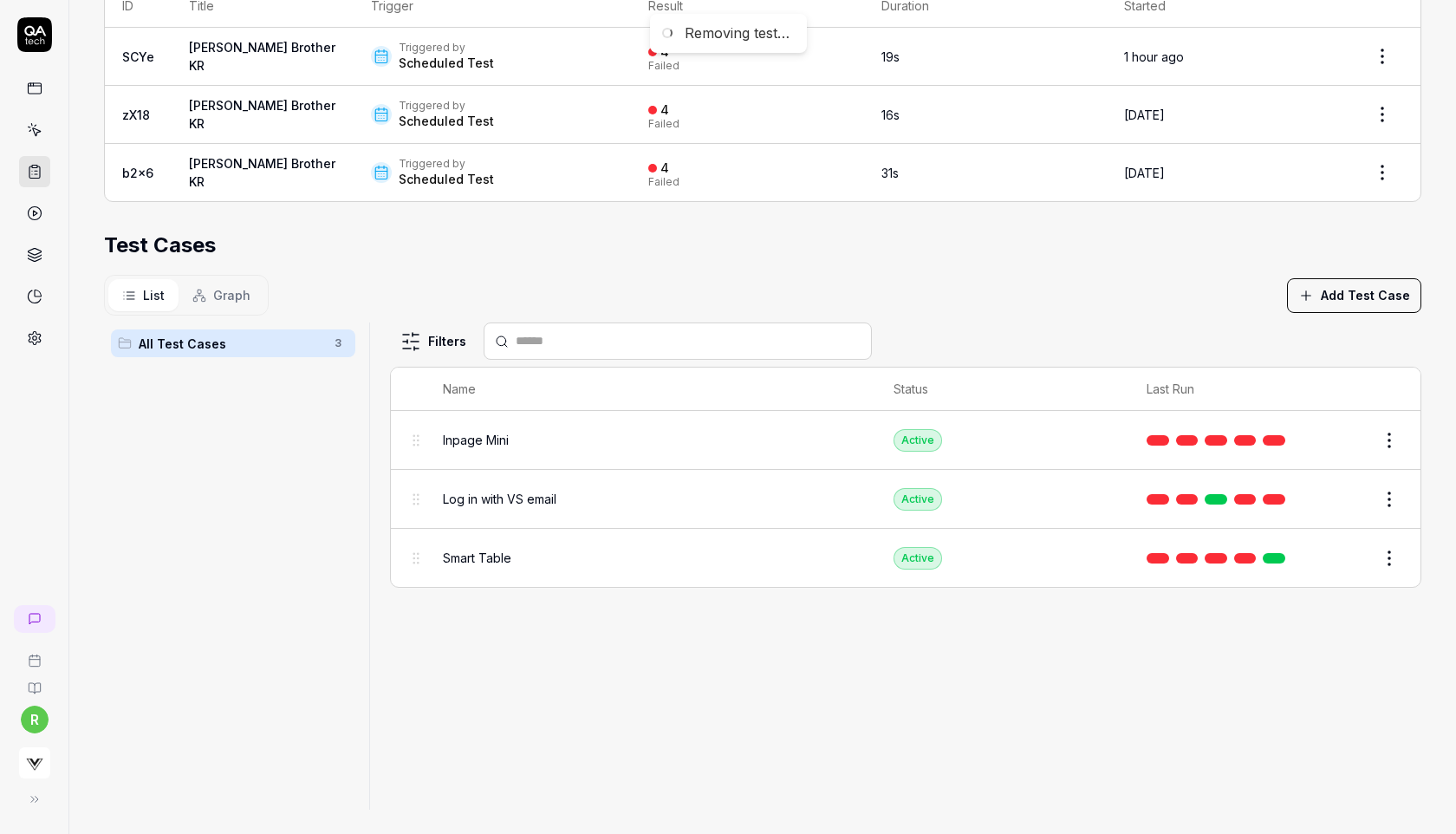
click at [1383, 437] on html "**********" at bounding box center [728, 417] width 1456 height 834
click at [1388, 426] on html "**********" at bounding box center [728, 417] width 1456 height 834
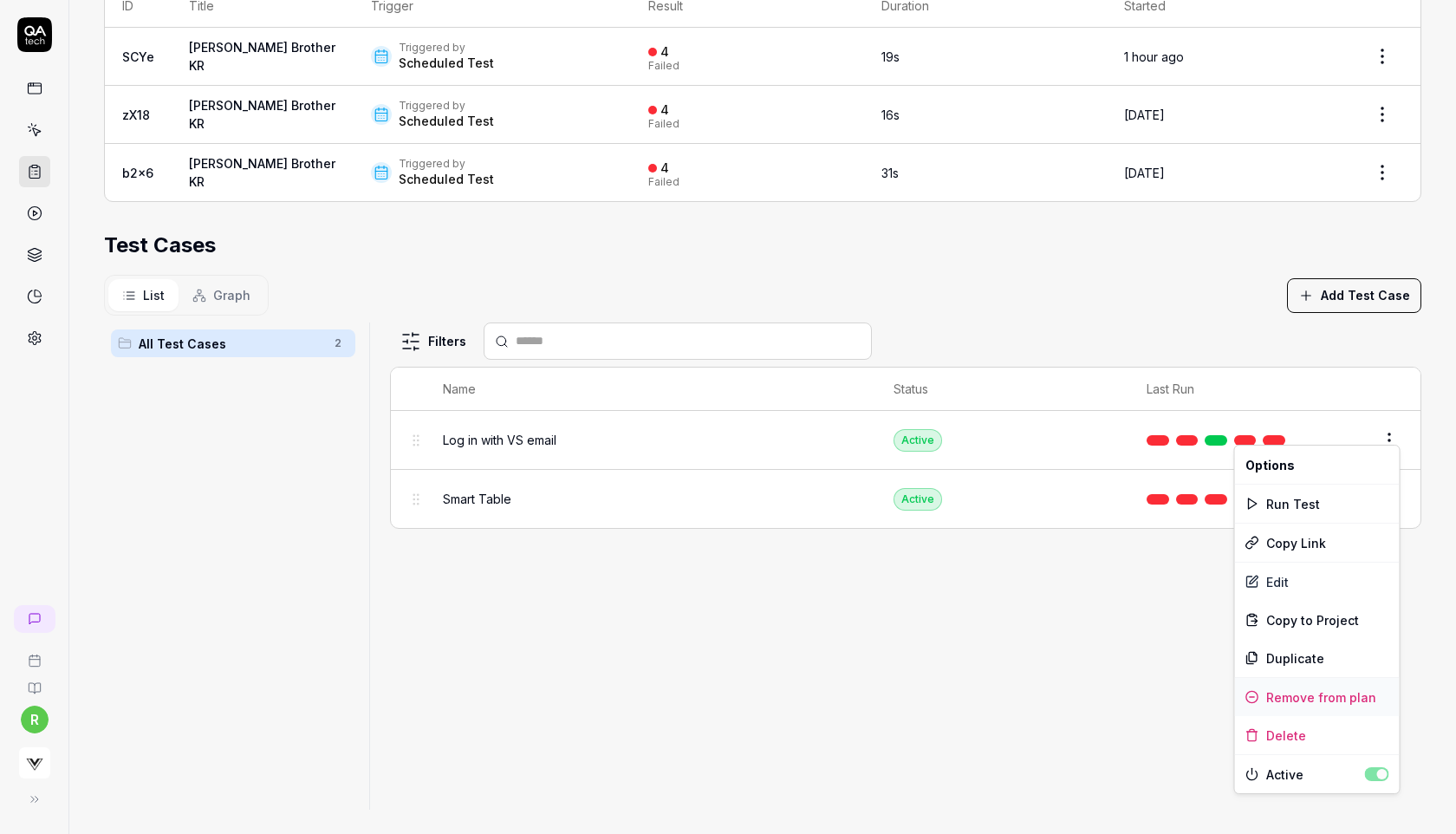
click at [1317, 695] on div "Remove from plan" at bounding box center [1317, 697] width 165 height 38
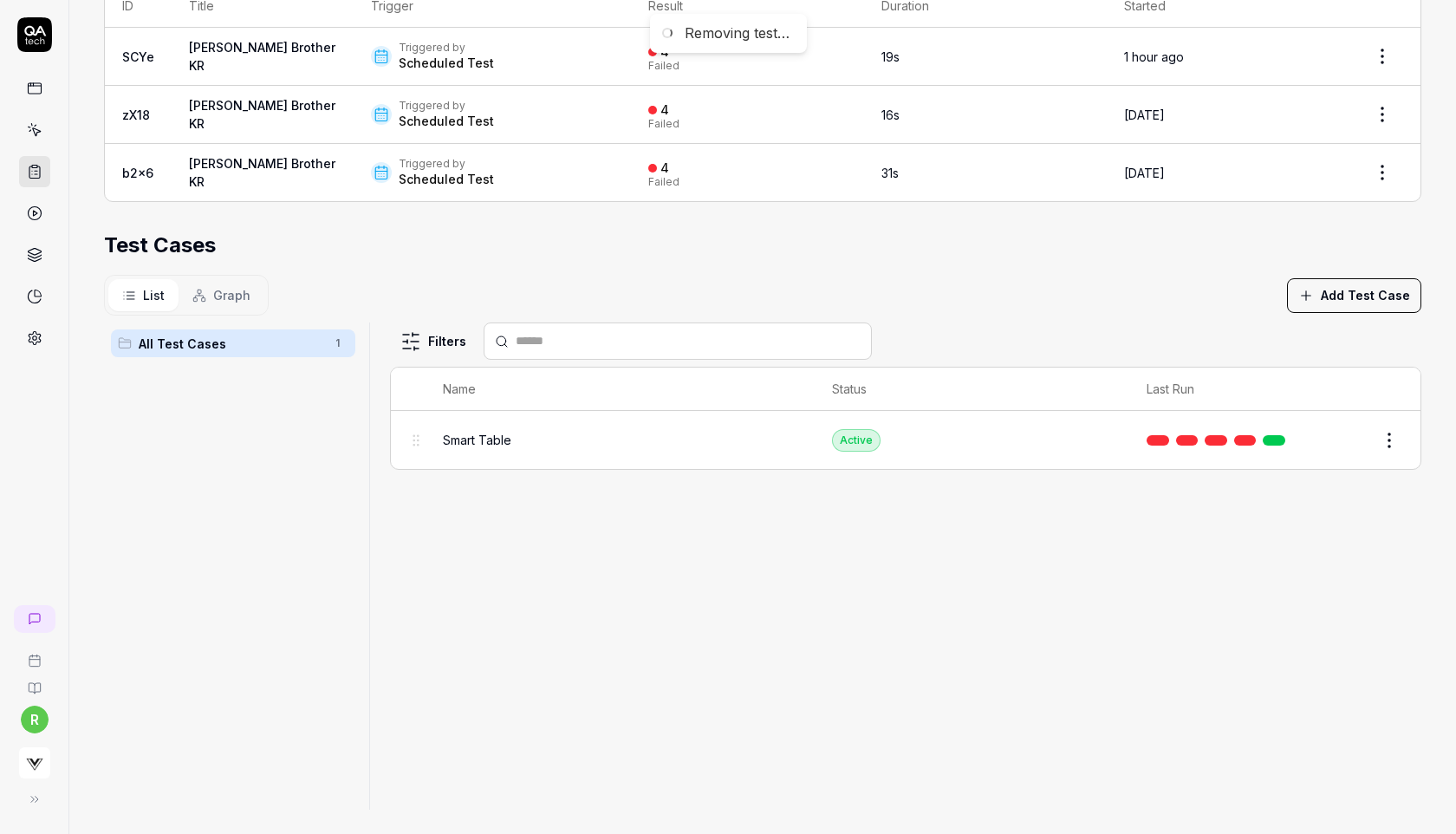
click at [1387, 438] on body "**********" at bounding box center [728, 417] width 1456 height 834
click at [1389, 431] on html "**********" at bounding box center [728, 417] width 1456 height 834
click at [1321, 695] on div "Remove from plan" at bounding box center [1317, 697] width 165 height 38
click at [1378, 292] on button "Add Test Case" at bounding box center [1354, 295] width 135 height 35
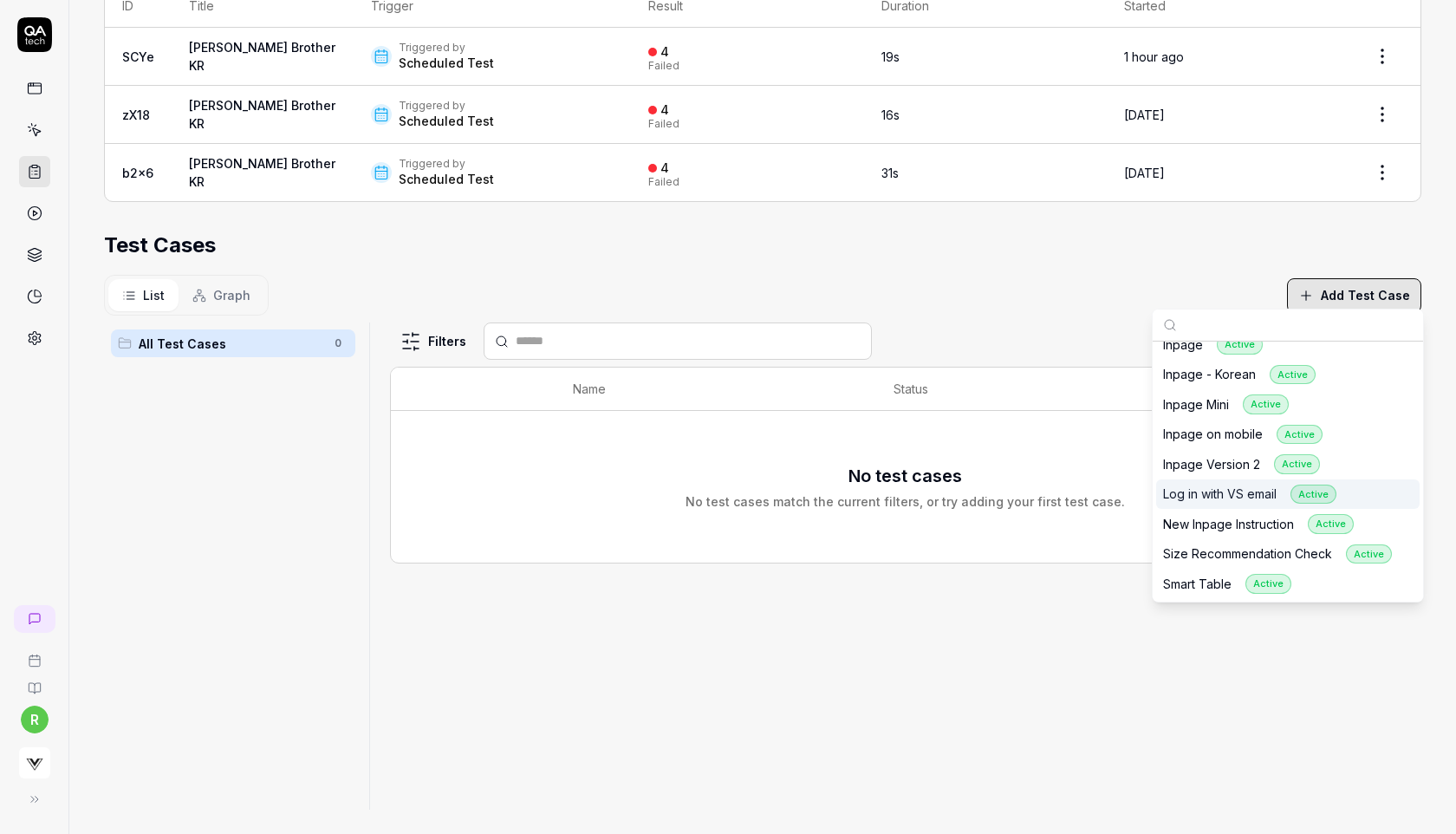
scroll to position [10, 0]
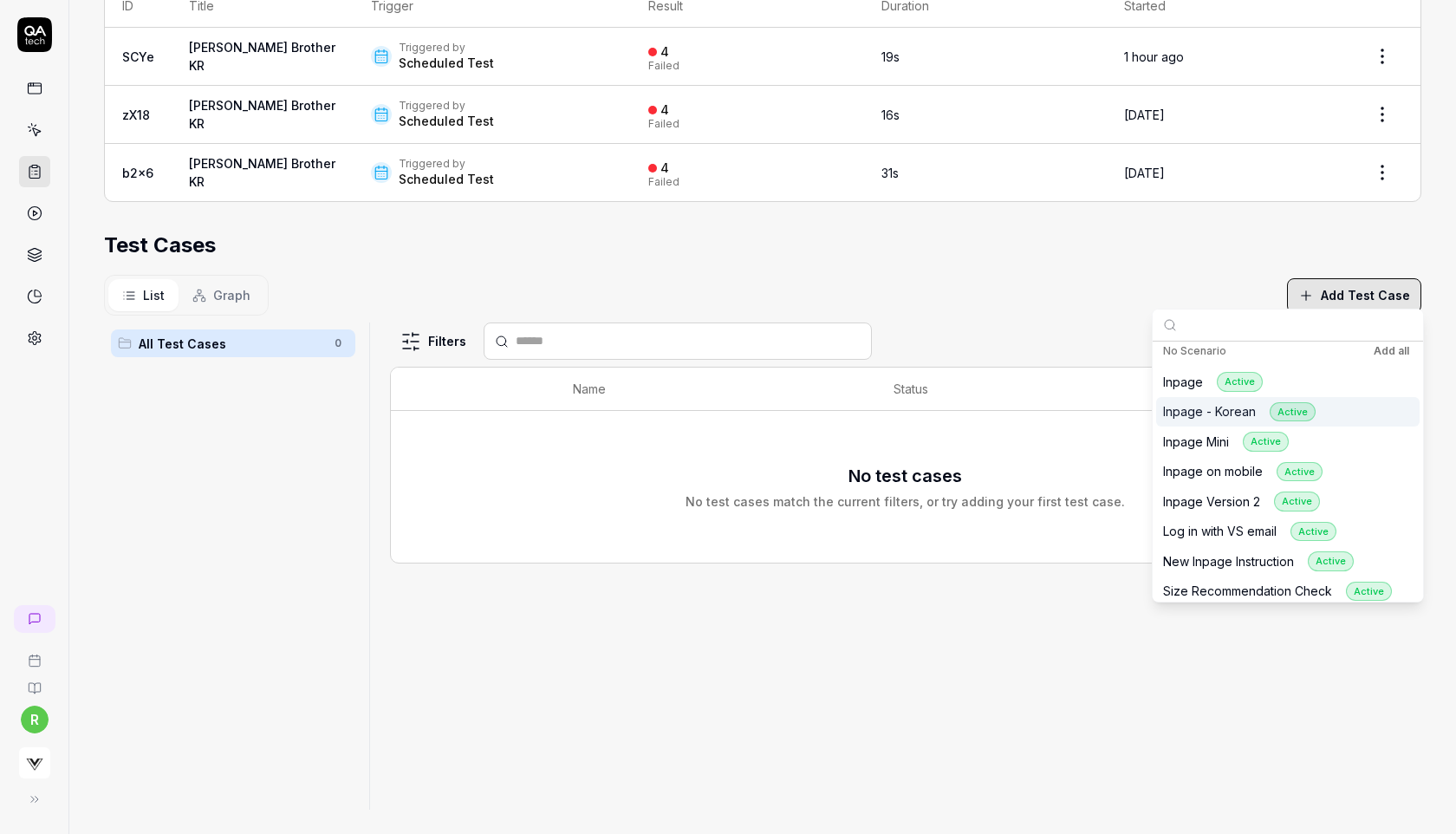
click at [1242, 413] on div "Inpage - Korean Active" at bounding box center [1239, 412] width 152 height 20
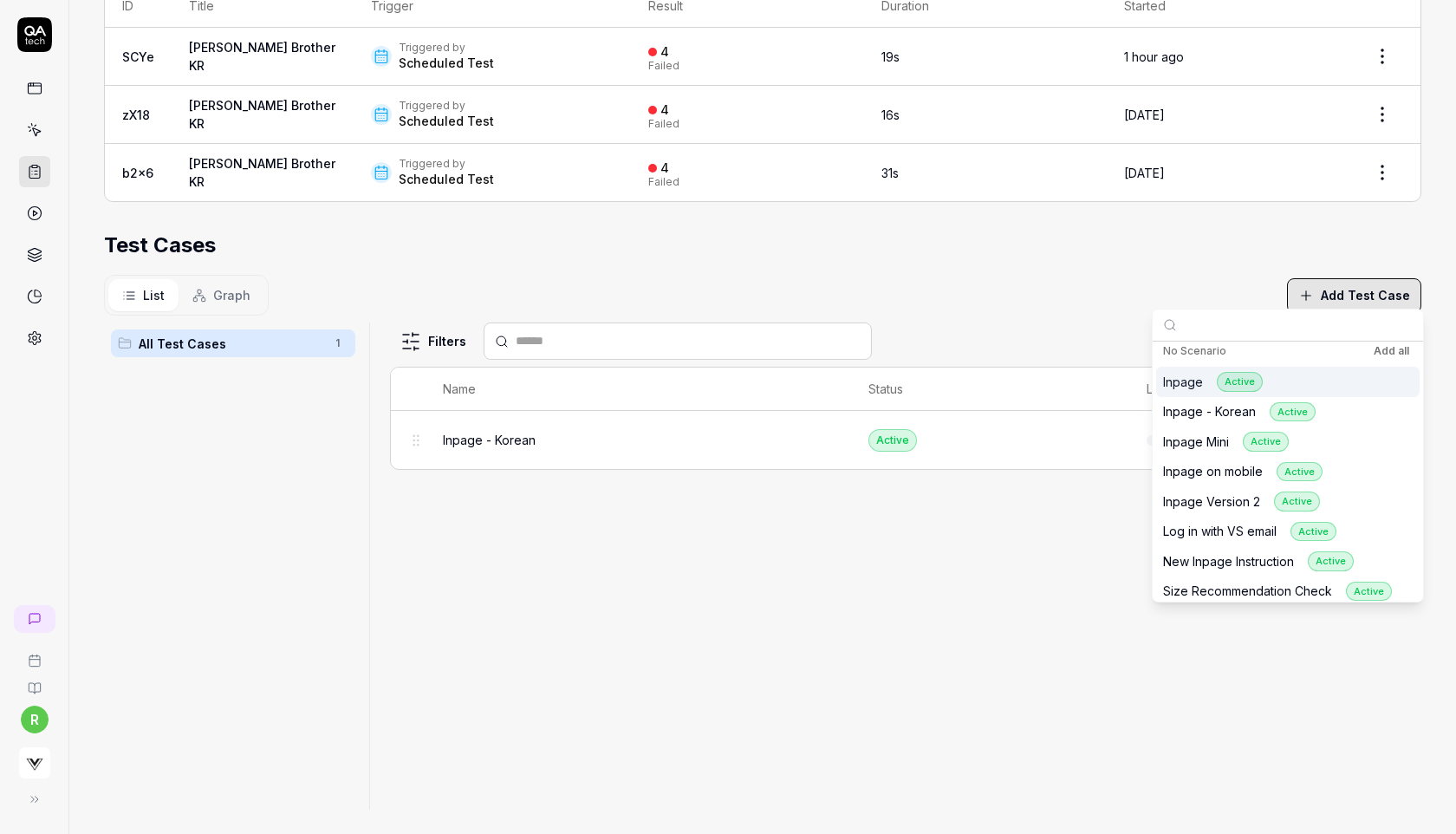
click at [1020, 253] on div "Test Cases" at bounding box center [763, 244] width 1317 height 31
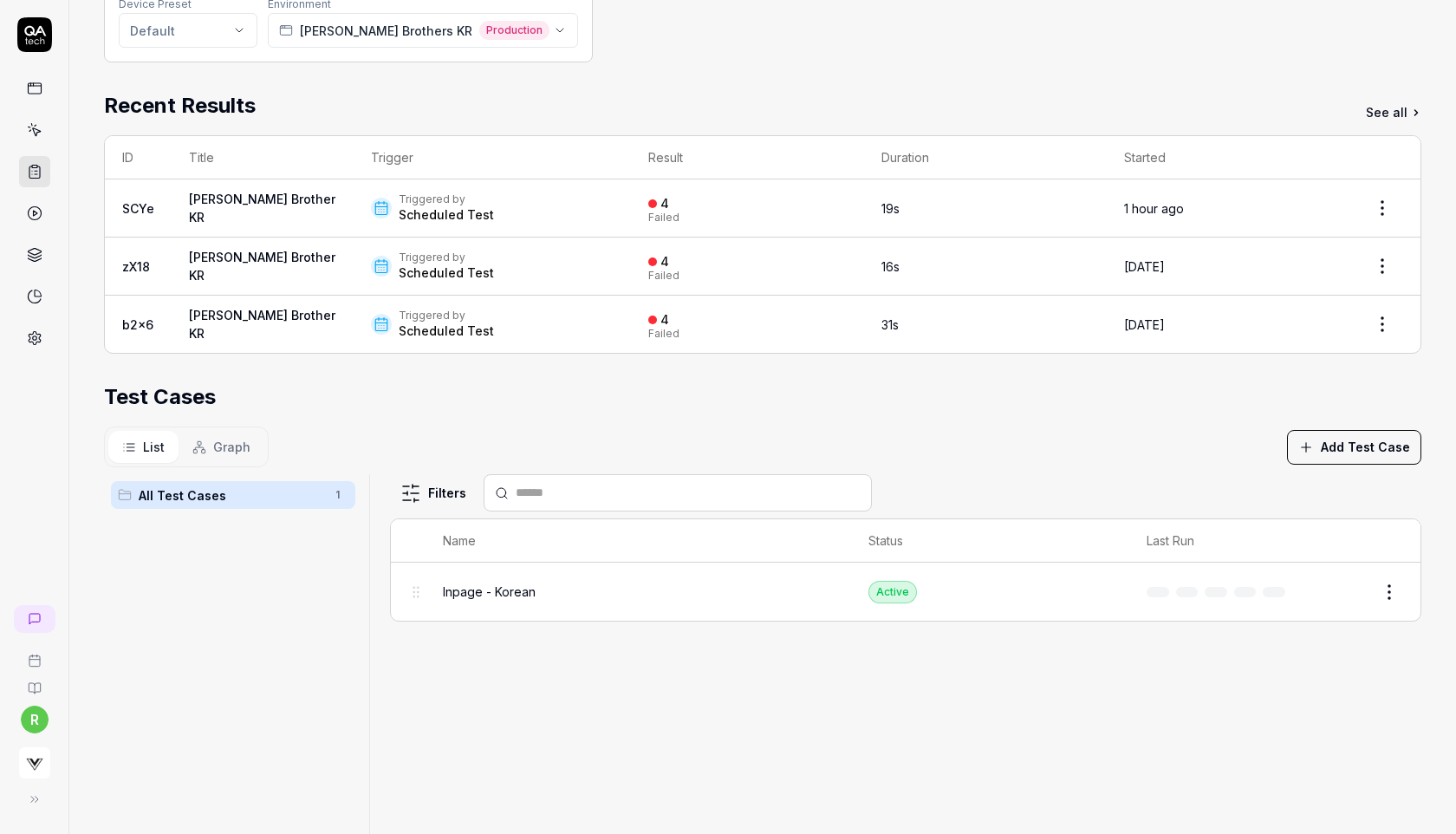
scroll to position [0, 0]
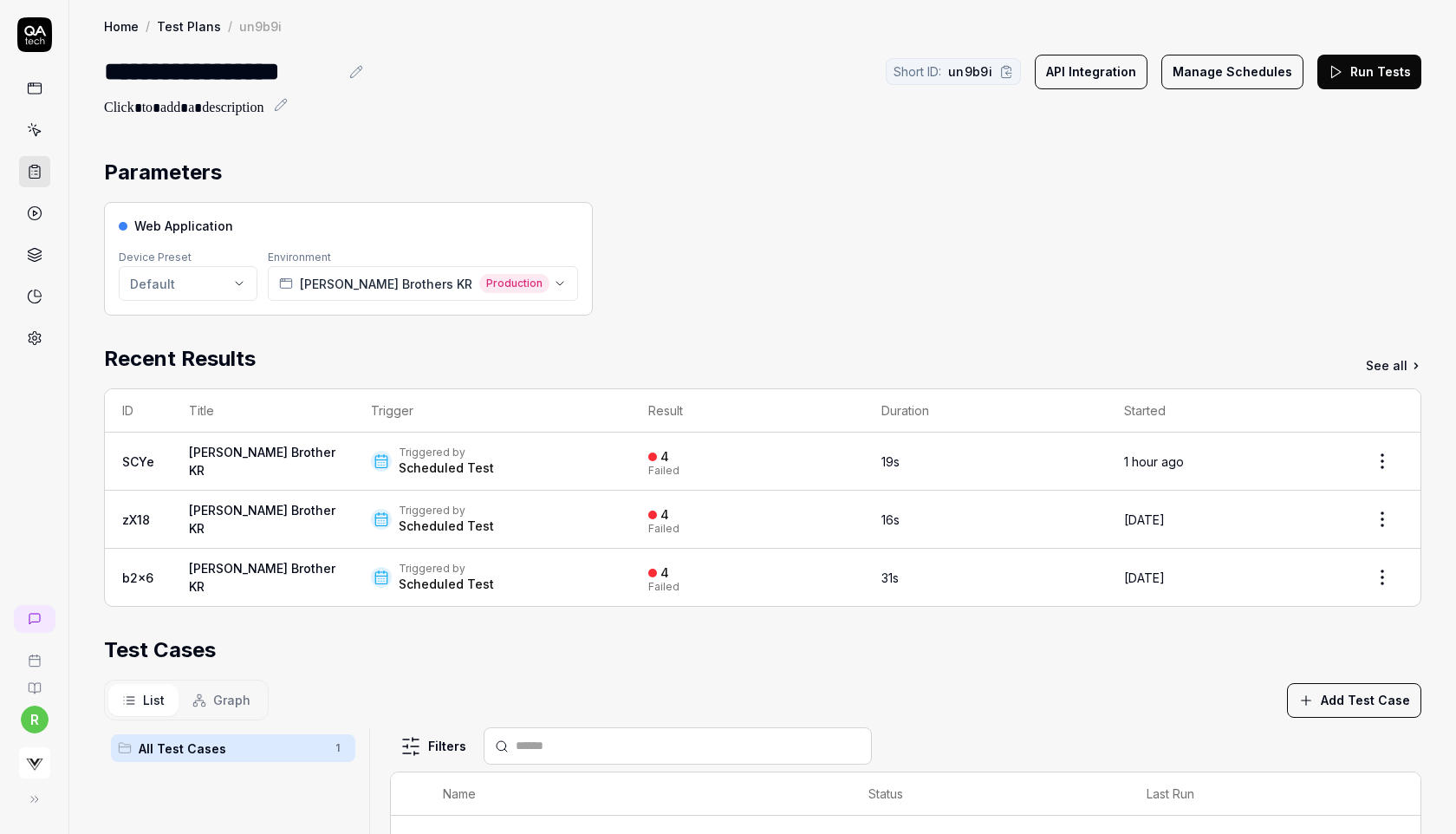
click at [1356, 73] on button "Run Tests" at bounding box center [1369, 72] width 104 height 35
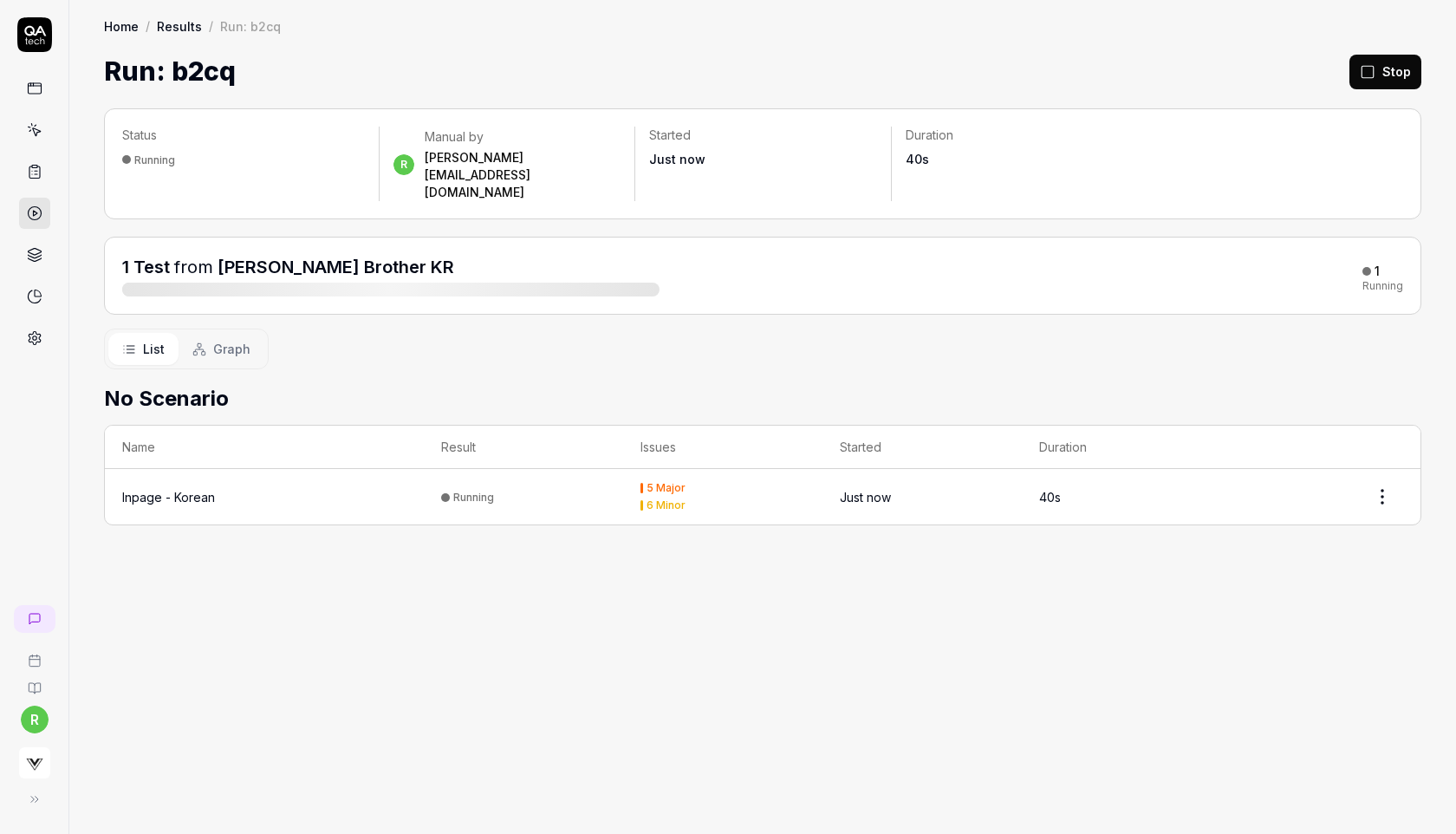
click at [1050, 63] on div "Run: b2cq Stop" at bounding box center [763, 72] width 1317 height 39
